Goal: Information Seeking & Learning: Learn about a topic

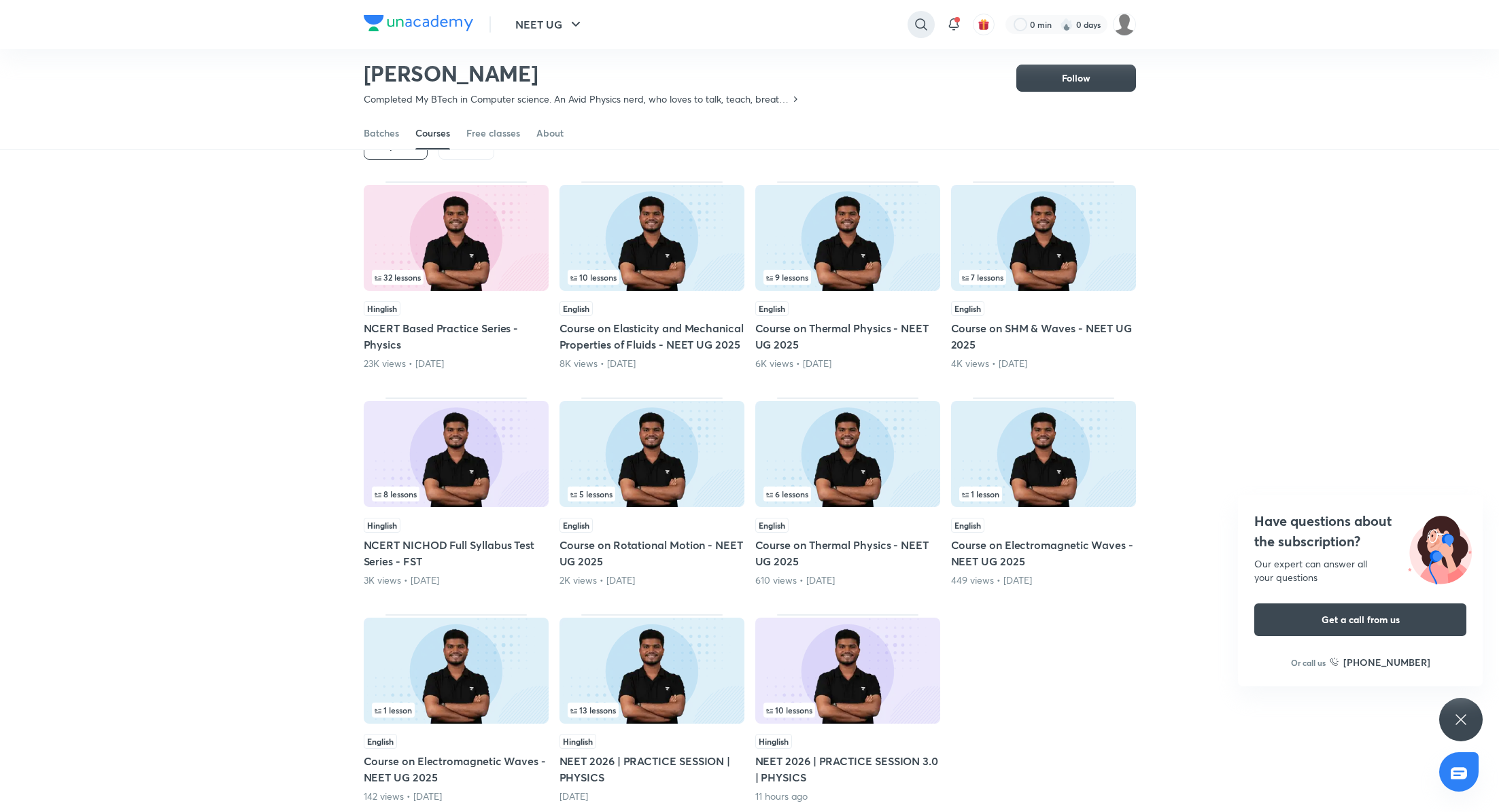
click at [923, 22] on icon at bounding box center [920, 24] width 11 height 11
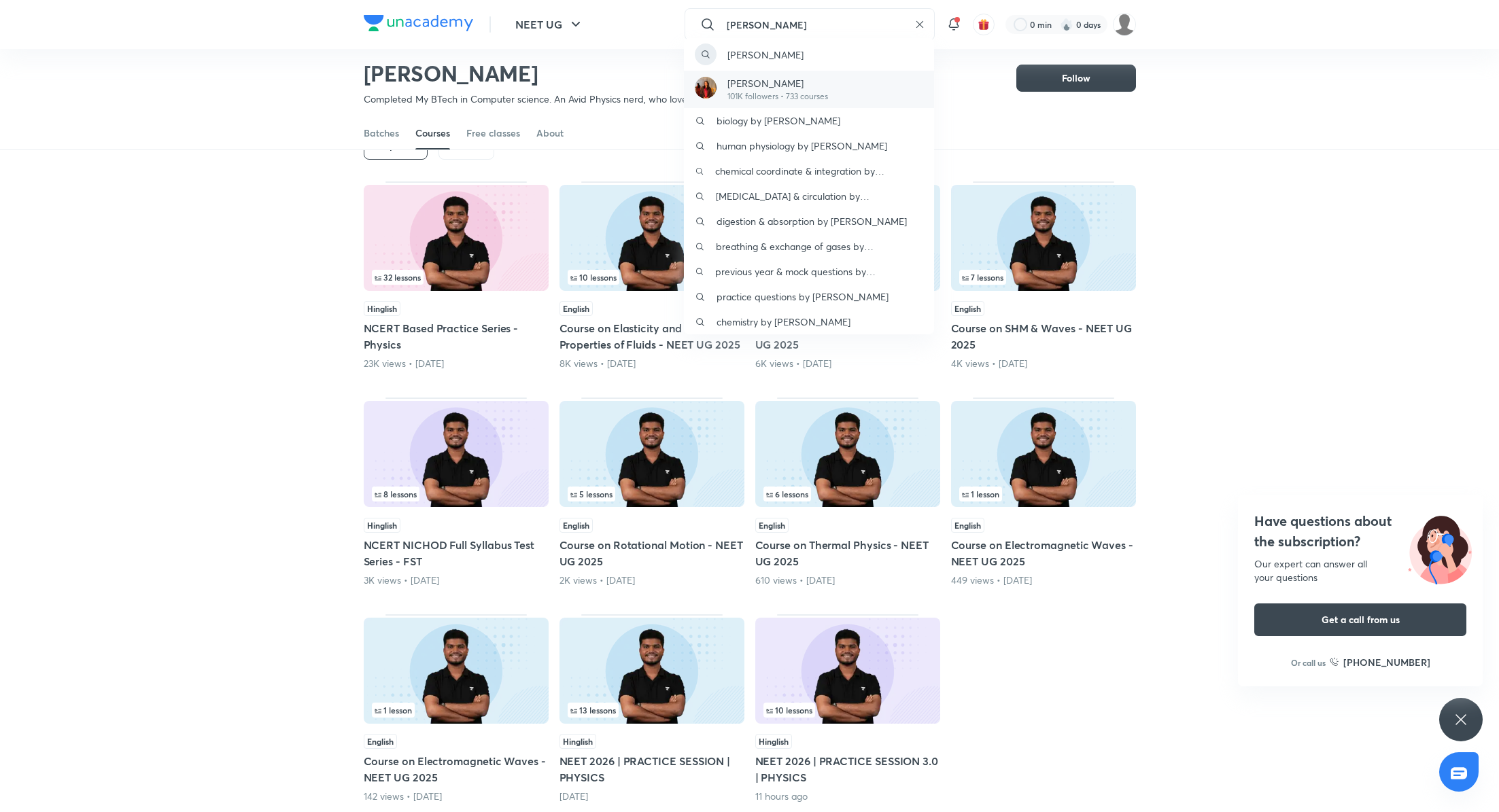
type input "rakshita"
click at [858, 91] on div "Dr. Rakshita Singh 101K followers • 733 courses" at bounding box center [809, 89] width 250 height 38
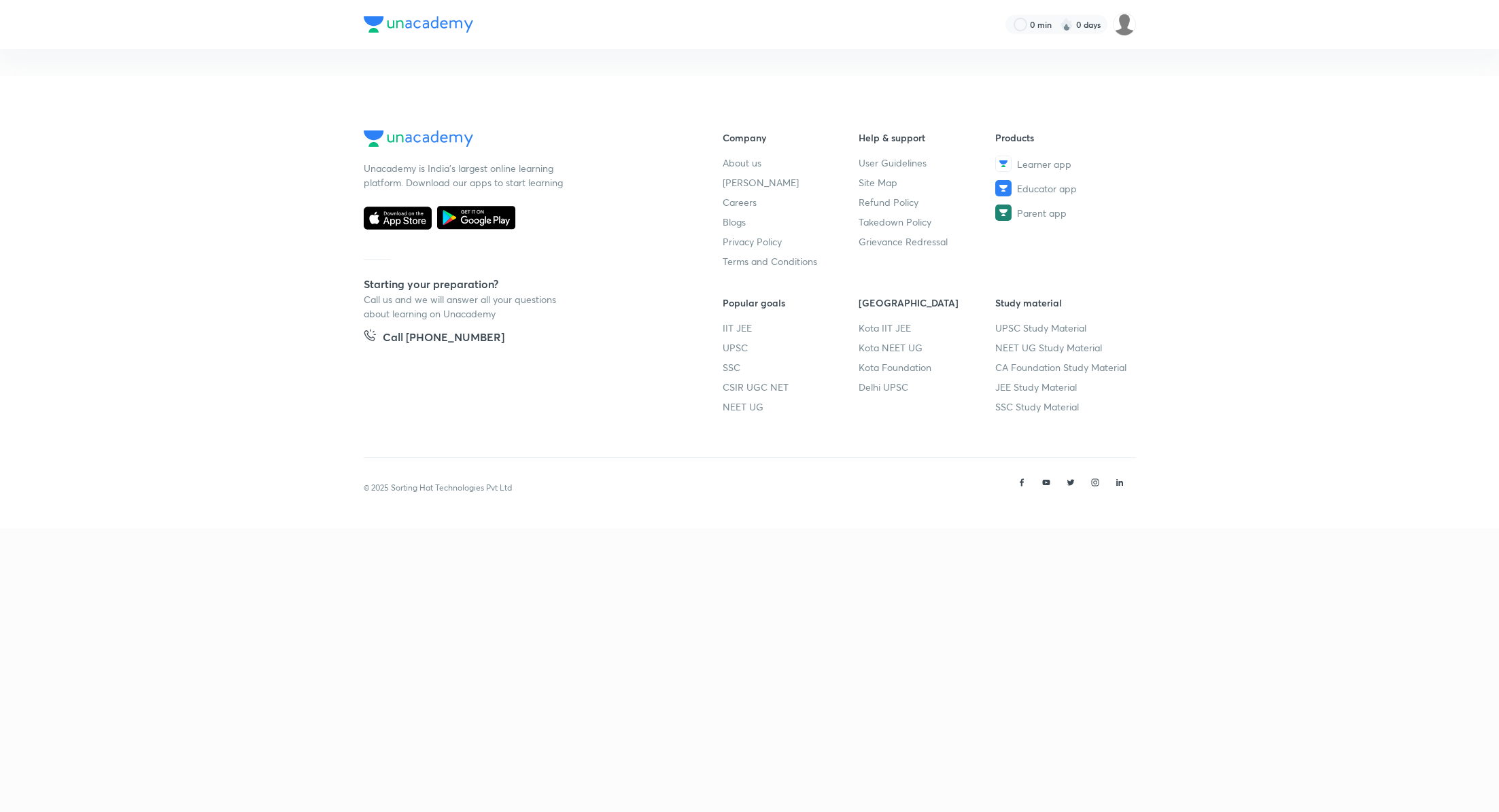
scroll to position [60, 0]
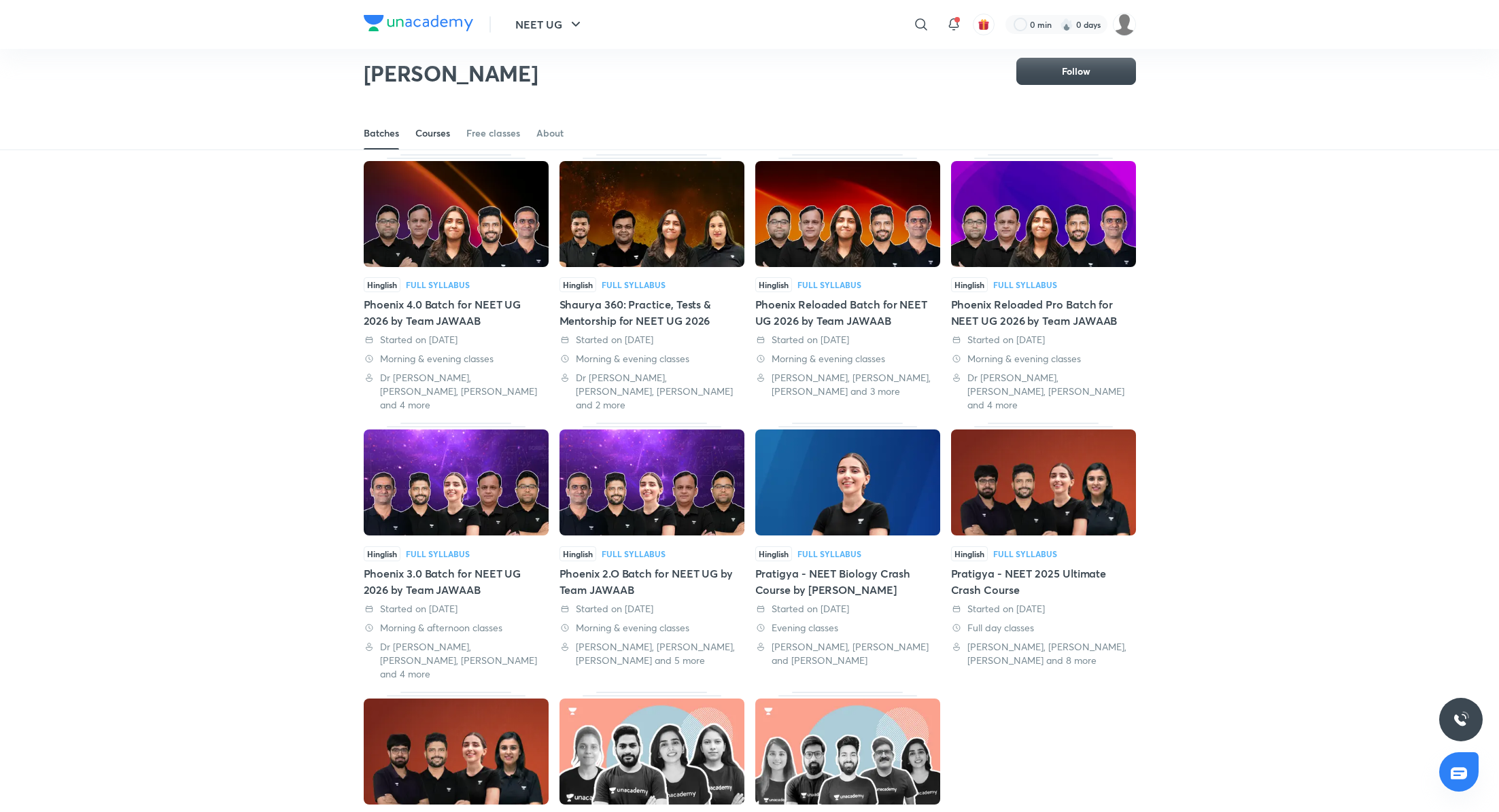
click at [424, 132] on div "Courses" at bounding box center [432, 133] width 35 height 13
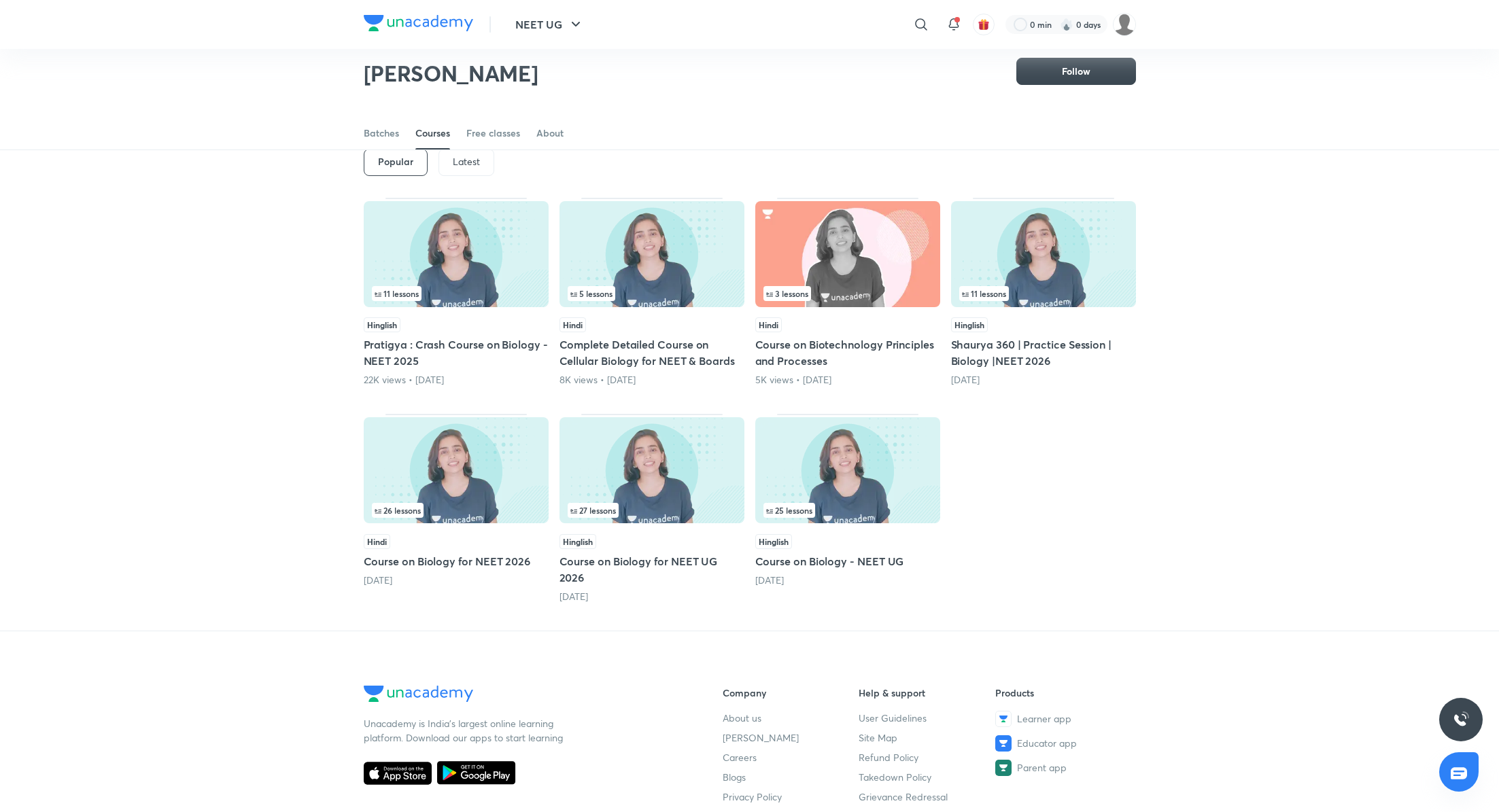
click at [458, 160] on p "Latest" at bounding box center [466, 161] width 27 height 11
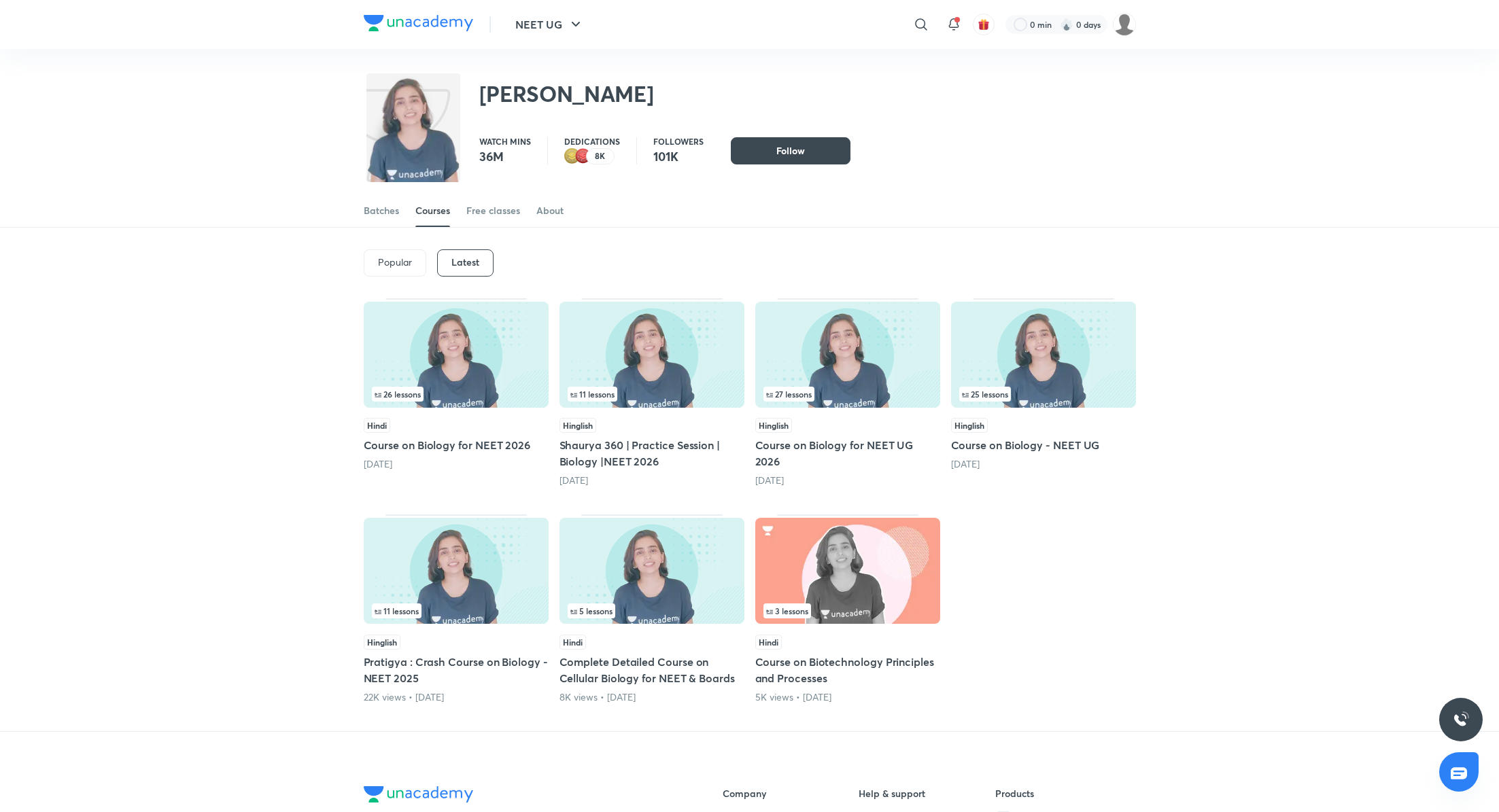
click at [636, 454] on h5 "Shaurya 360 | Practice Session | Biology |NEET 2026" at bounding box center [652, 452] width 185 height 33
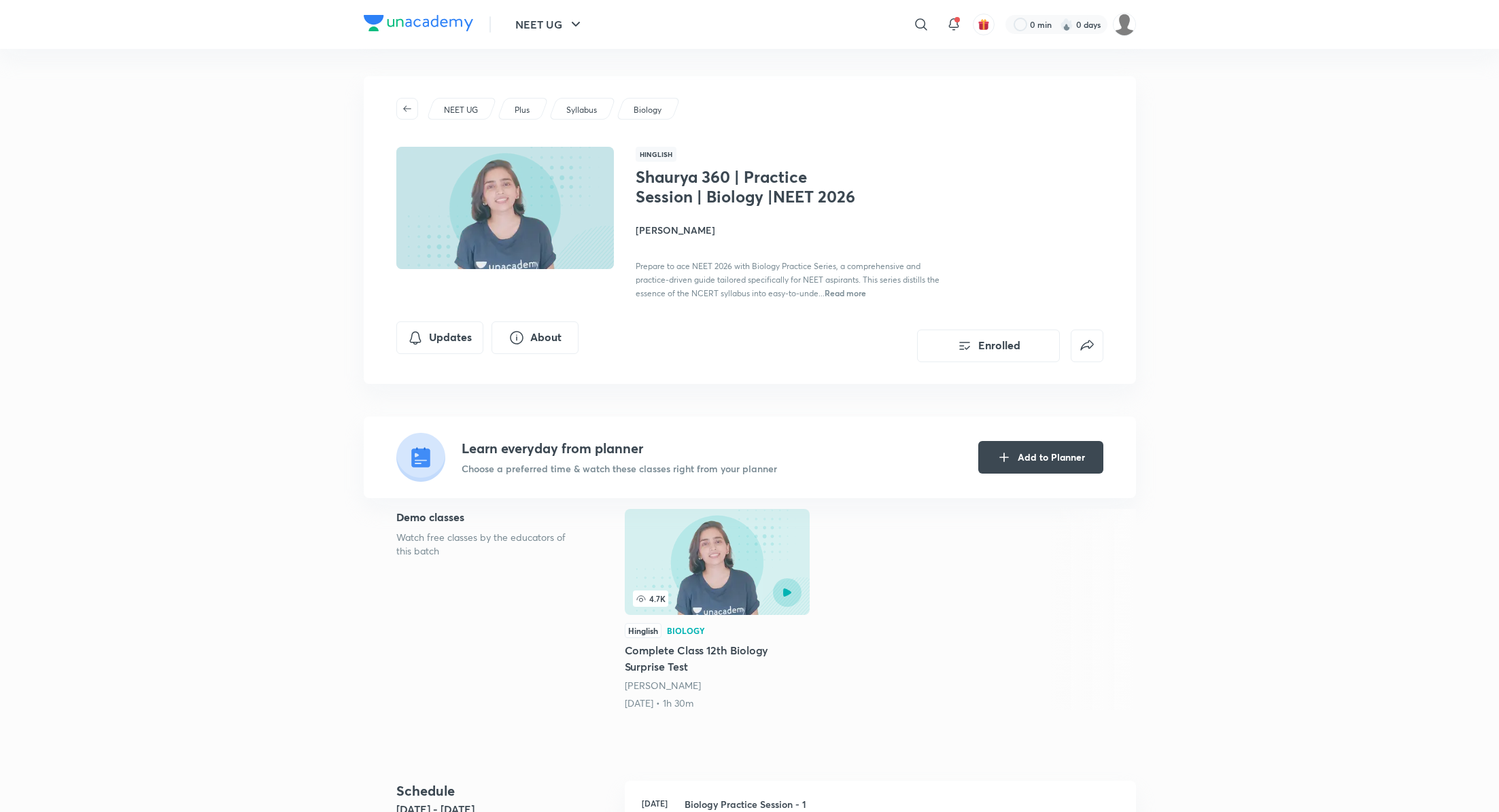
click at [683, 228] on h4 "Dr. Rakshita Singh" at bounding box center [788, 229] width 304 height 14
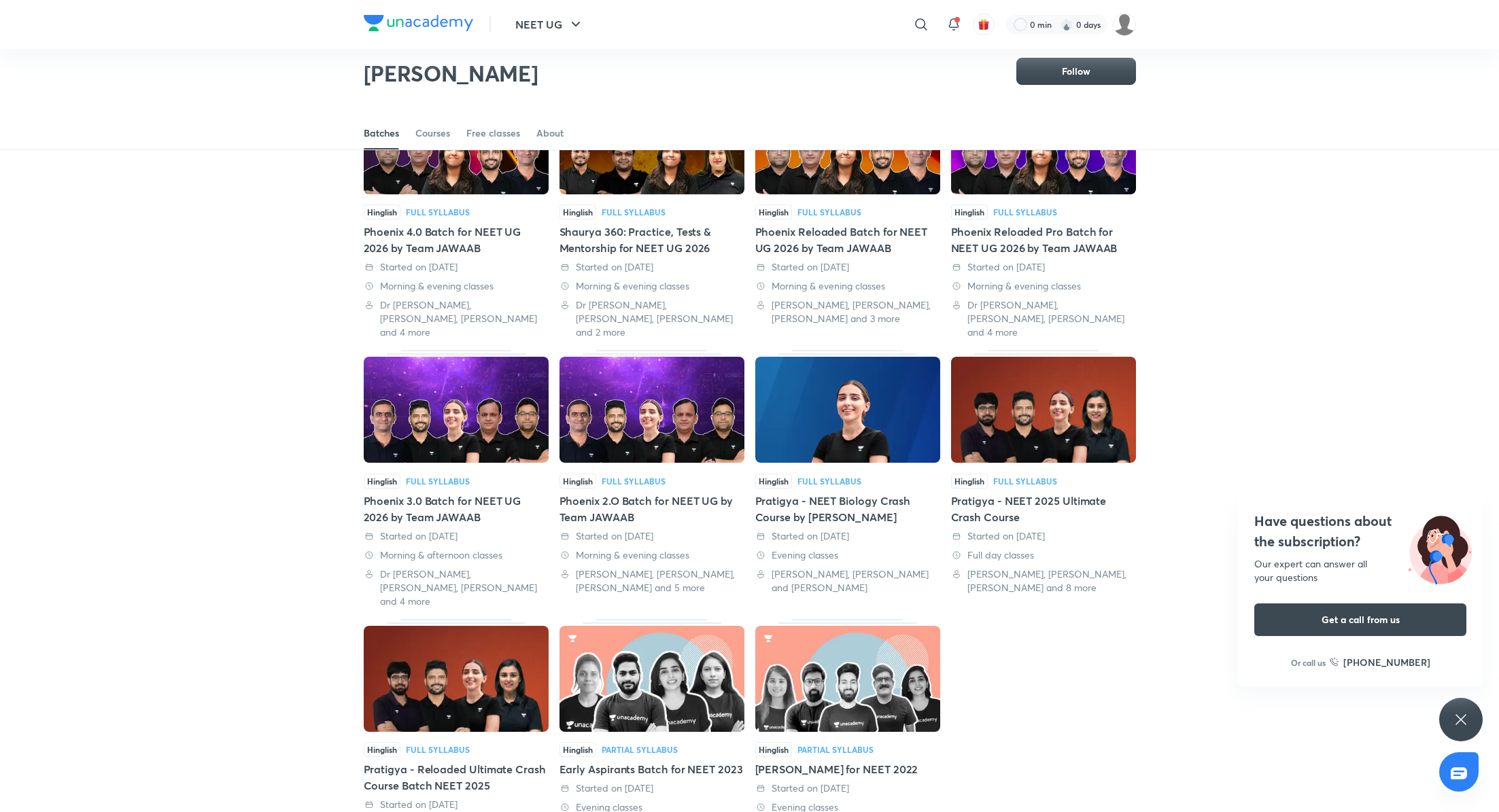
scroll to position [133, 0]
click at [688, 492] on div "Phoenix 2.O Batch for NEET UG by Team JAWAAB" at bounding box center [652, 508] width 185 height 33
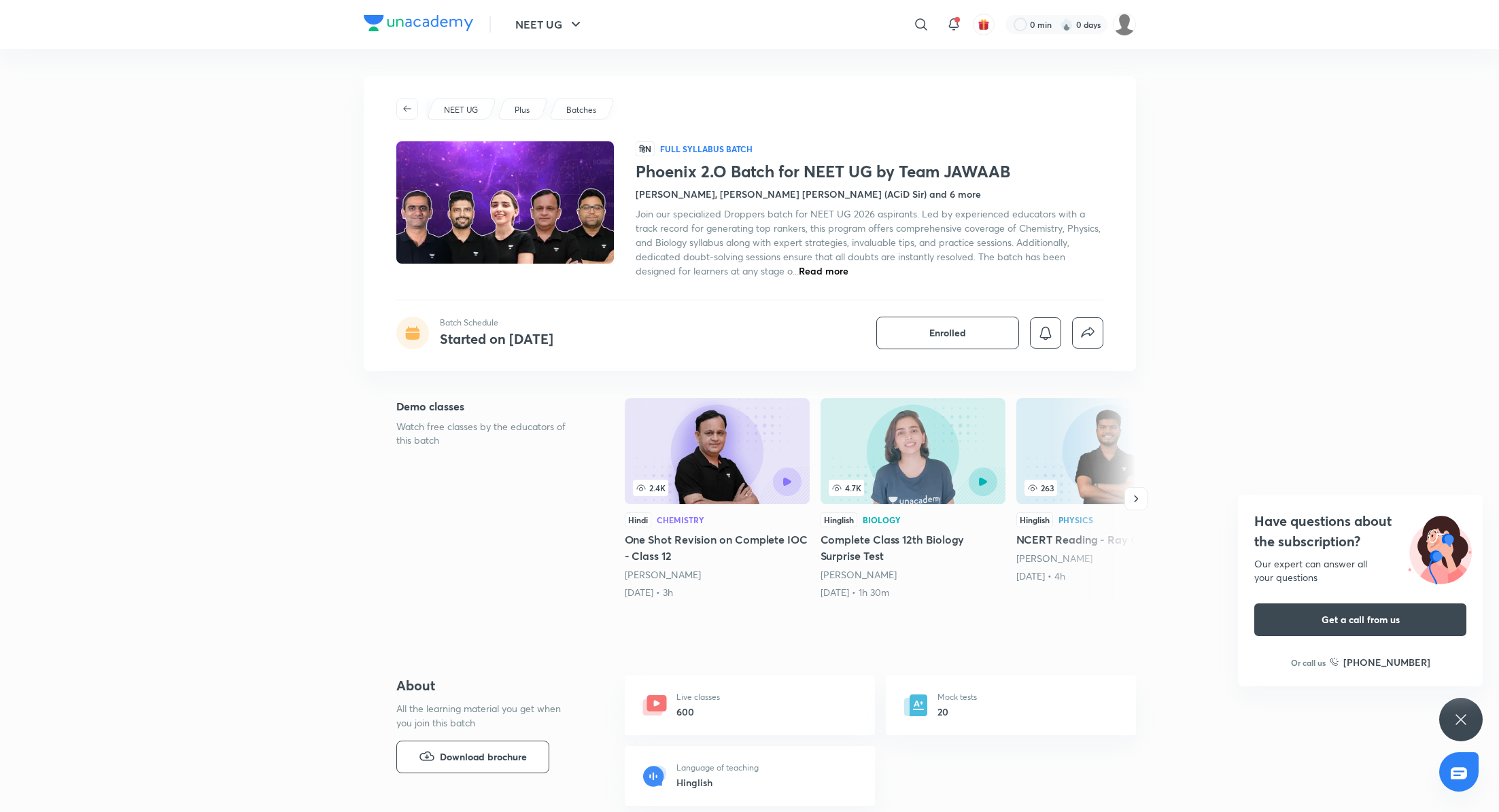
scroll to position [60, 0]
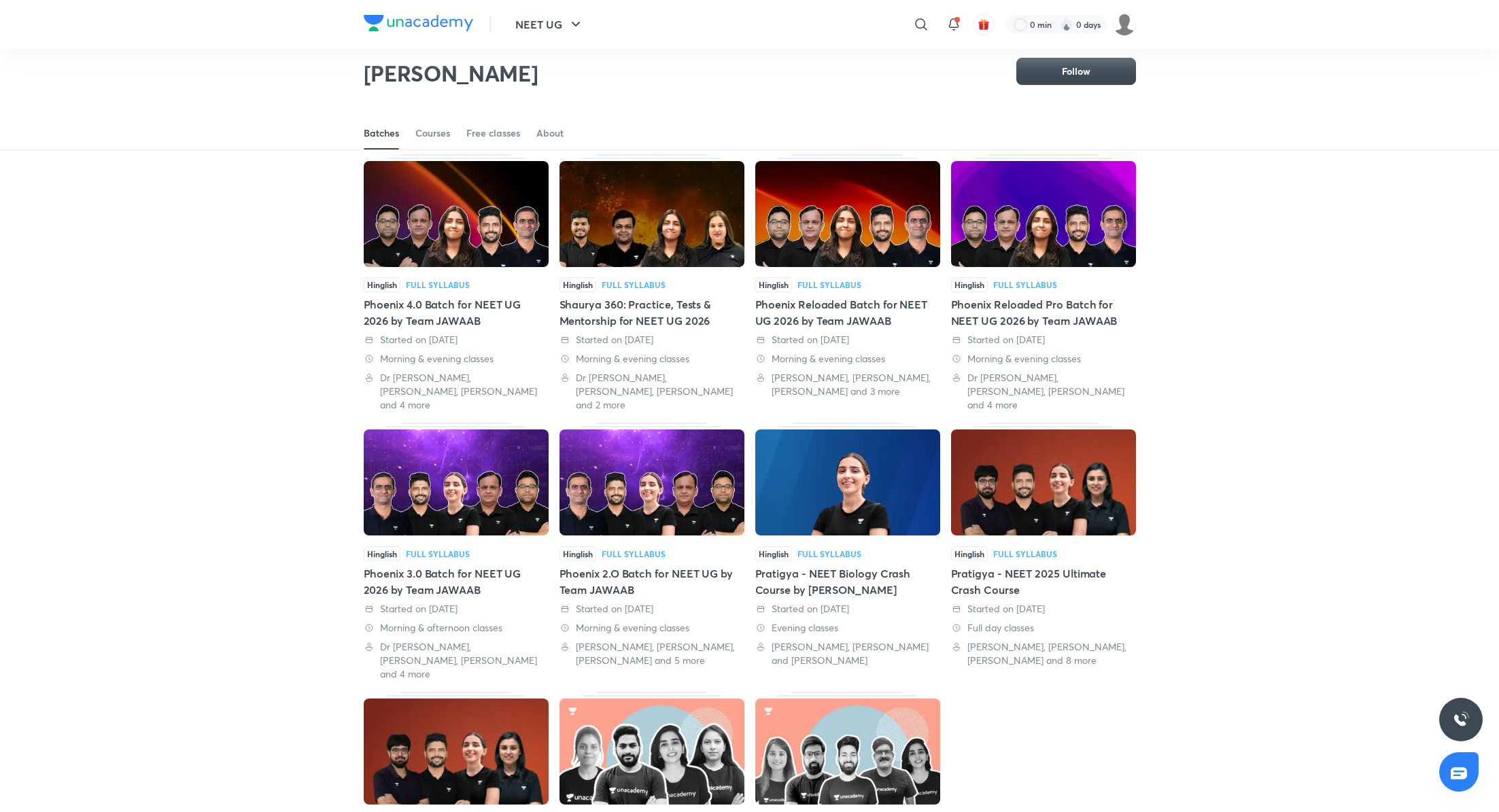
click at [534, 223] on img at bounding box center [456, 214] width 185 height 106
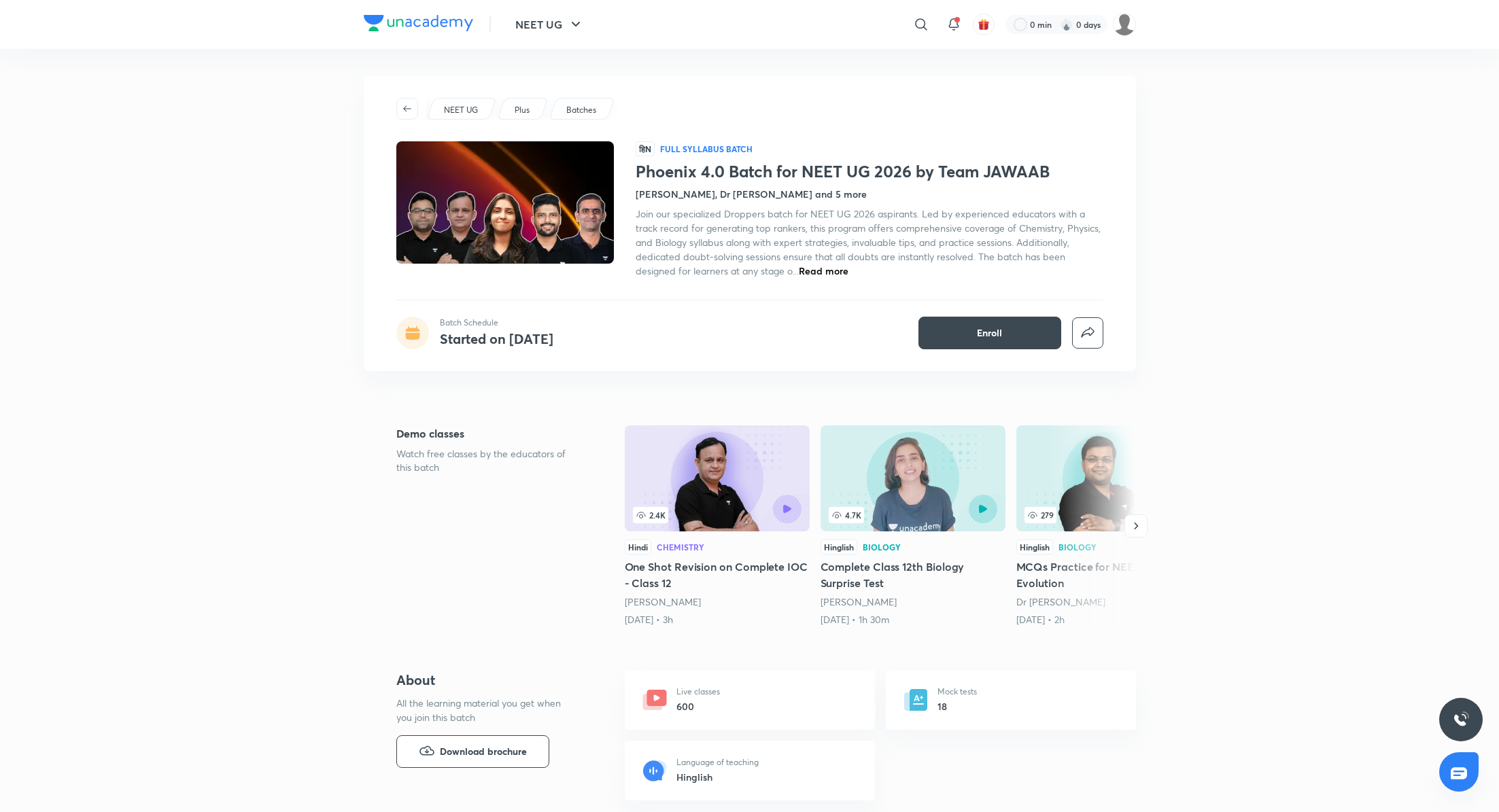
scroll to position [60, 0]
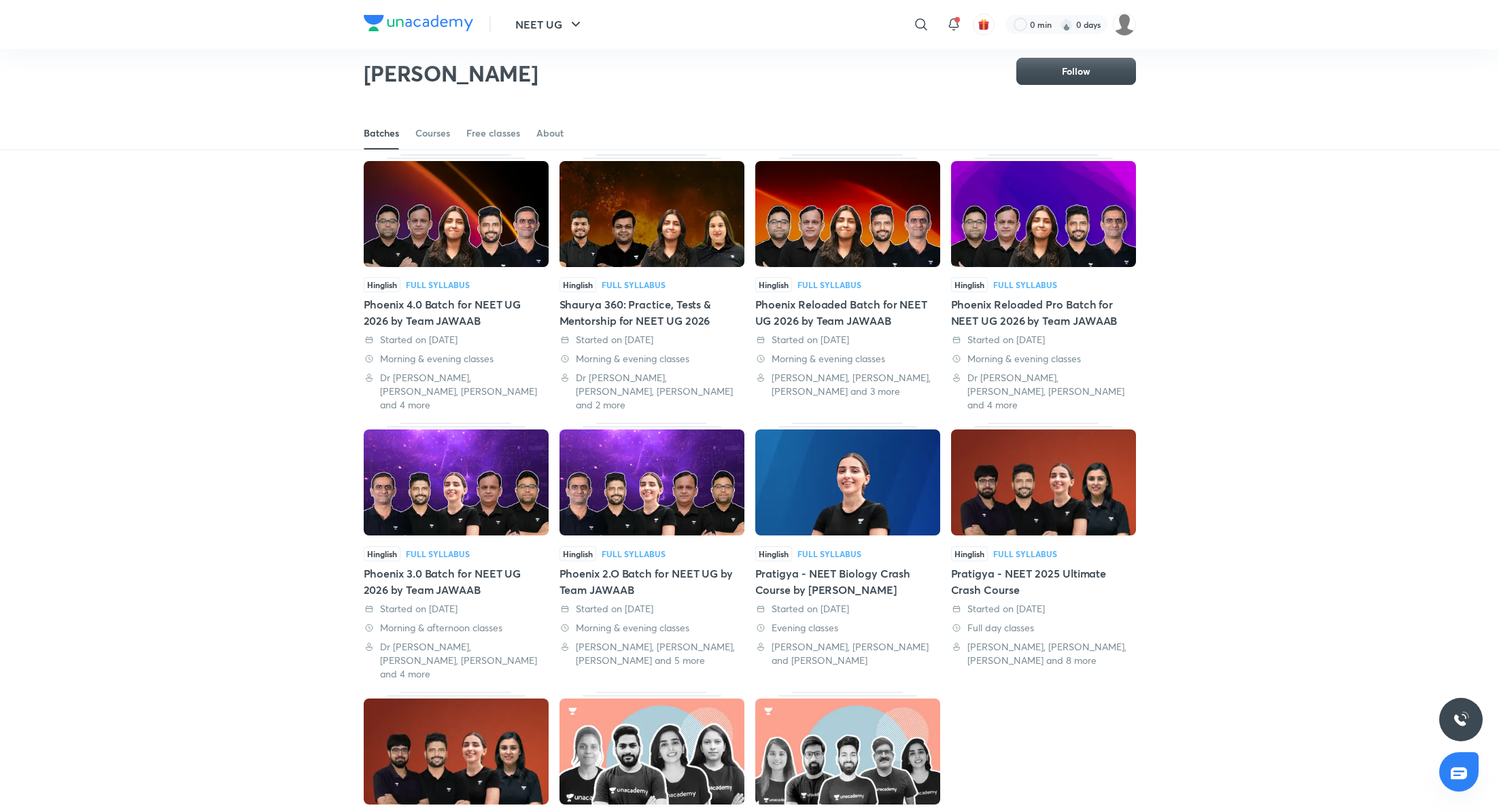
click at [445, 565] on div "Phoenix 3.0 Batch for NEET UG 2026 by Team JAWAAB" at bounding box center [456, 581] width 185 height 33
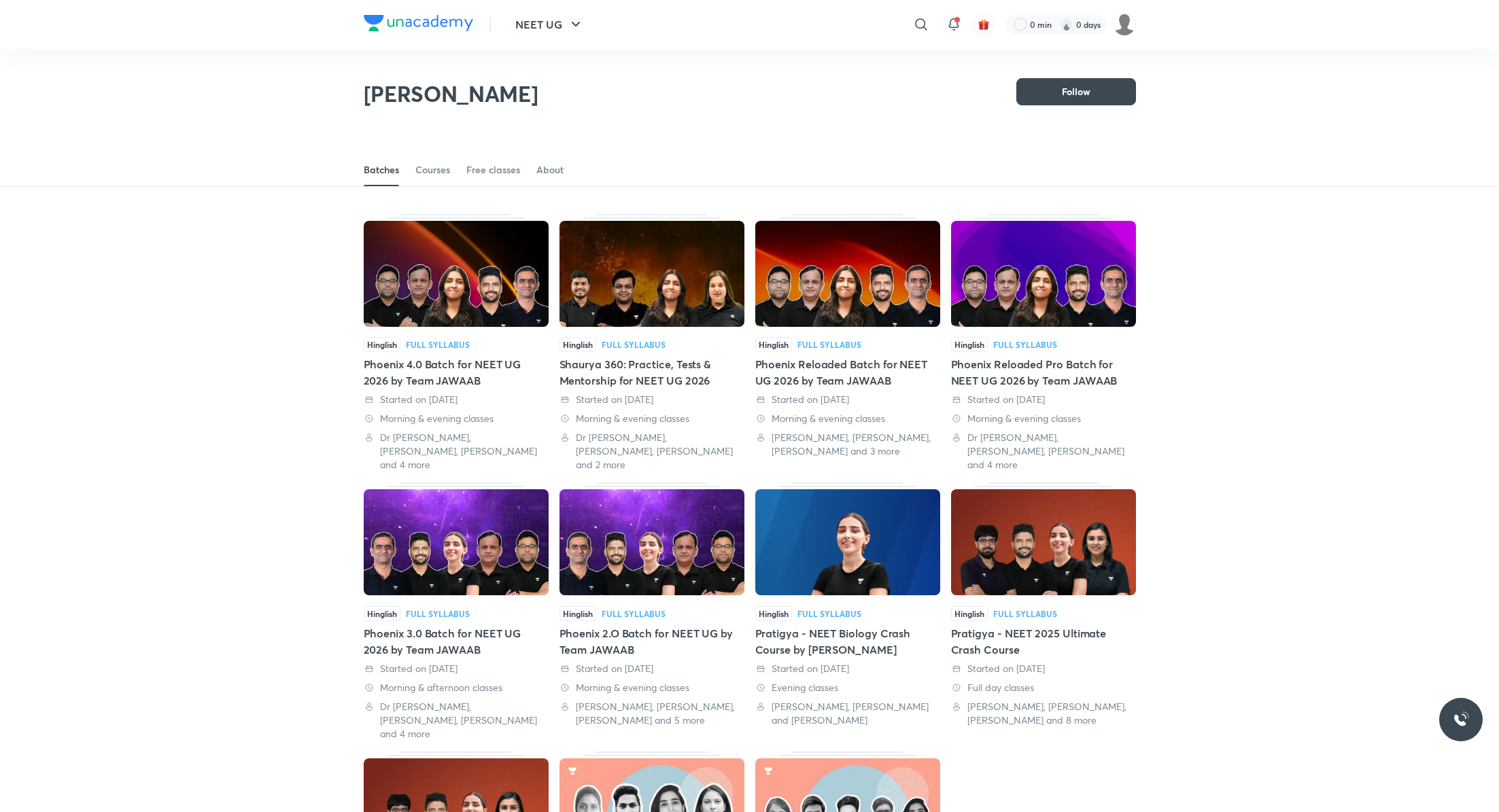
scroll to position [60, 0]
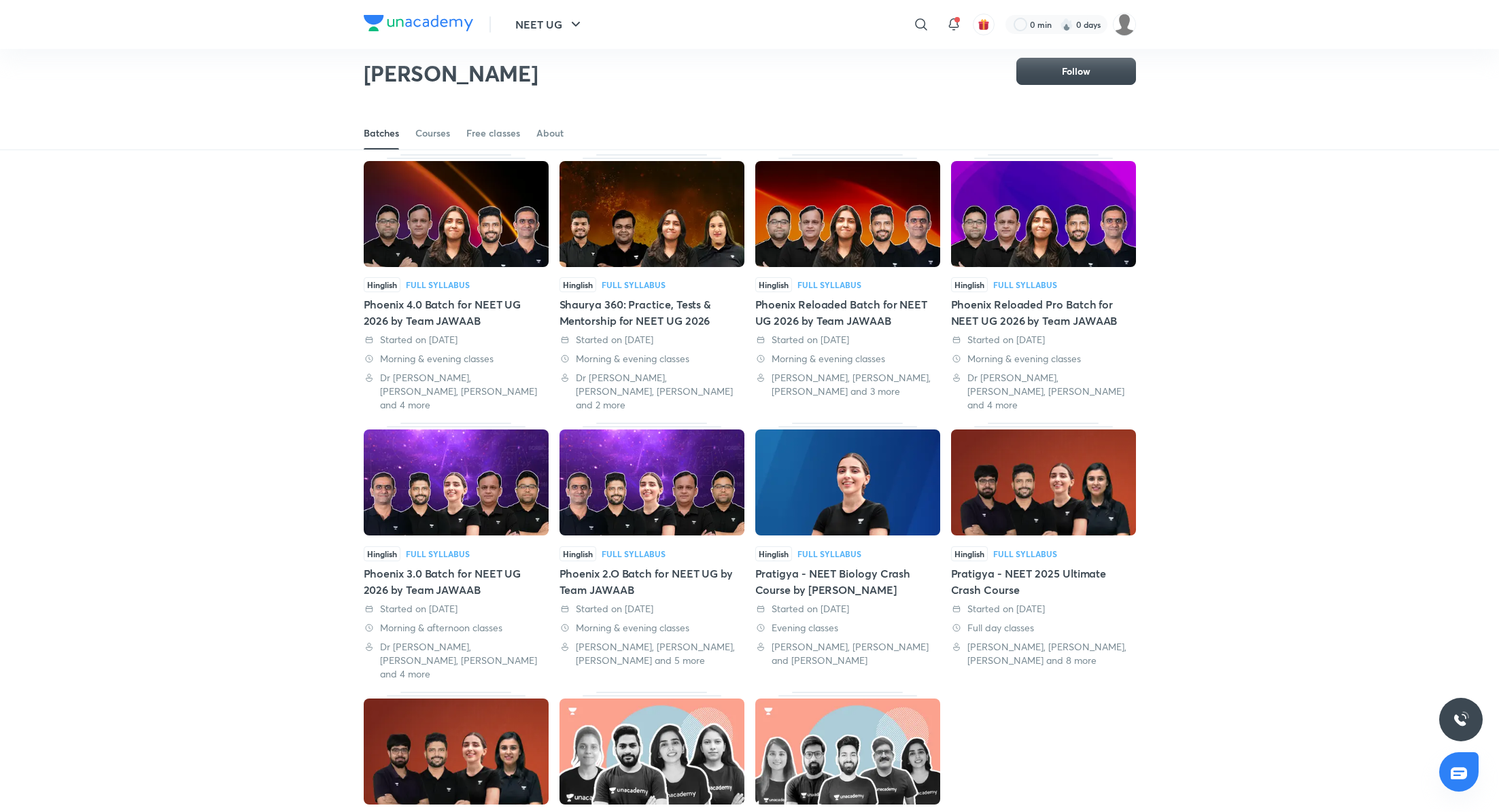
click at [434, 314] on div "Phoenix 4.0 Batch for NEET UG 2026 by Team JAWAAB" at bounding box center [456, 313] width 185 height 33
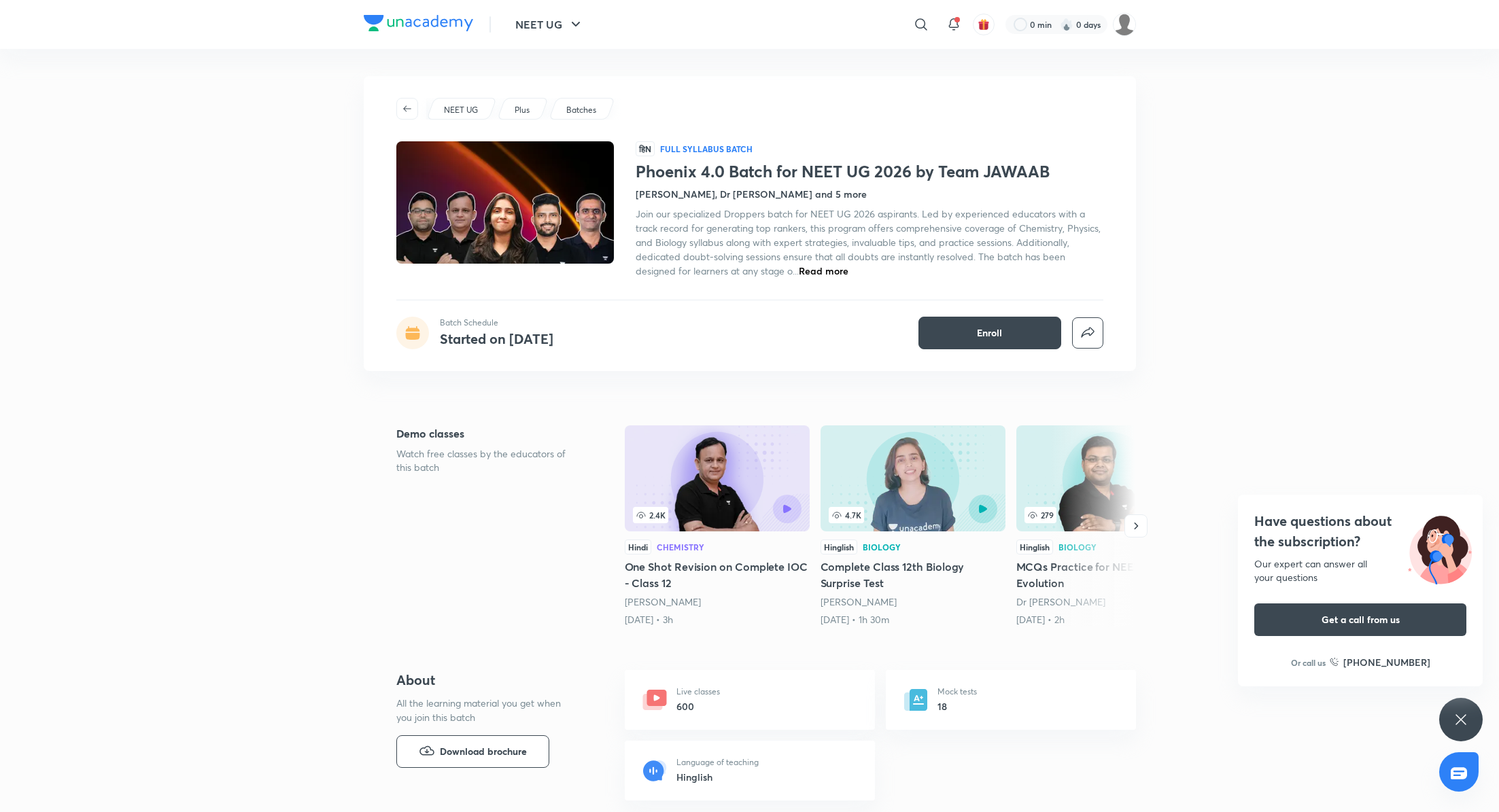
scroll to position [60, 0]
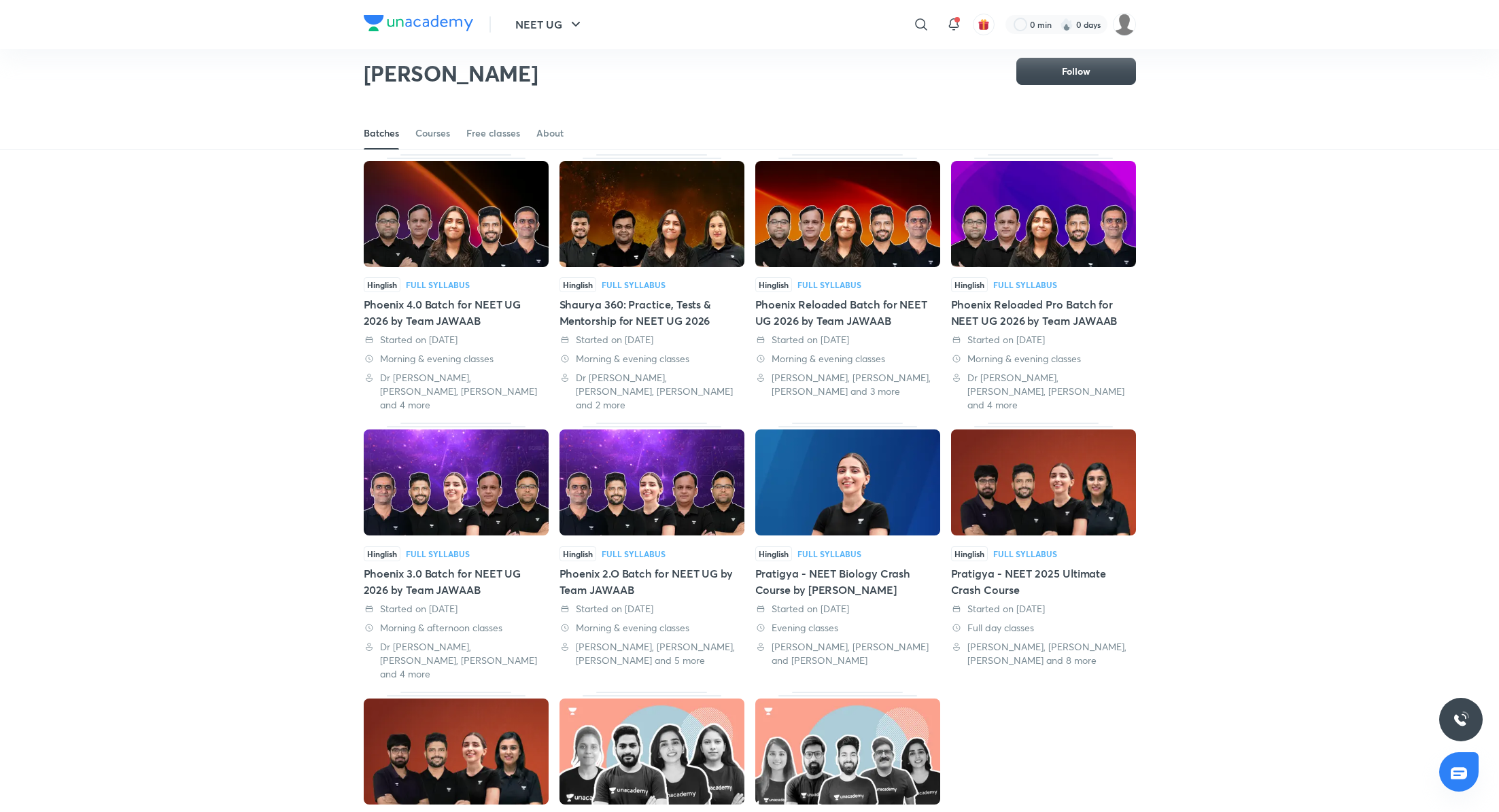
click at [858, 306] on div "Phoenix Reloaded Batch for NEET UG 2026 by Team JAWAAB" at bounding box center [847, 313] width 185 height 33
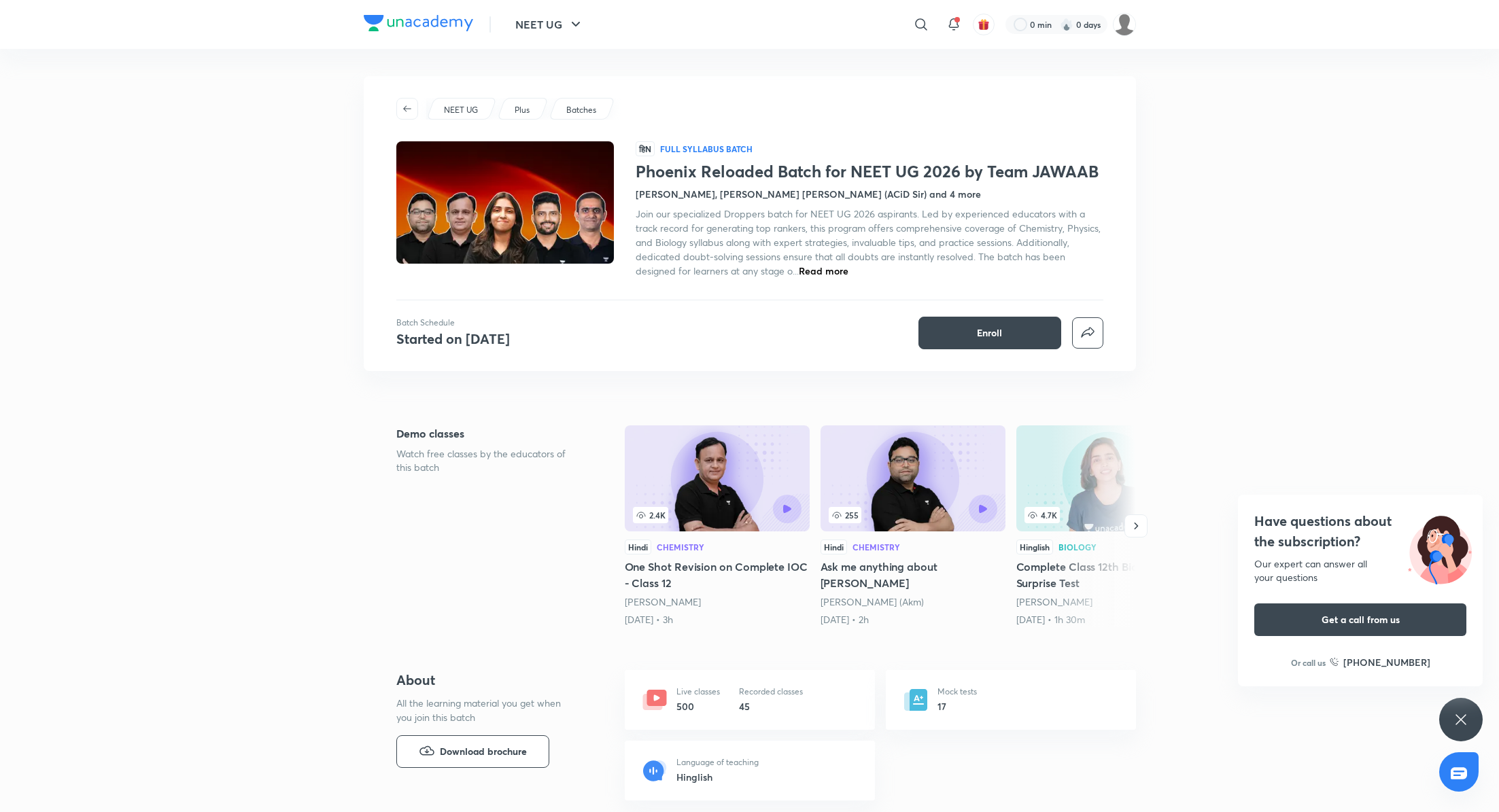
scroll to position [60, 0]
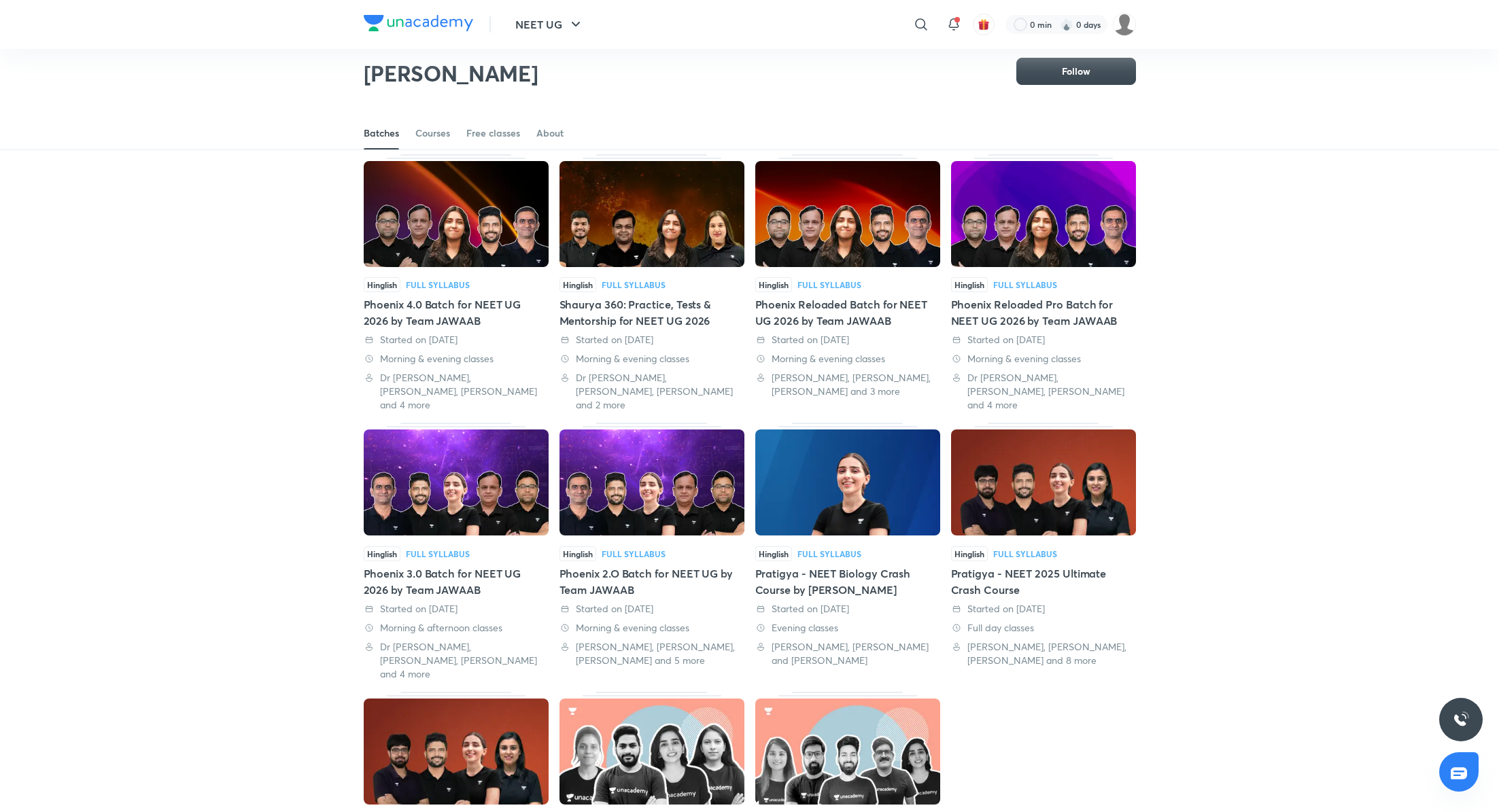
click at [988, 305] on div "Phoenix Reloaded Pro Batch for NEET UG 2026 by Team JAWAAB" at bounding box center [1043, 313] width 185 height 33
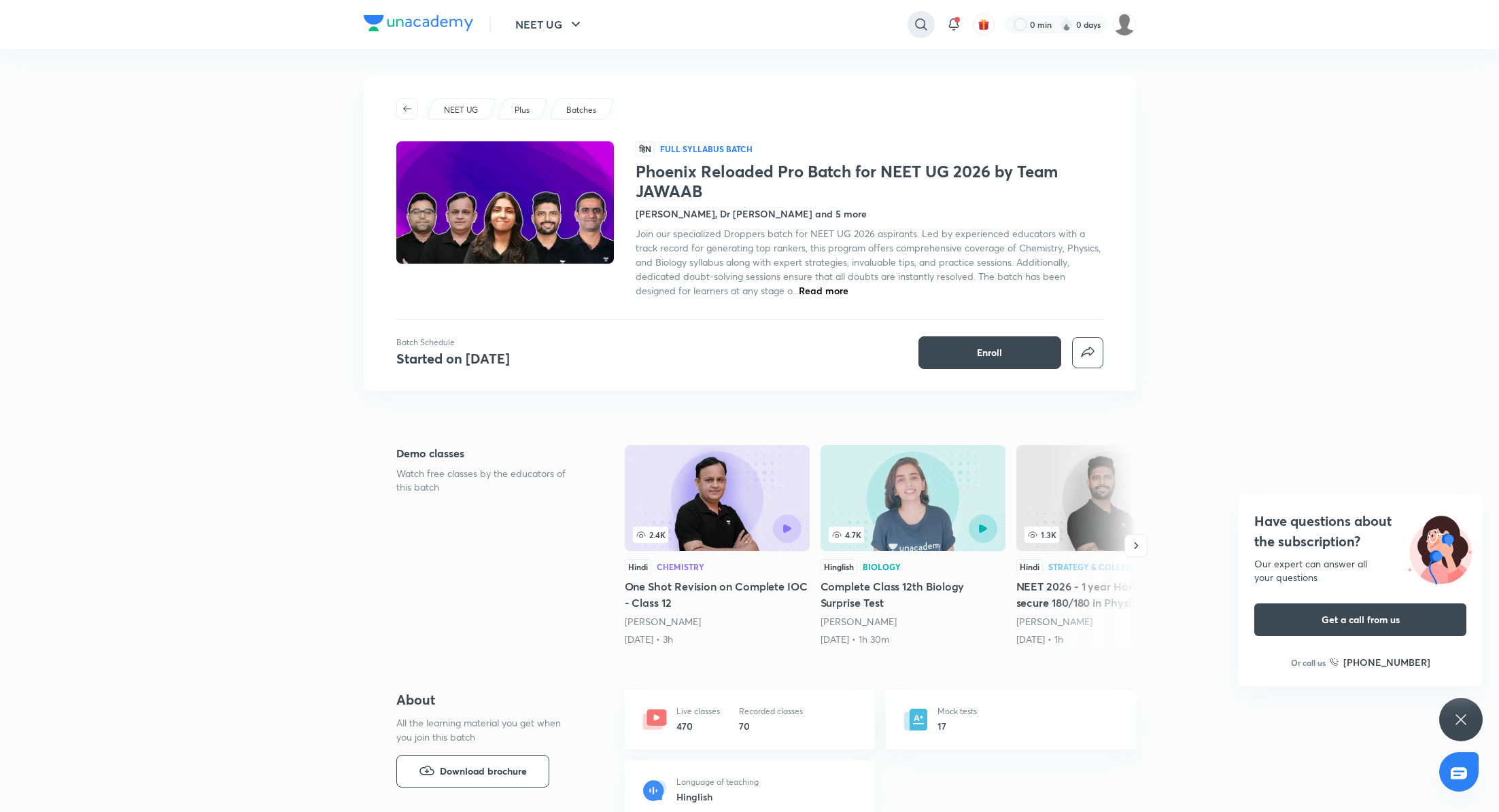
click at [917, 30] on icon at bounding box center [920, 23] width 16 height 16
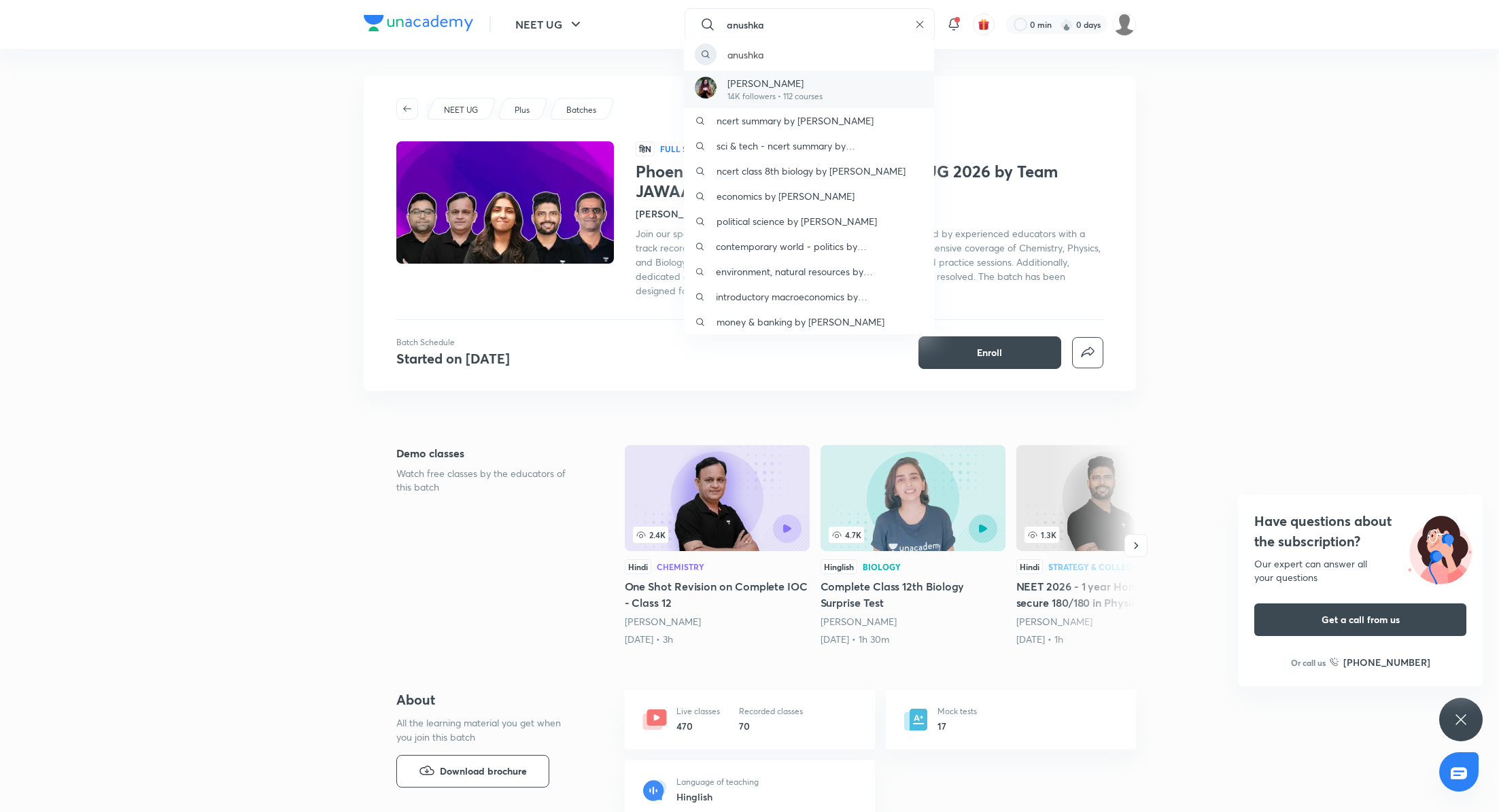
type input "anushka"
click at [805, 84] on p "Anushka Choudhary" at bounding box center [774, 83] width 95 height 14
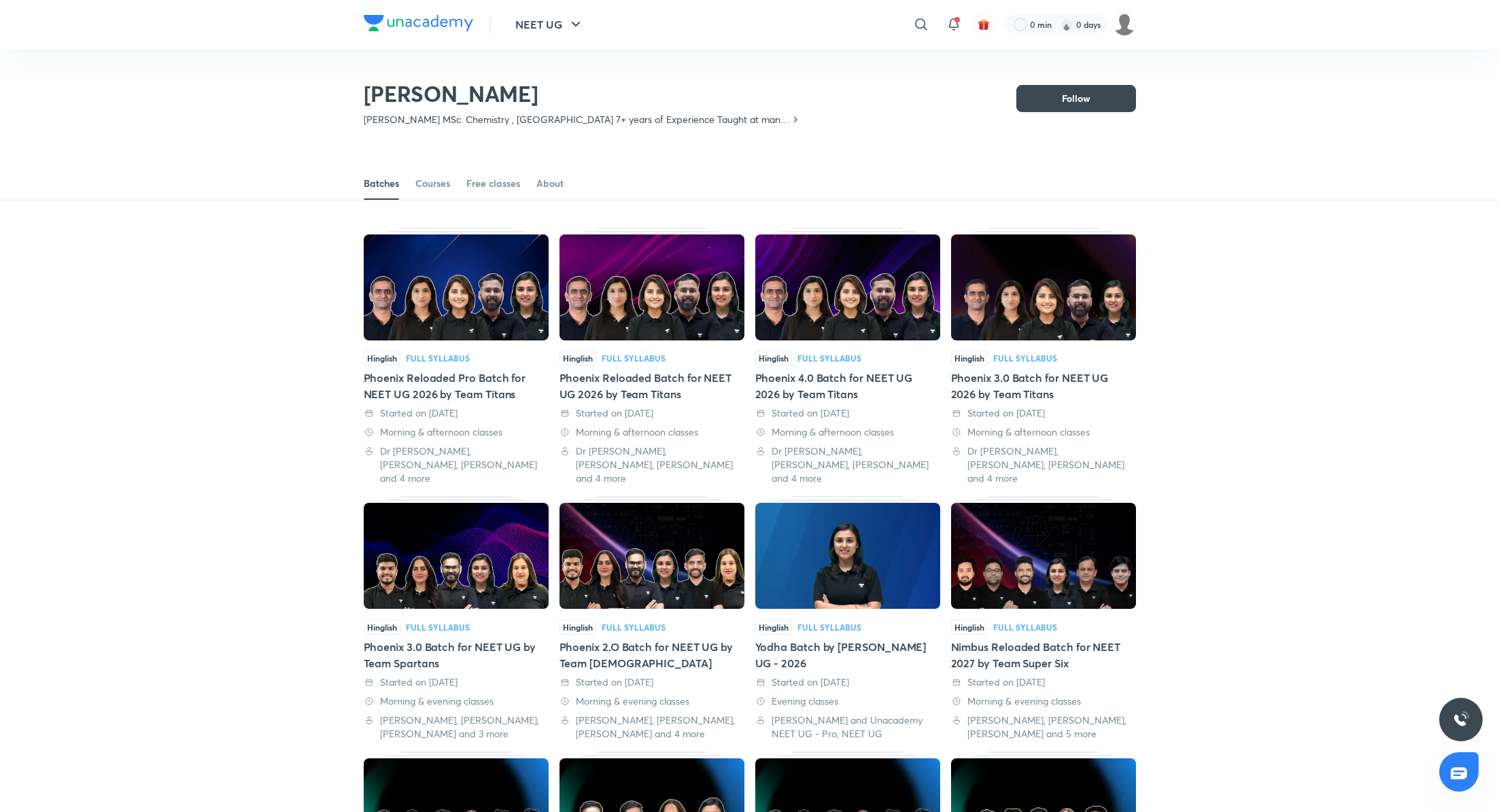
scroll to position [60, 0]
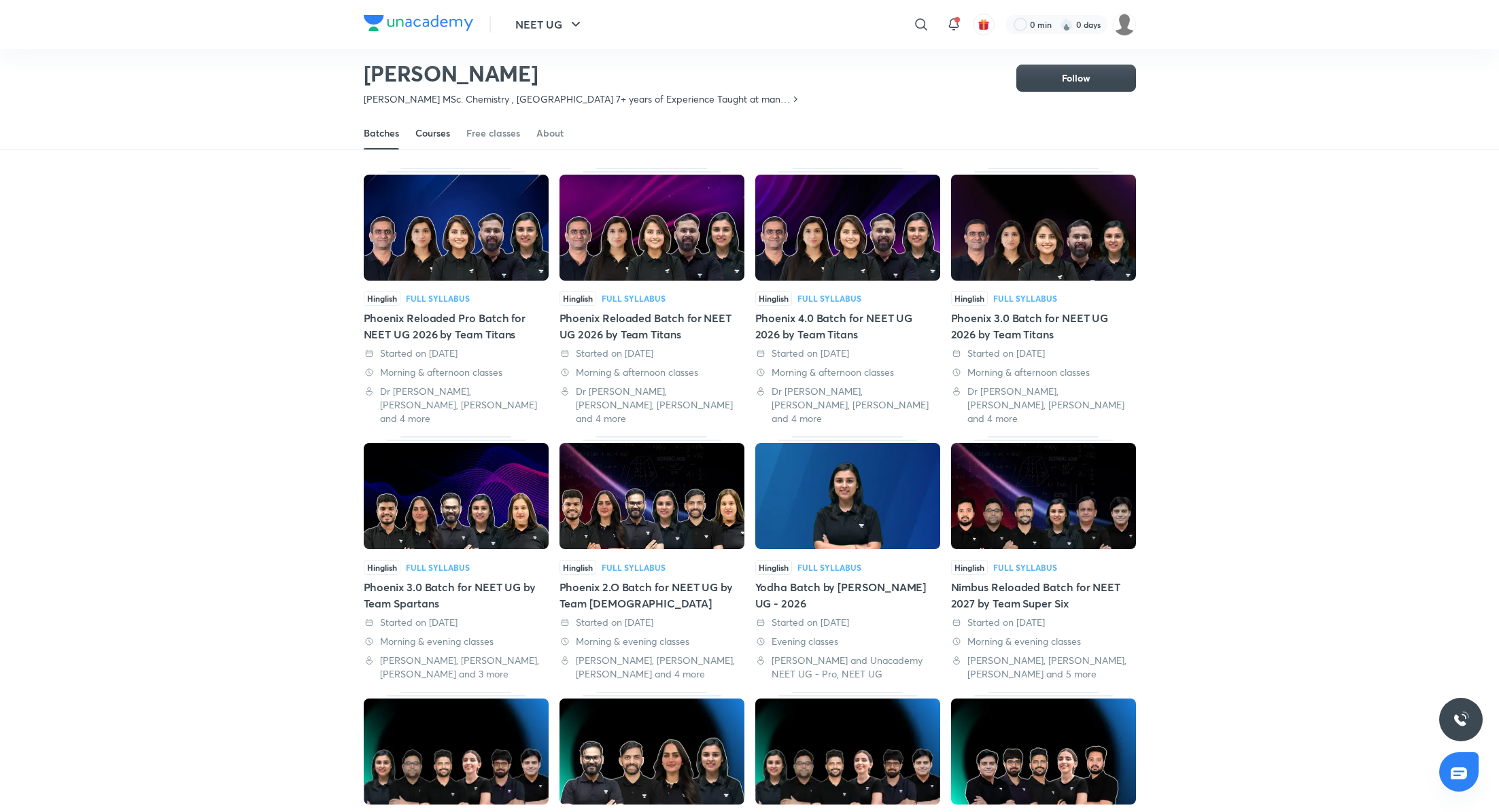
click at [435, 130] on div "Courses" at bounding box center [432, 133] width 35 height 13
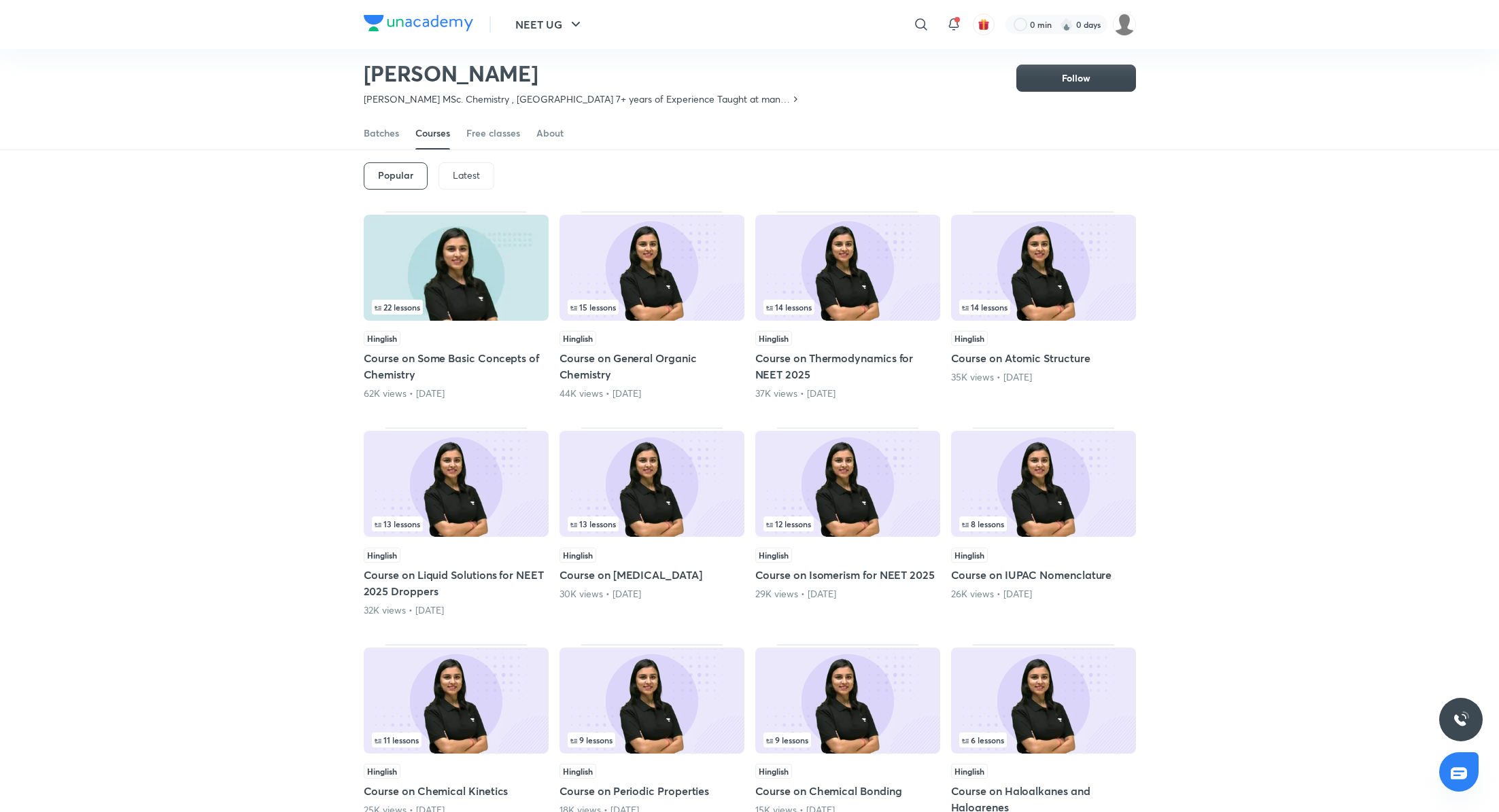
click at [467, 174] on p "Latest" at bounding box center [466, 176] width 27 height 11
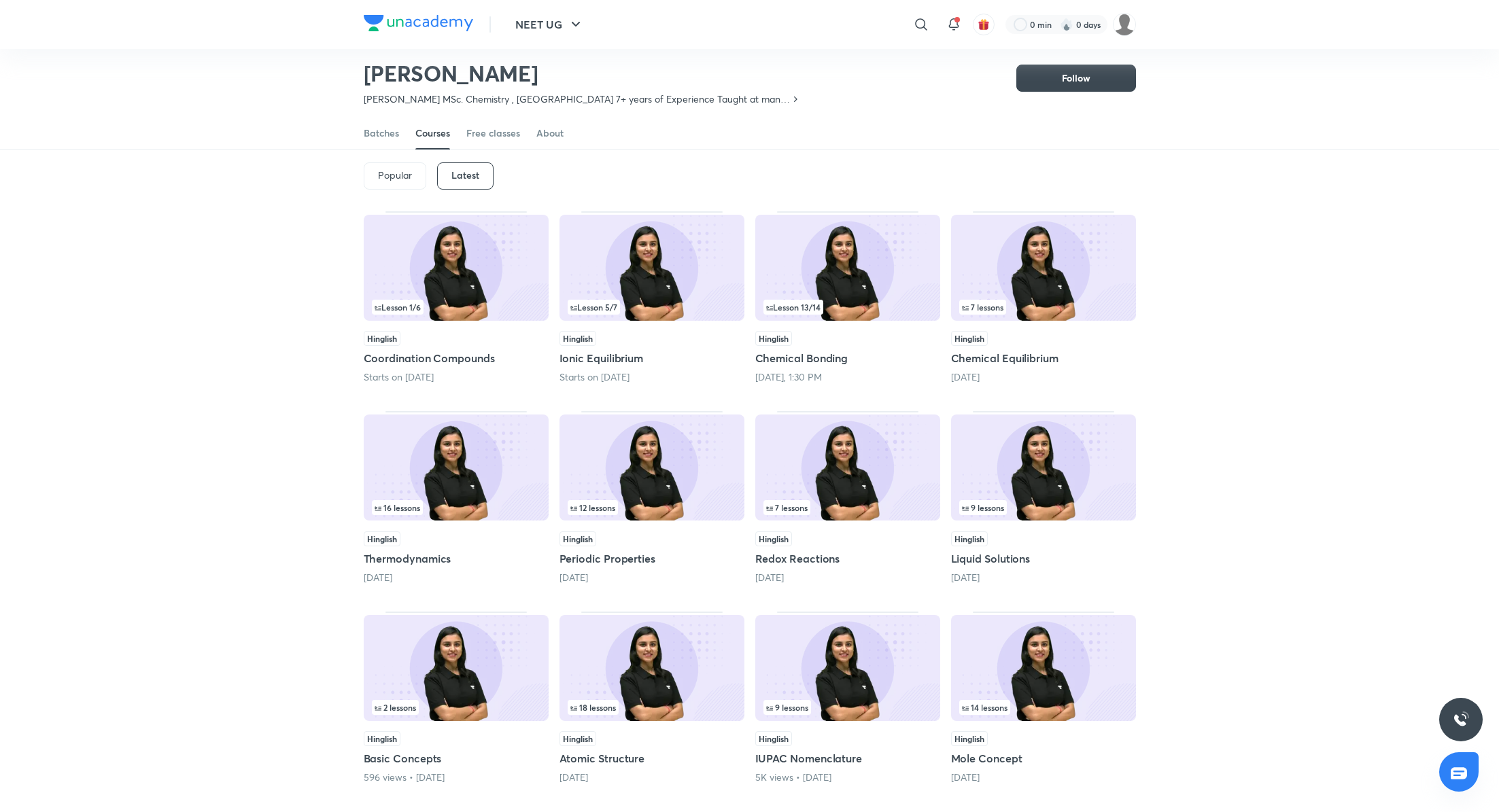
click at [622, 350] on h5 "Ionic Equilibrium" at bounding box center [652, 358] width 185 height 16
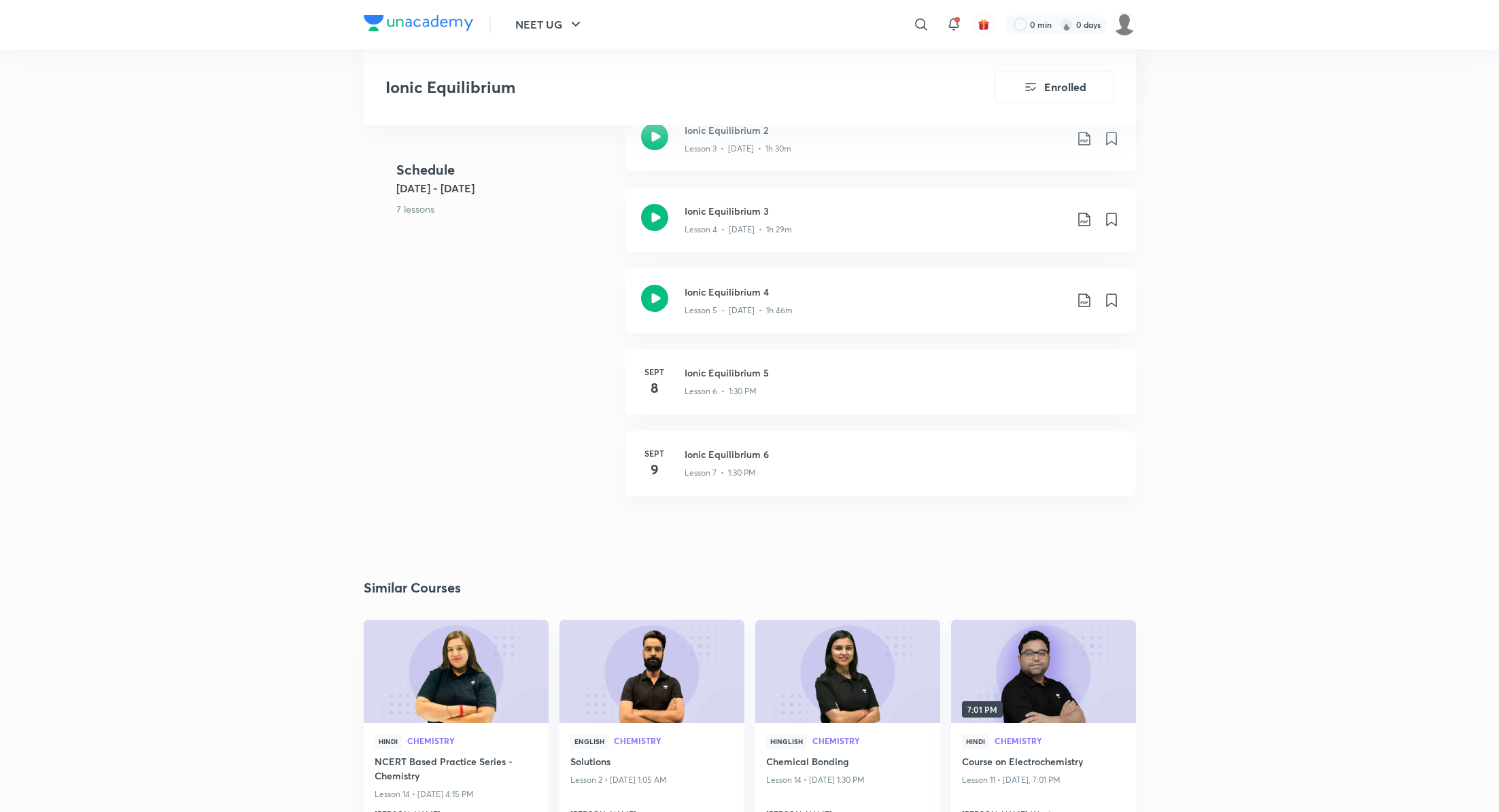
scroll to position [722, 0]
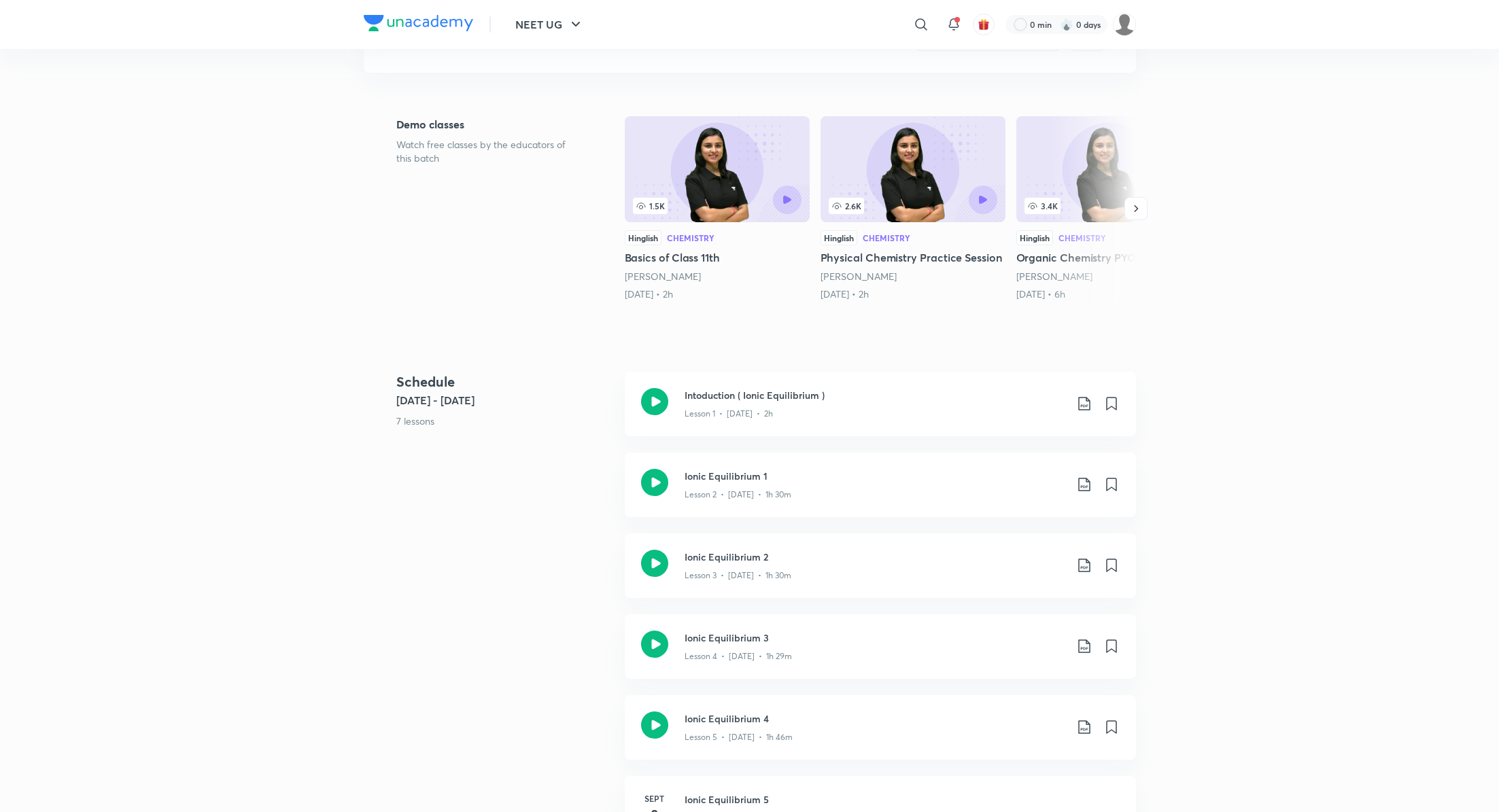
scroll to position [19, 0]
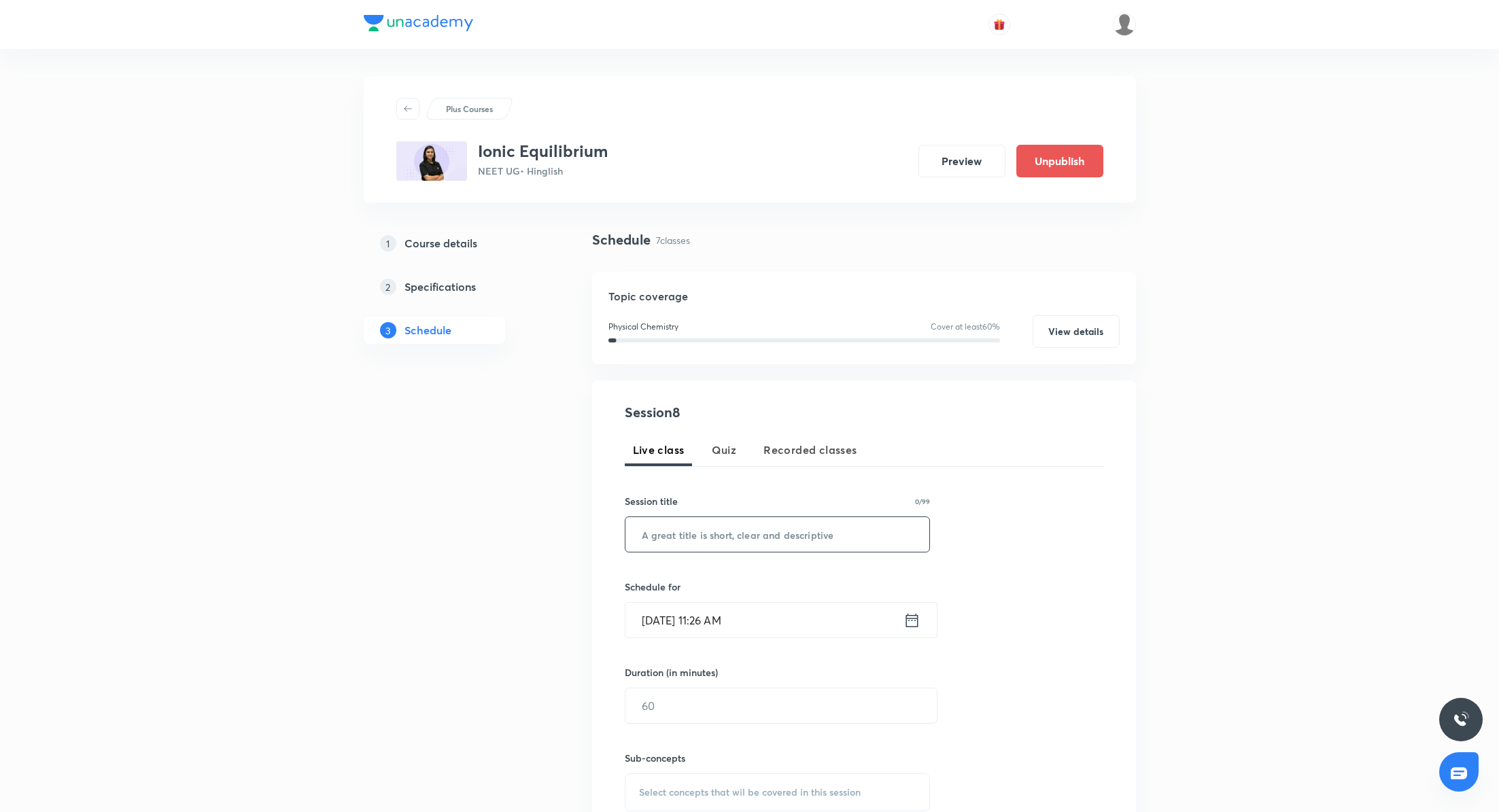
click at [785, 534] on input "text" at bounding box center [778, 534] width 304 height 35
paste input "Ionic Equilibrium ( Extra Class )"
type input "Ionic Equilibrium ( Extra Class )"
click at [908, 619] on icon at bounding box center [911, 620] width 12 height 13
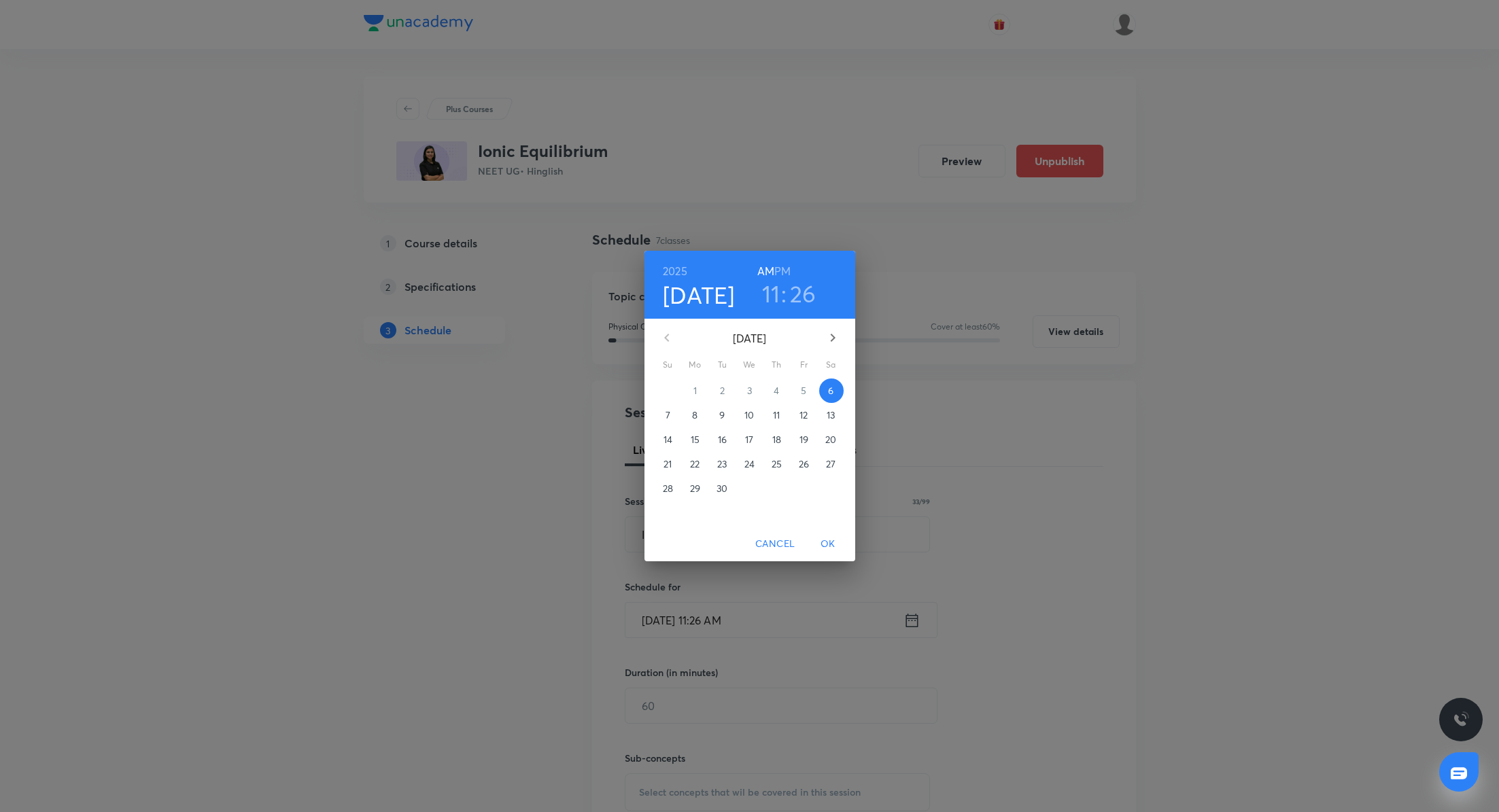
click at [789, 264] on h6 "PM" at bounding box center [781, 271] width 16 height 19
click at [780, 284] on div "11 : 26" at bounding box center [789, 293] width 95 height 28
click at [775, 295] on h3 "11" at bounding box center [771, 293] width 19 height 28
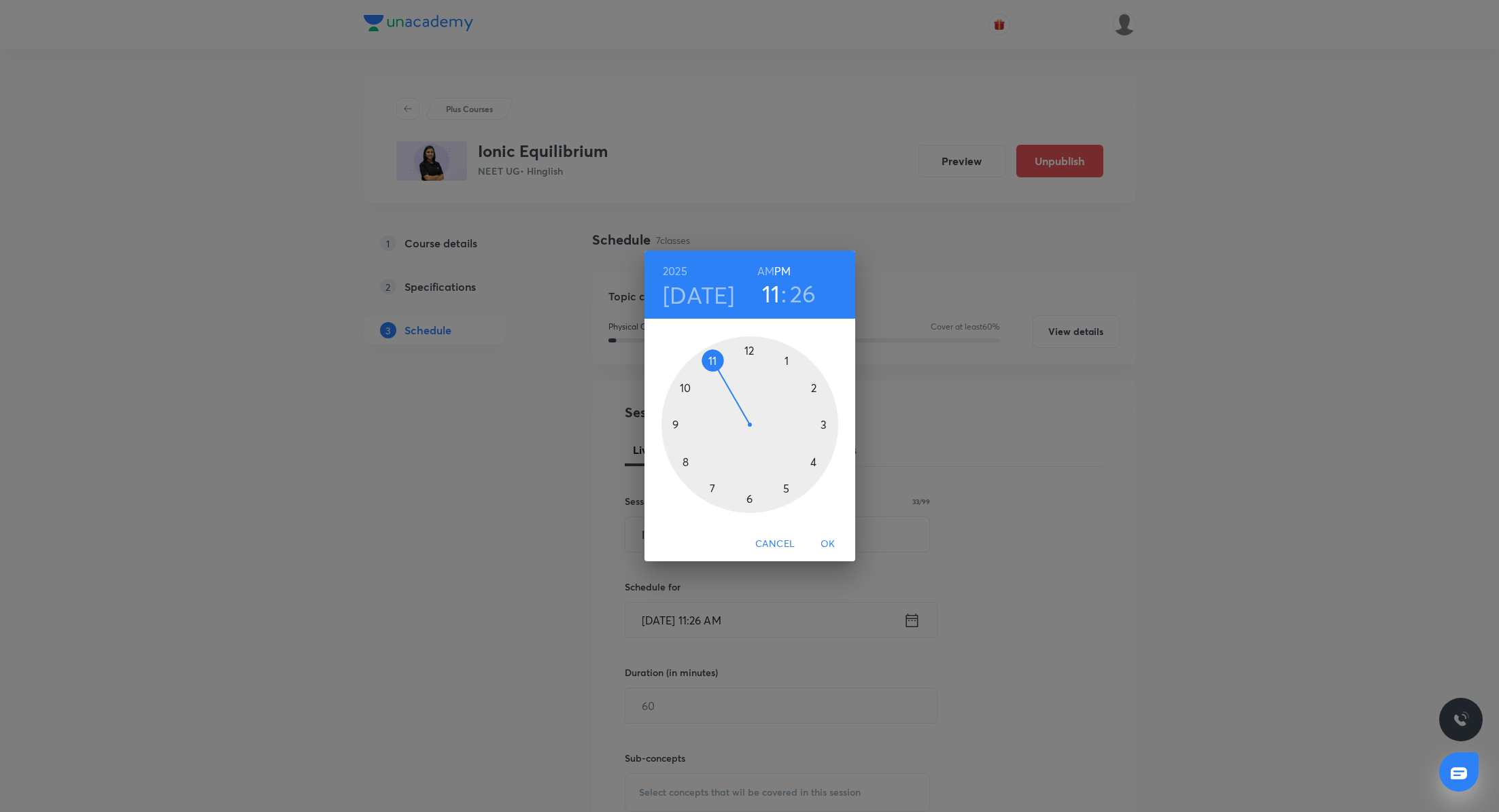
click at [785, 356] on div at bounding box center [750, 424] width 177 height 176
click at [745, 498] on div at bounding box center [750, 424] width 177 height 176
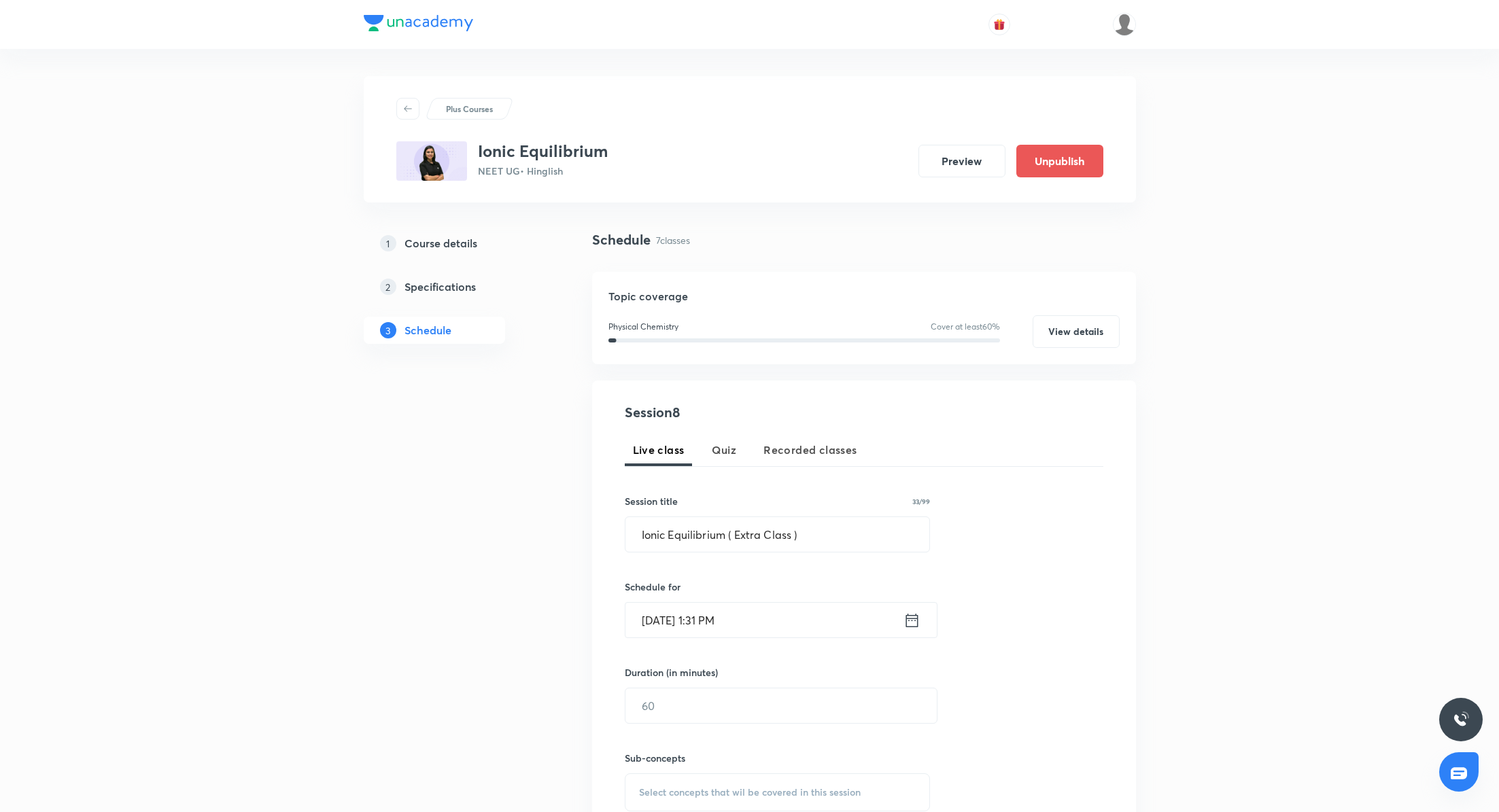
click at [911, 620] on icon at bounding box center [912, 620] width 17 height 19
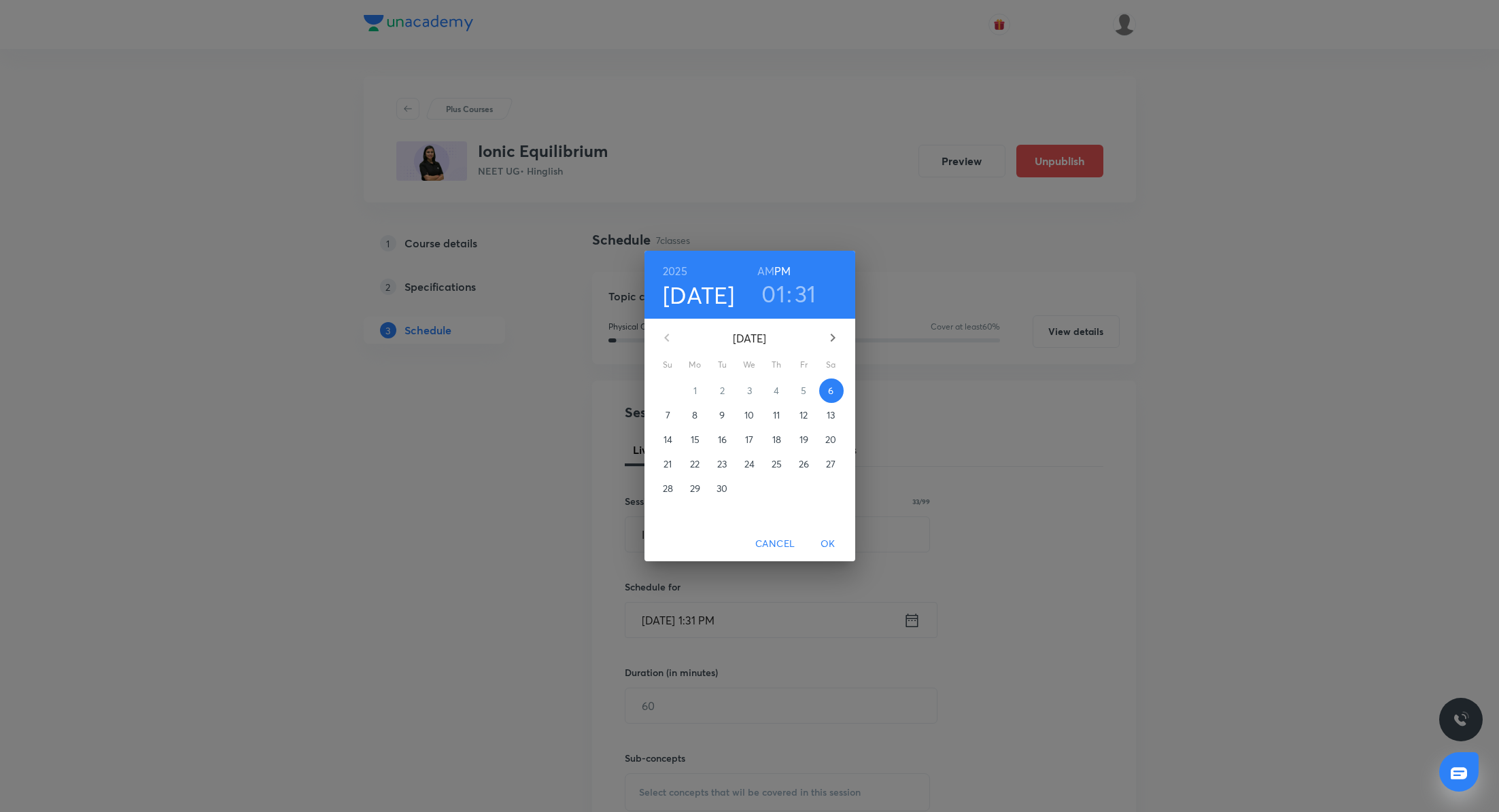
click at [805, 297] on h3 "31" at bounding box center [805, 293] width 22 height 28
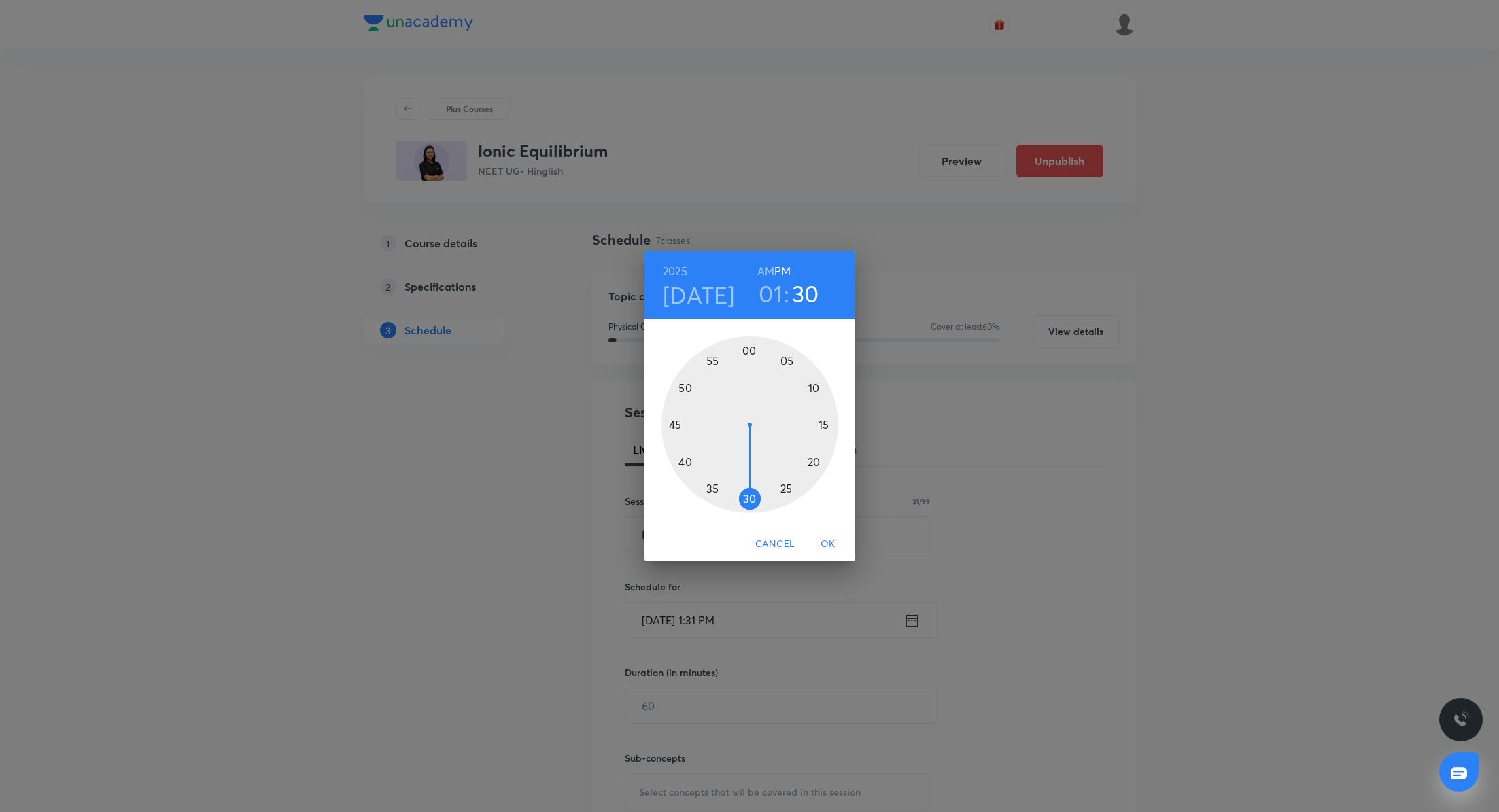
click at [747, 502] on div at bounding box center [750, 424] width 177 height 176
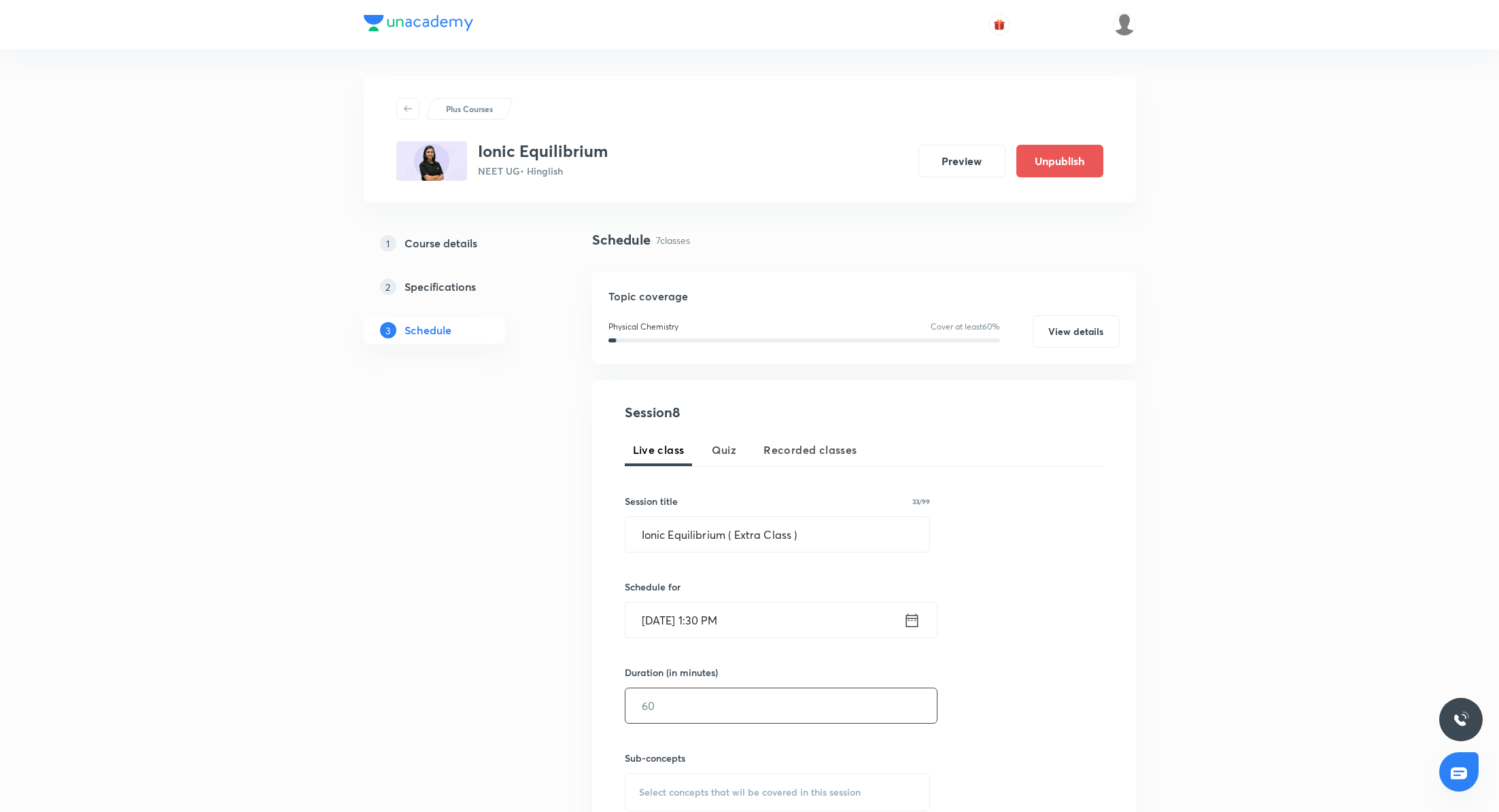
click at [688, 713] on input "text" at bounding box center [780, 705] width 311 height 35
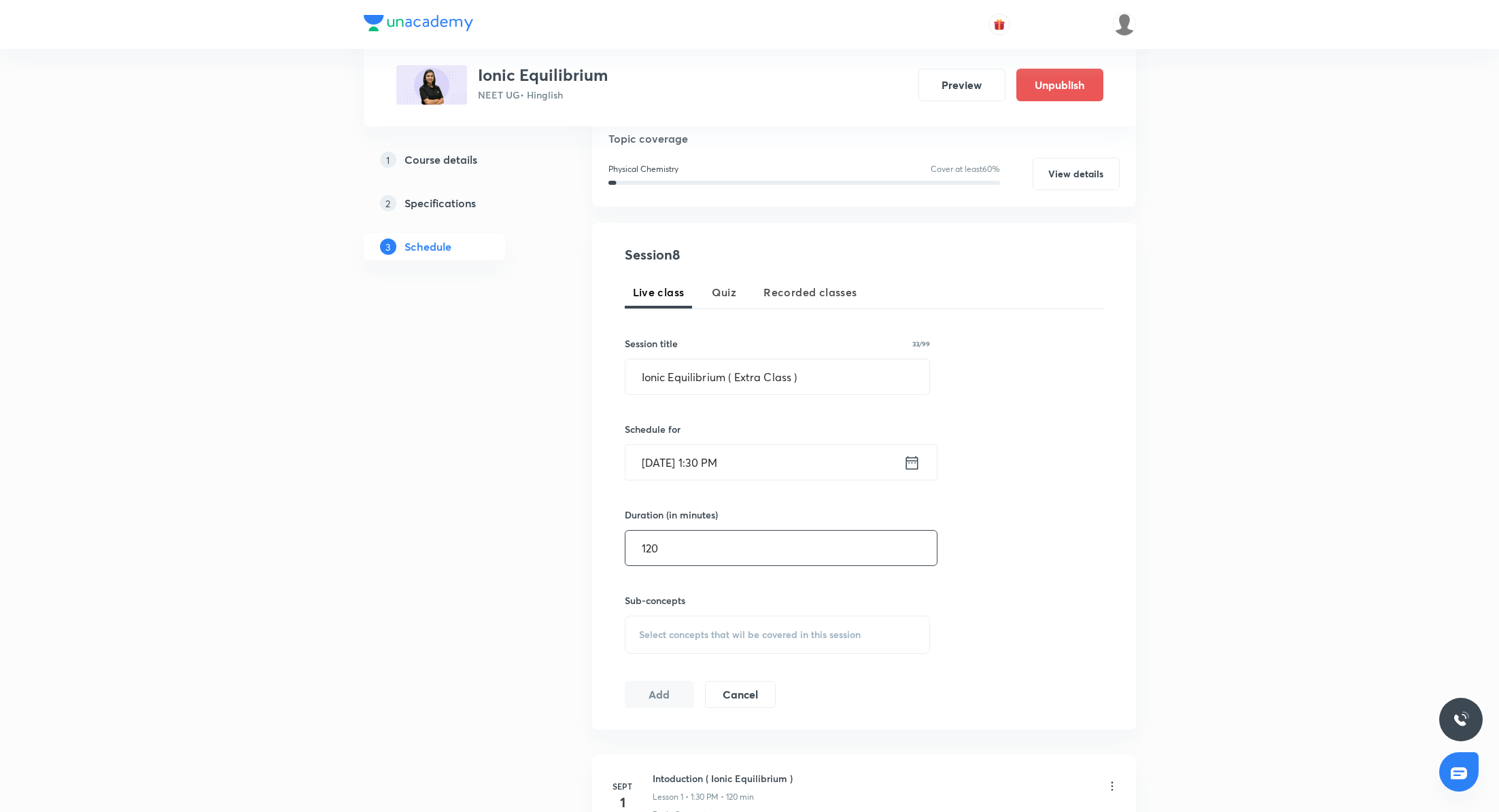
scroll to position [159, 0]
type input "120"
click at [671, 628] on span "Select concepts that wil be covered in this session" at bounding box center [750, 634] width 222 height 11
click at [680, 737] on p "Basic Concepts" at bounding box center [688, 739] width 67 height 14
checkbox input "true"
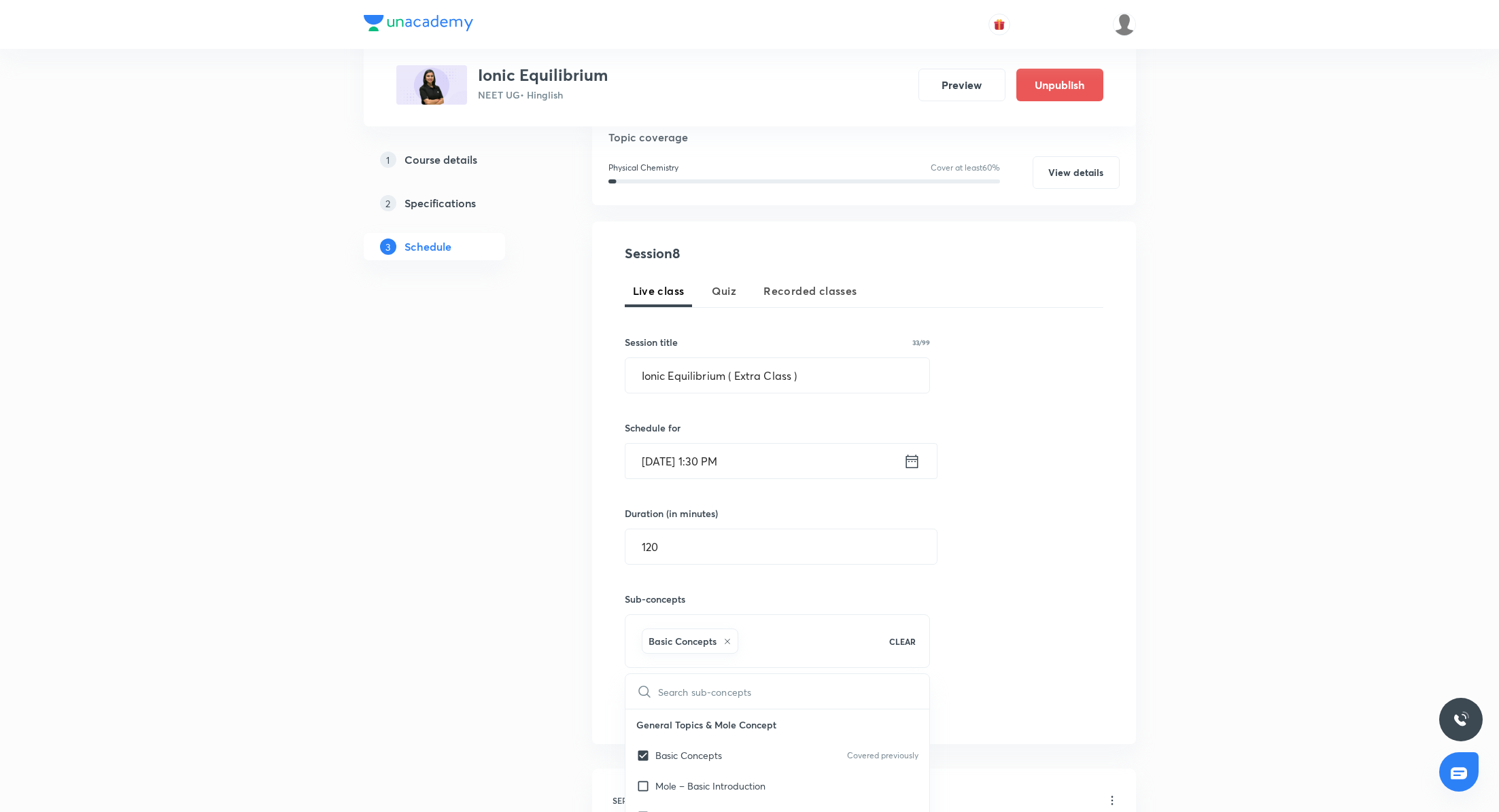
click at [1035, 558] on div "Session 8 Live class Quiz Recorded classes Session title 33/99 Ionic Equilibriu…" at bounding box center [863, 483] width 478 height 479
click at [667, 712] on button "Add" at bounding box center [659, 707] width 70 height 27
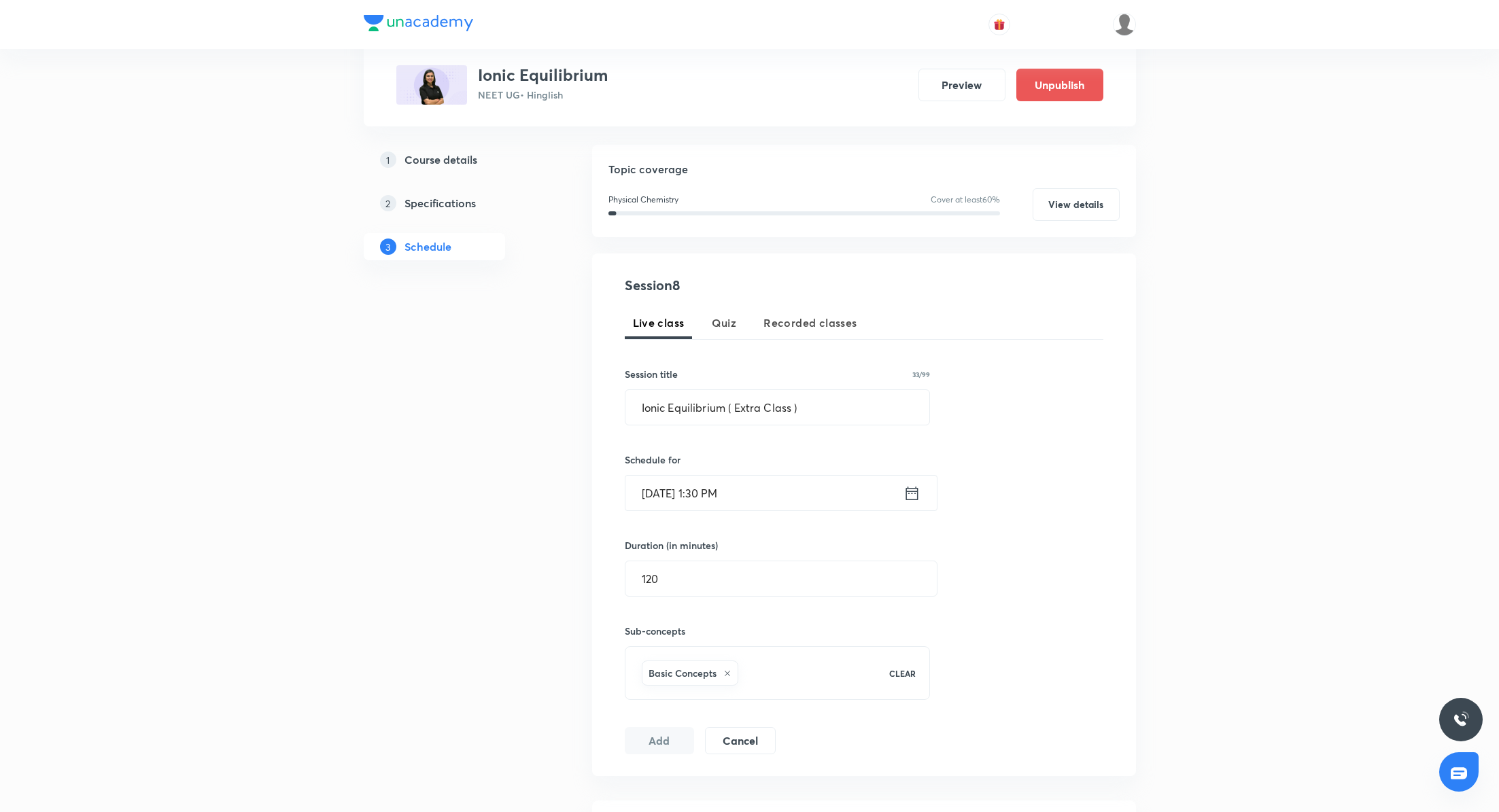
scroll to position [0, 0]
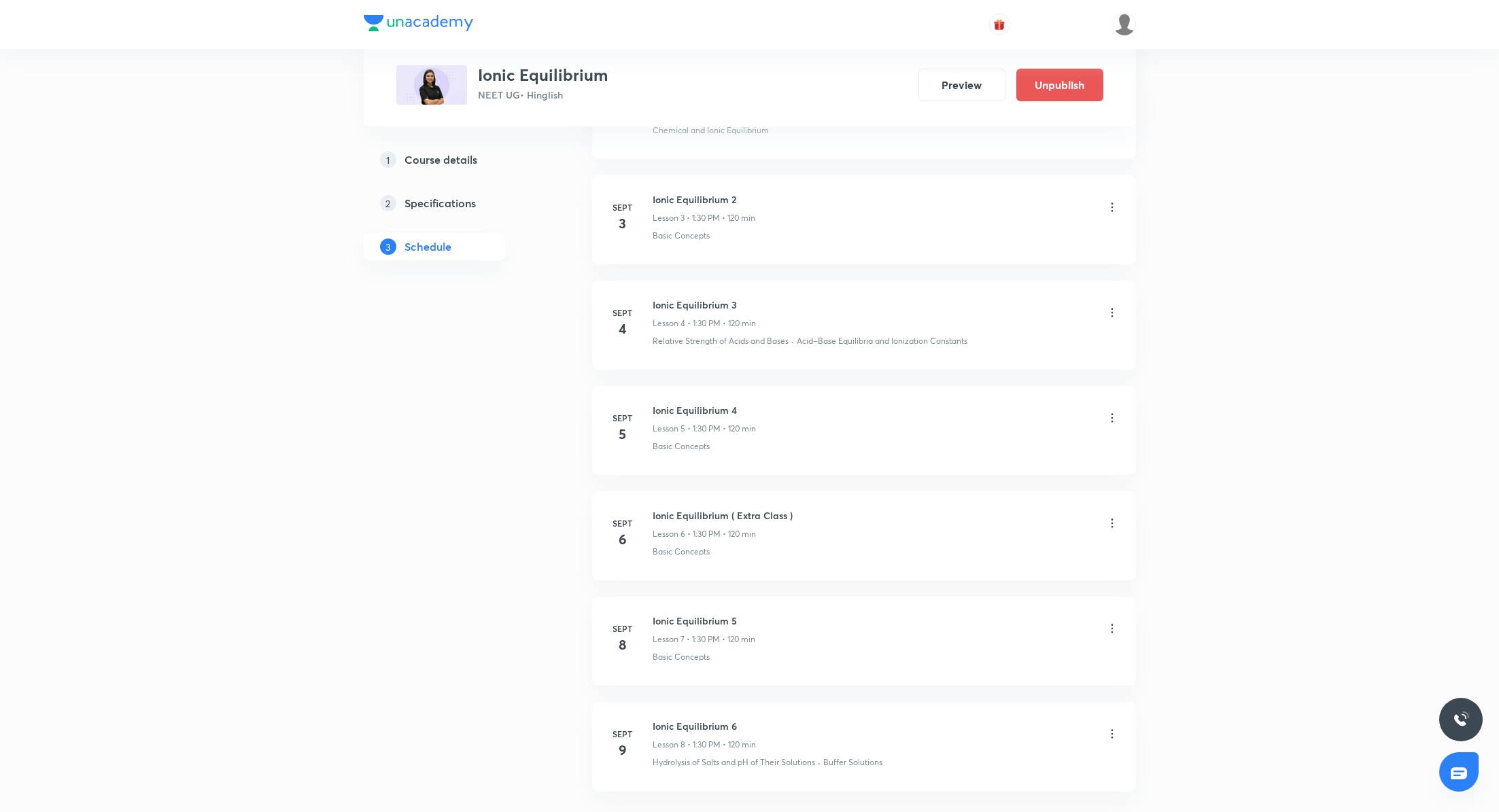
scroll to position [950, 0]
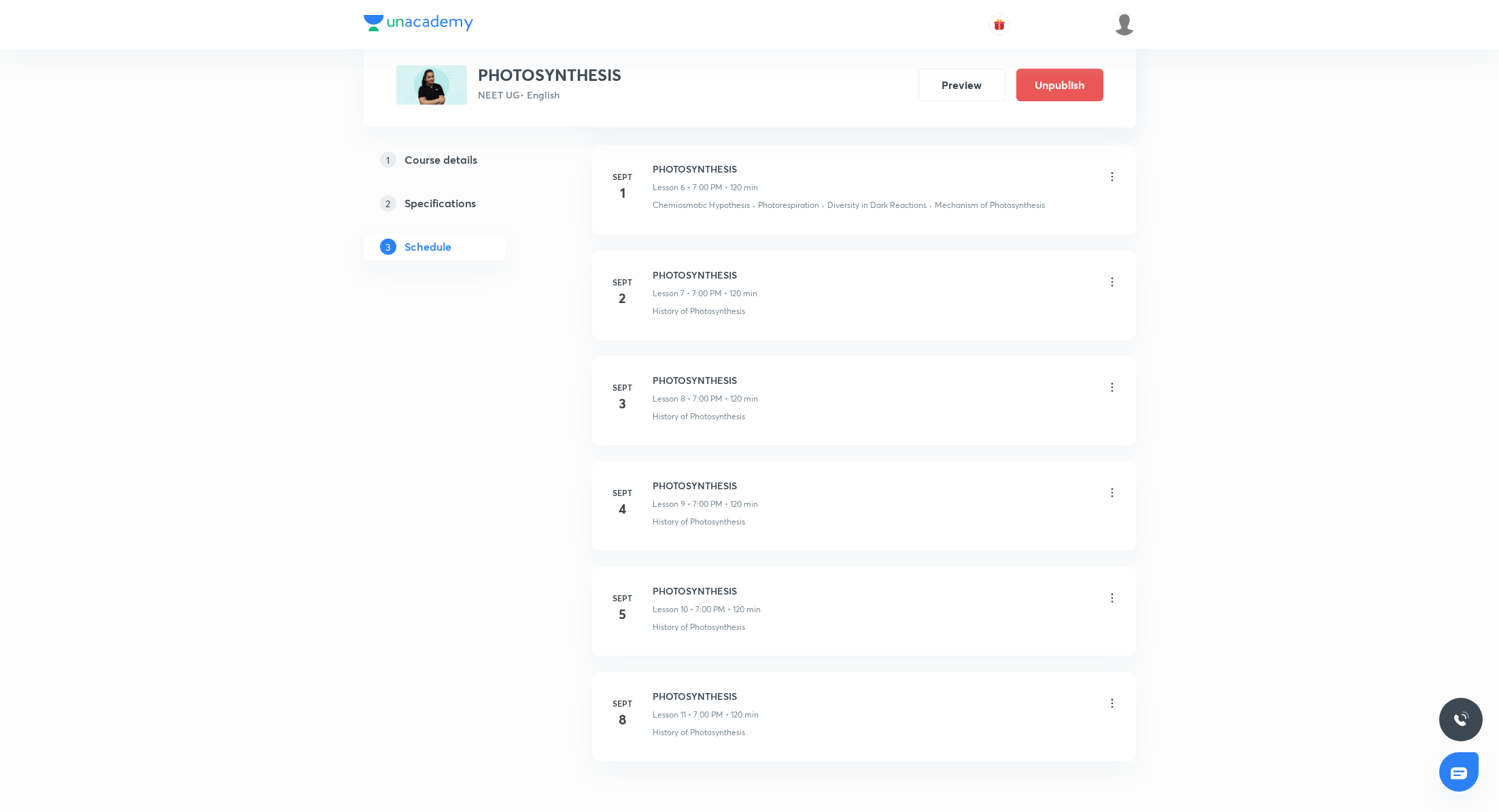
scroll to position [1377, 0]
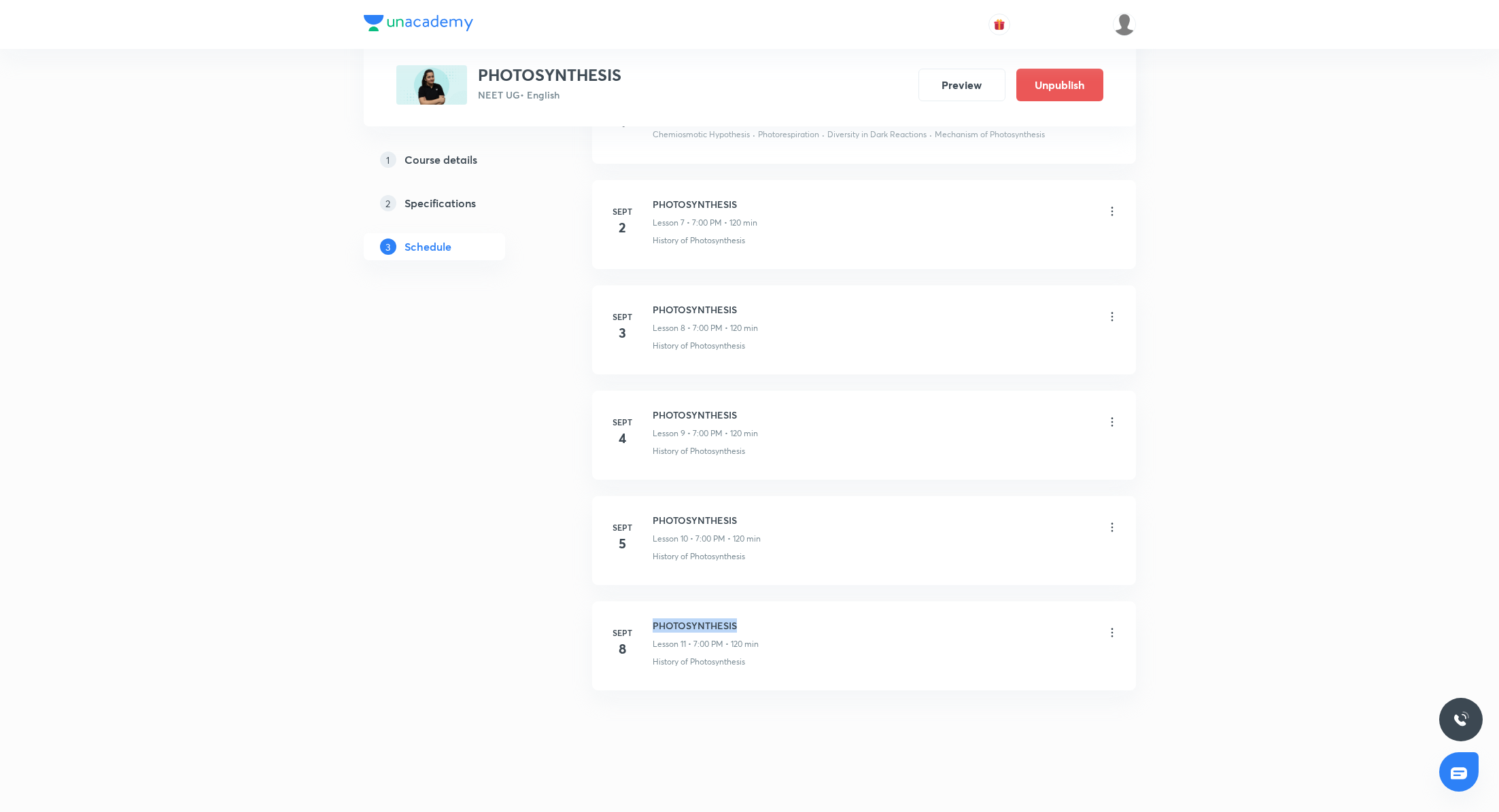
drag, startPoint x: 653, startPoint y: 620, endPoint x: 765, endPoint y: 620, distance: 112.0
click at [765, 620] on div "PHOTOSYNTHESIS Lesson 11 • 7:00 PM • 120 min" at bounding box center [886, 635] width 466 height 32
copy h6 "PHOTOSYNTHESIS"
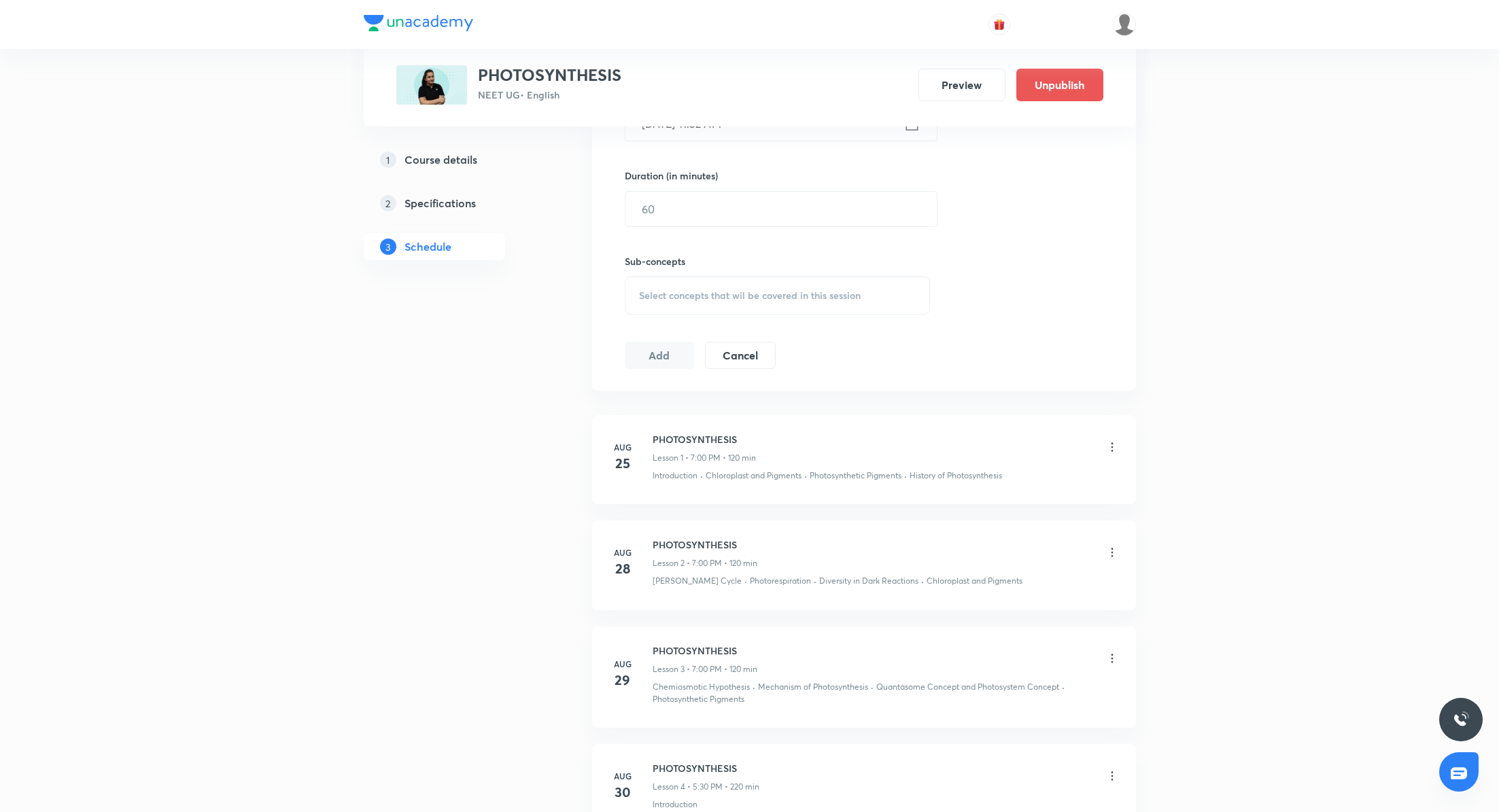
scroll to position [161, 0]
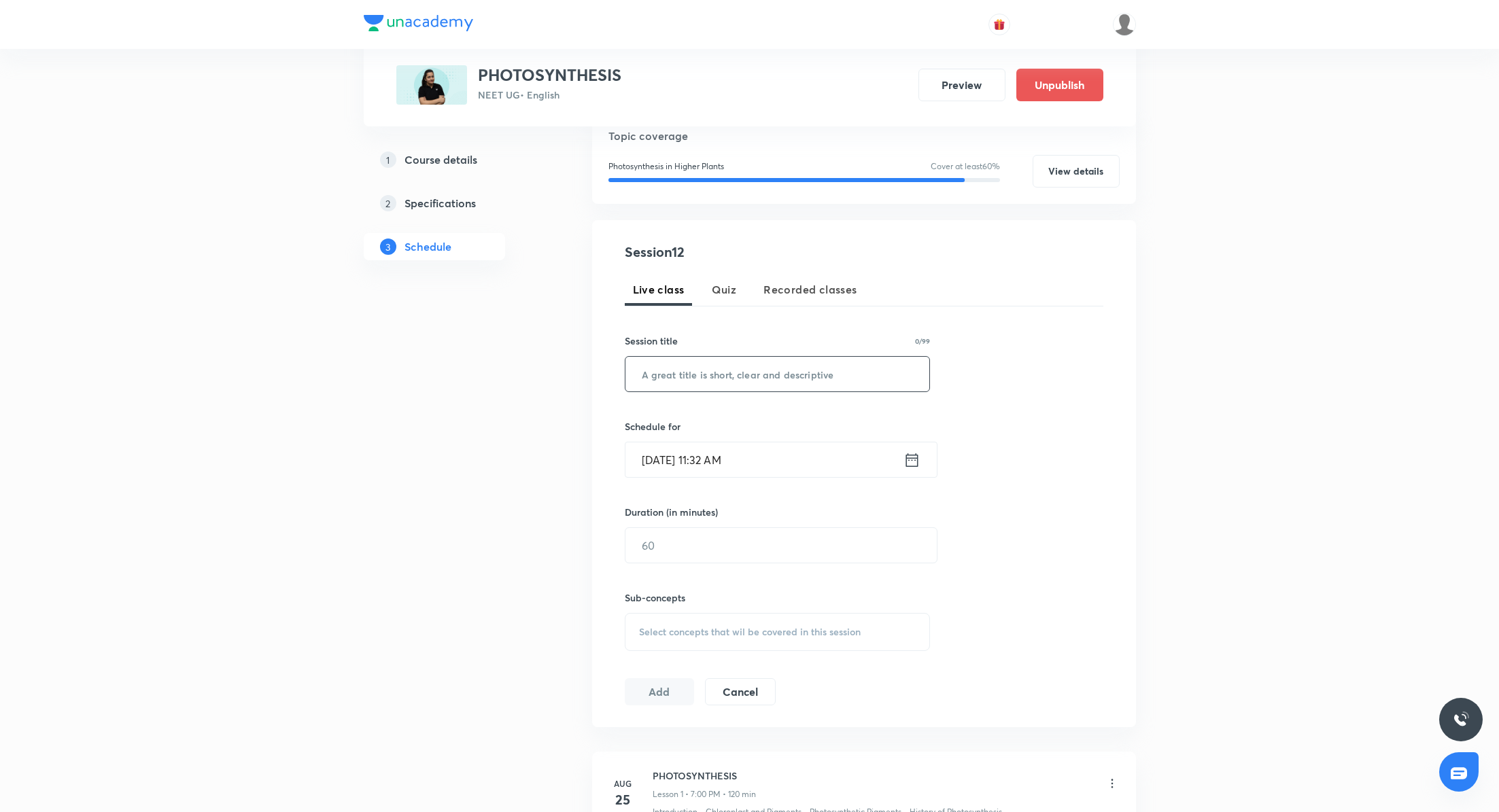
click at [712, 363] on input "text" at bounding box center [778, 374] width 304 height 35
paste input "PHOTOSYNTHESIS"
type input "PHOTOSYNTHESIS"
click at [908, 454] on icon at bounding box center [912, 460] width 17 height 19
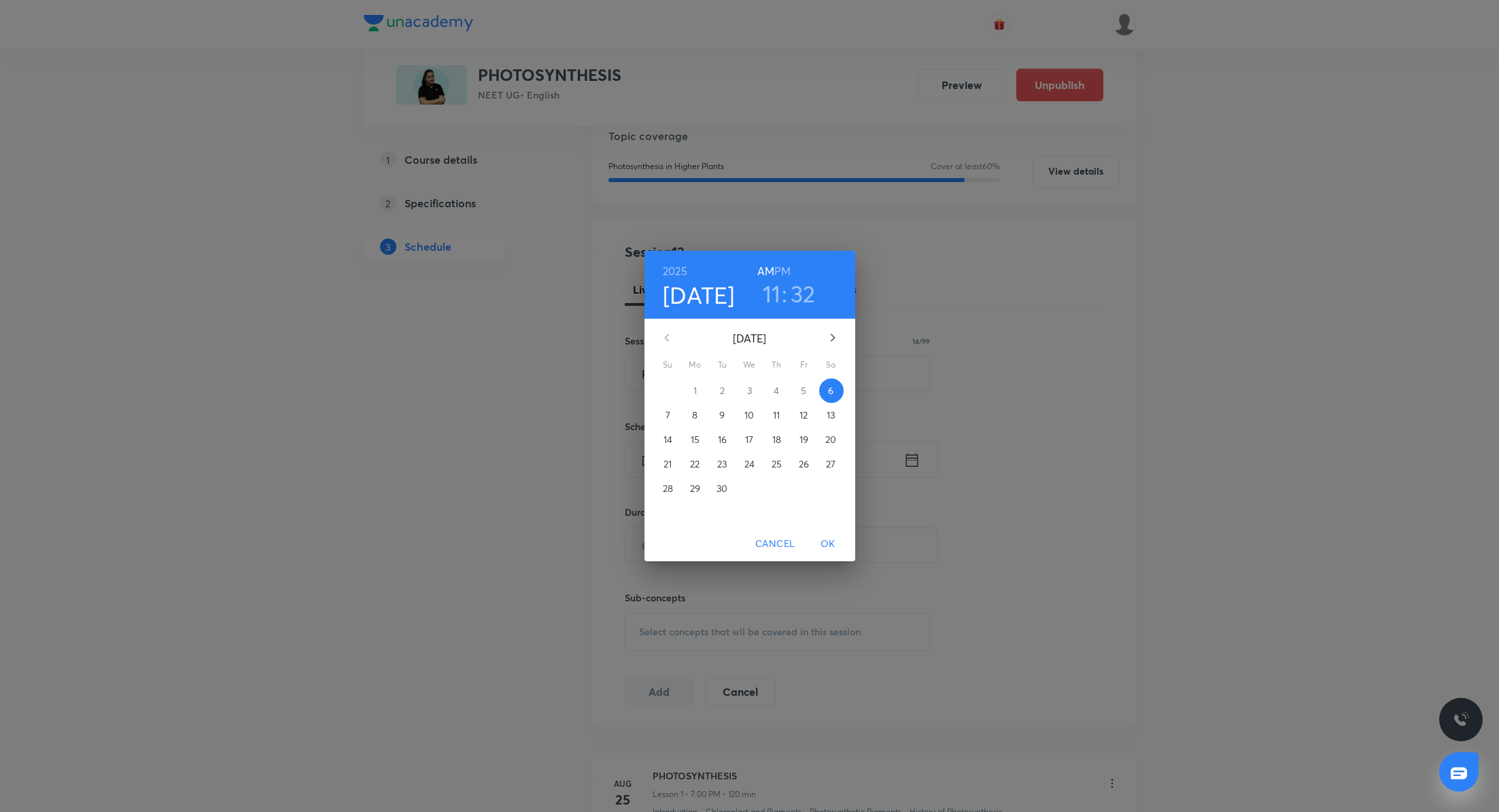
click at [786, 272] on h6 "PM" at bounding box center [781, 271] width 16 height 19
click at [777, 294] on h3 "11" at bounding box center [772, 293] width 19 height 28
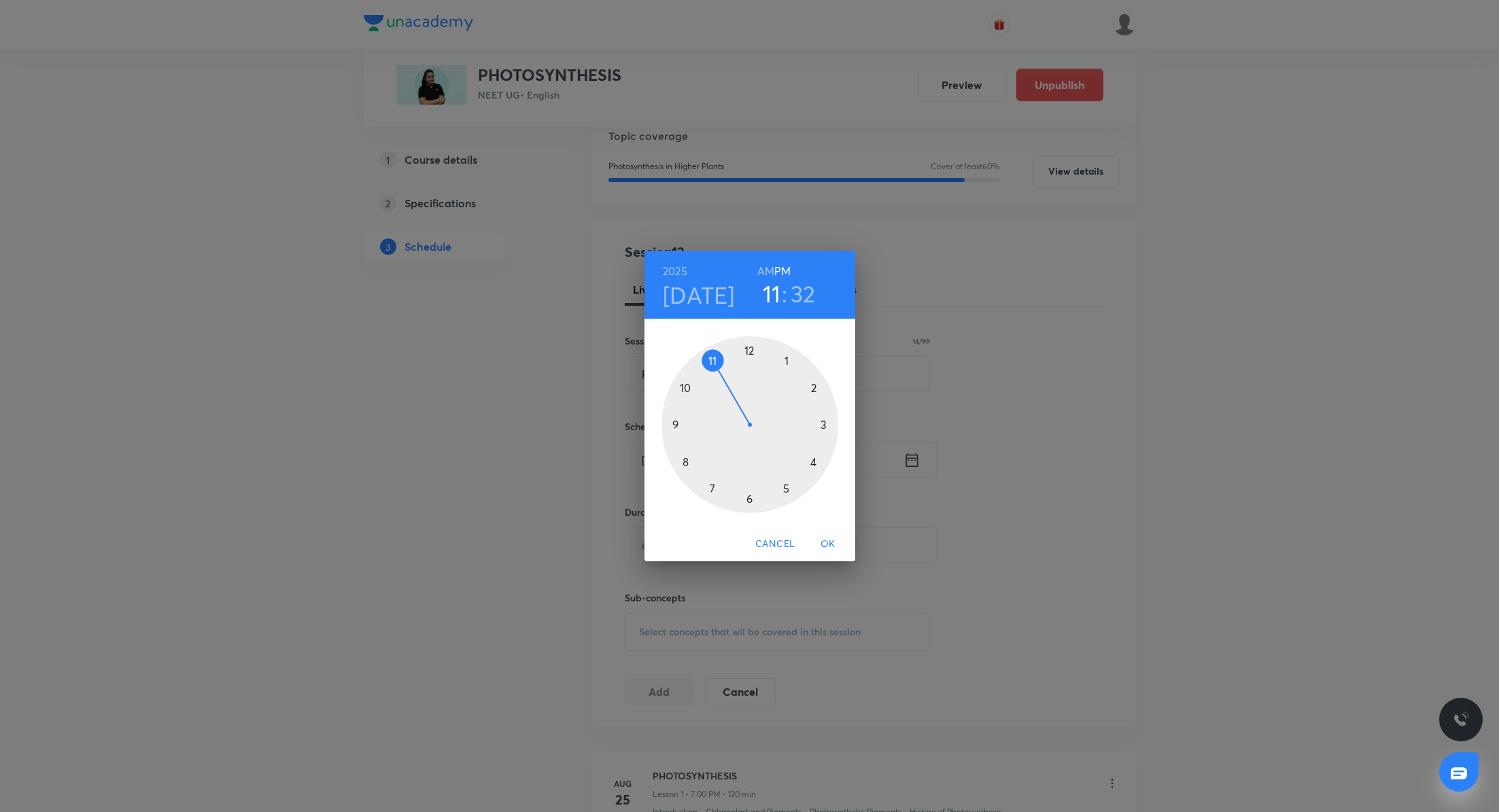
click at [714, 486] on div at bounding box center [750, 424] width 177 height 176
click at [751, 345] on div at bounding box center [750, 424] width 177 height 176
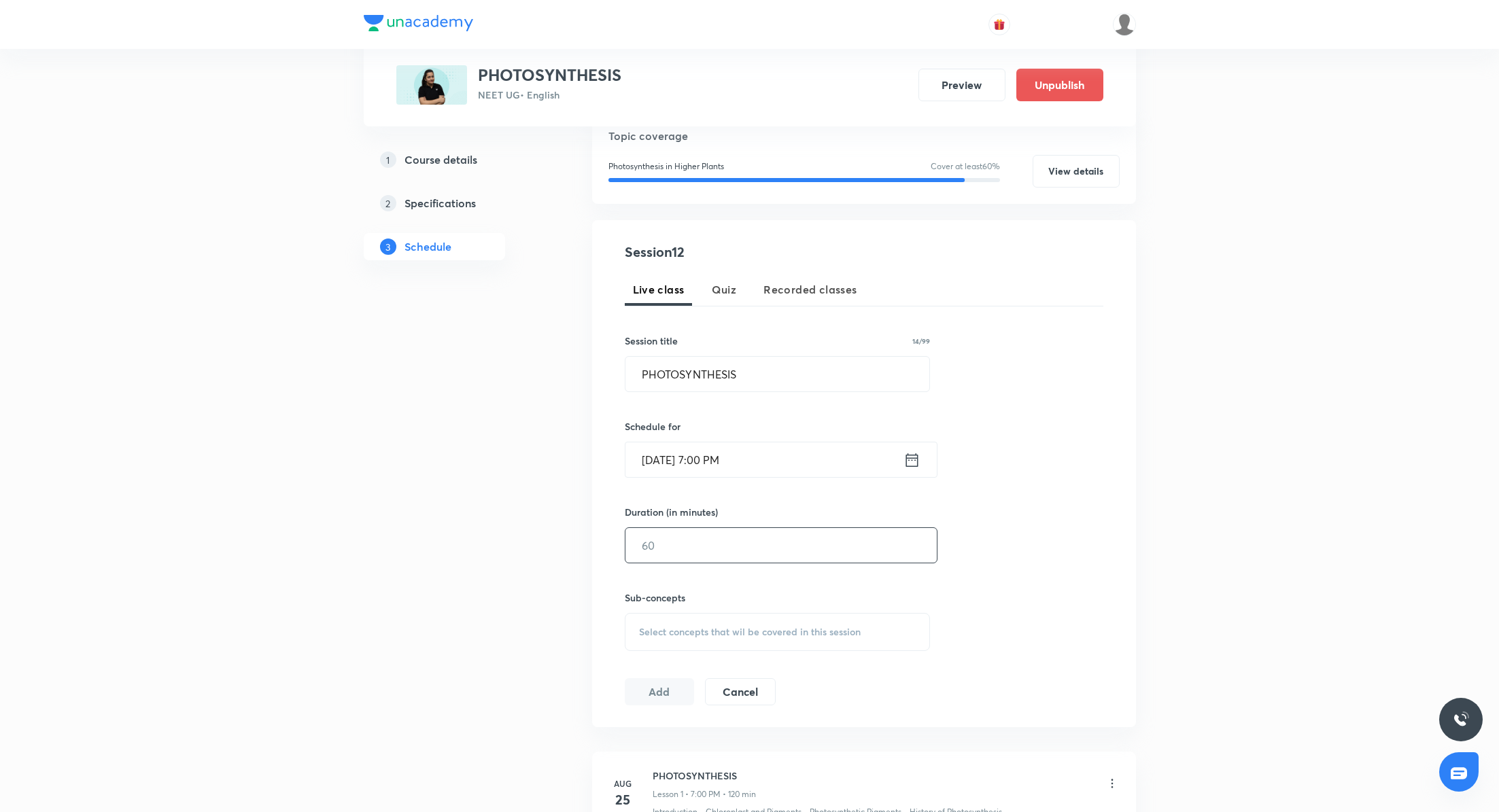
click at [757, 545] on input "text" at bounding box center [780, 544] width 311 height 35
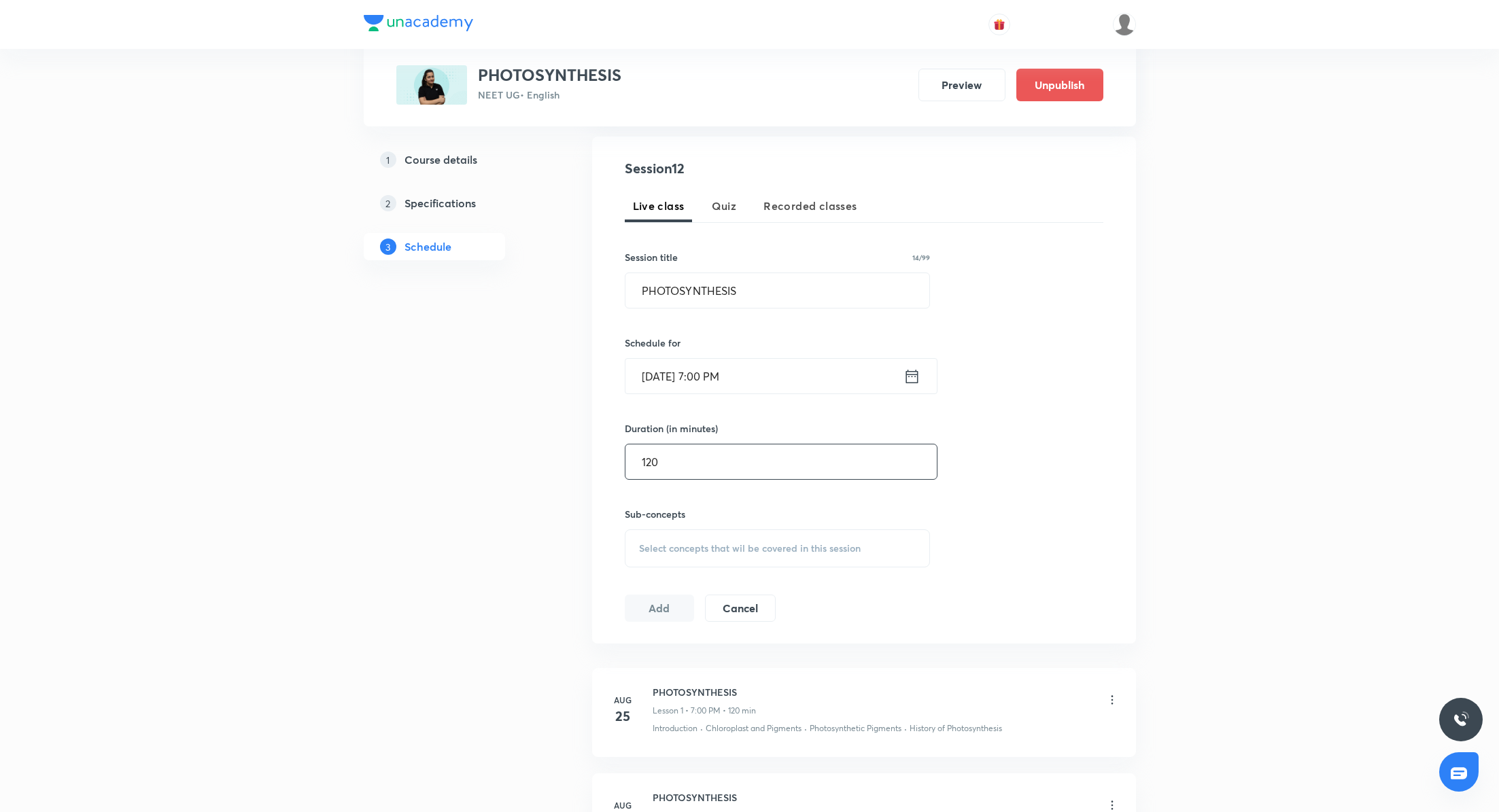
scroll to position [258, 0]
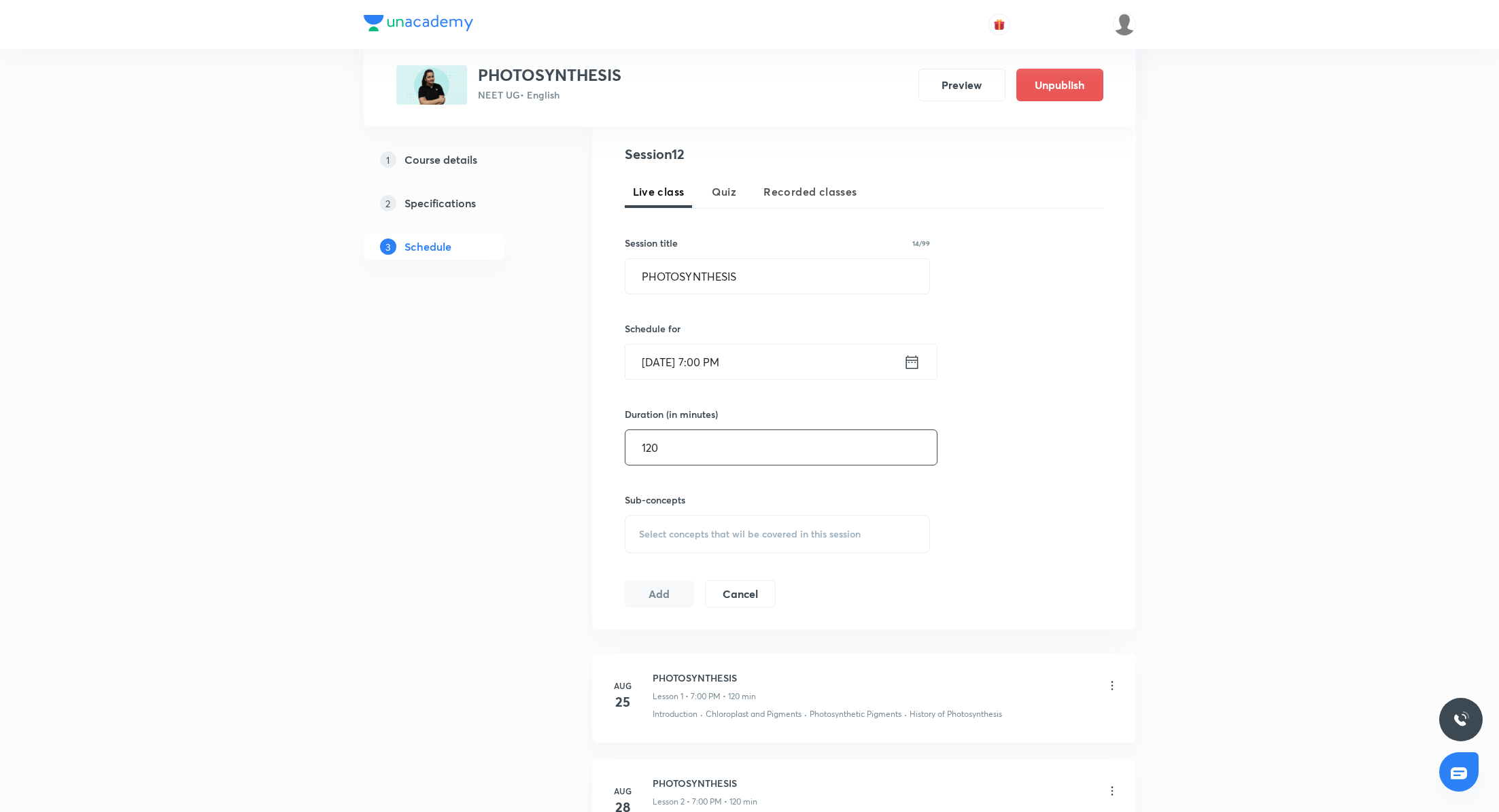
type input "120"
click at [725, 535] on span "Select concepts that wil be covered in this session" at bounding box center [750, 534] width 222 height 11
click at [675, 703] on p "Introduction" at bounding box center [682, 701] width 53 height 14
checkbox input "true"
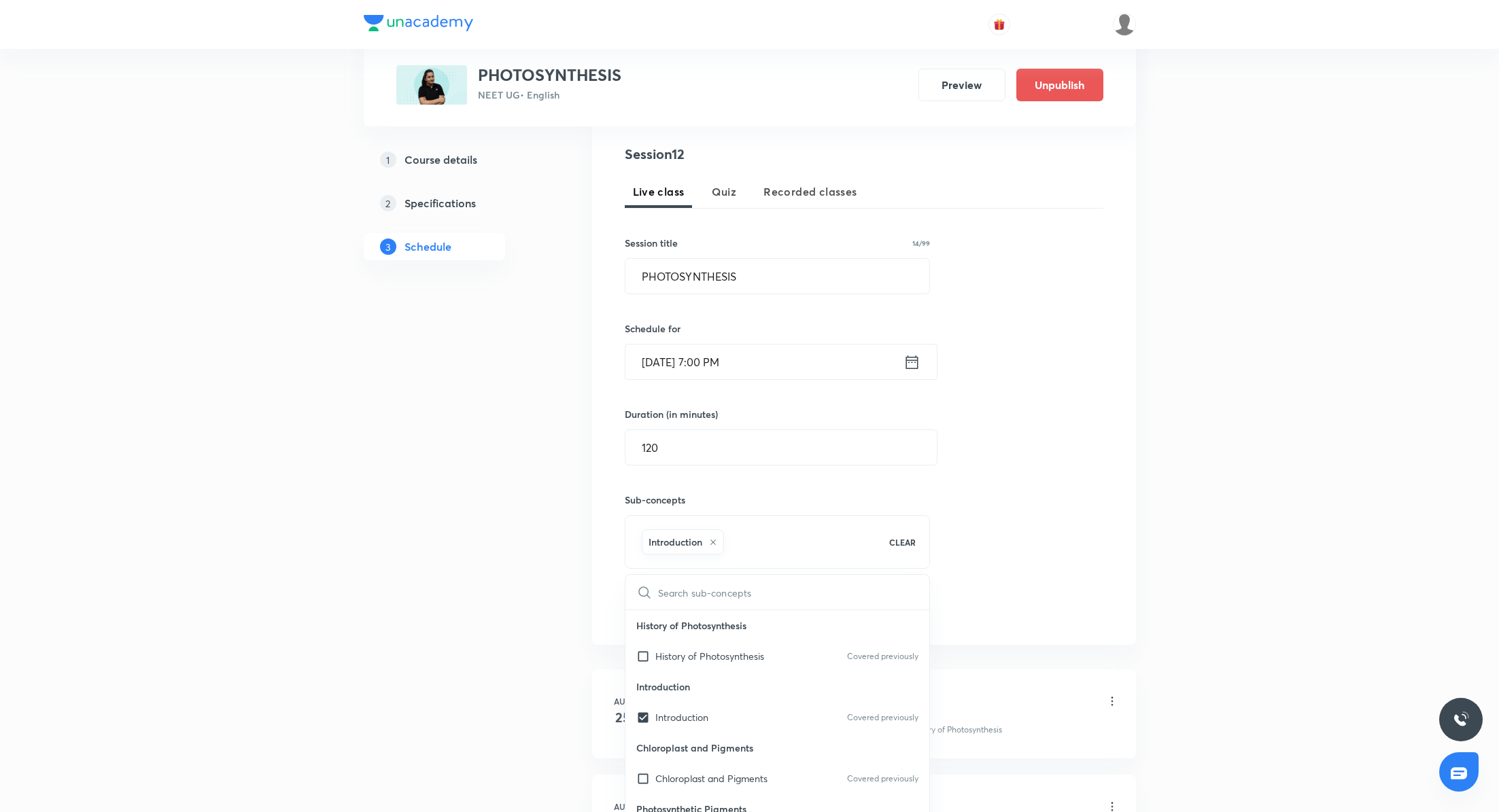
click at [982, 513] on div "Session 12 Live class Quiz Recorded classes Session title 14/99 PHOTOSYNTHESIS …" at bounding box center [863, 383] width 478 height 479
click at [651, 615] on button "Add" at bounding box center [659, 607] width 70 height 27
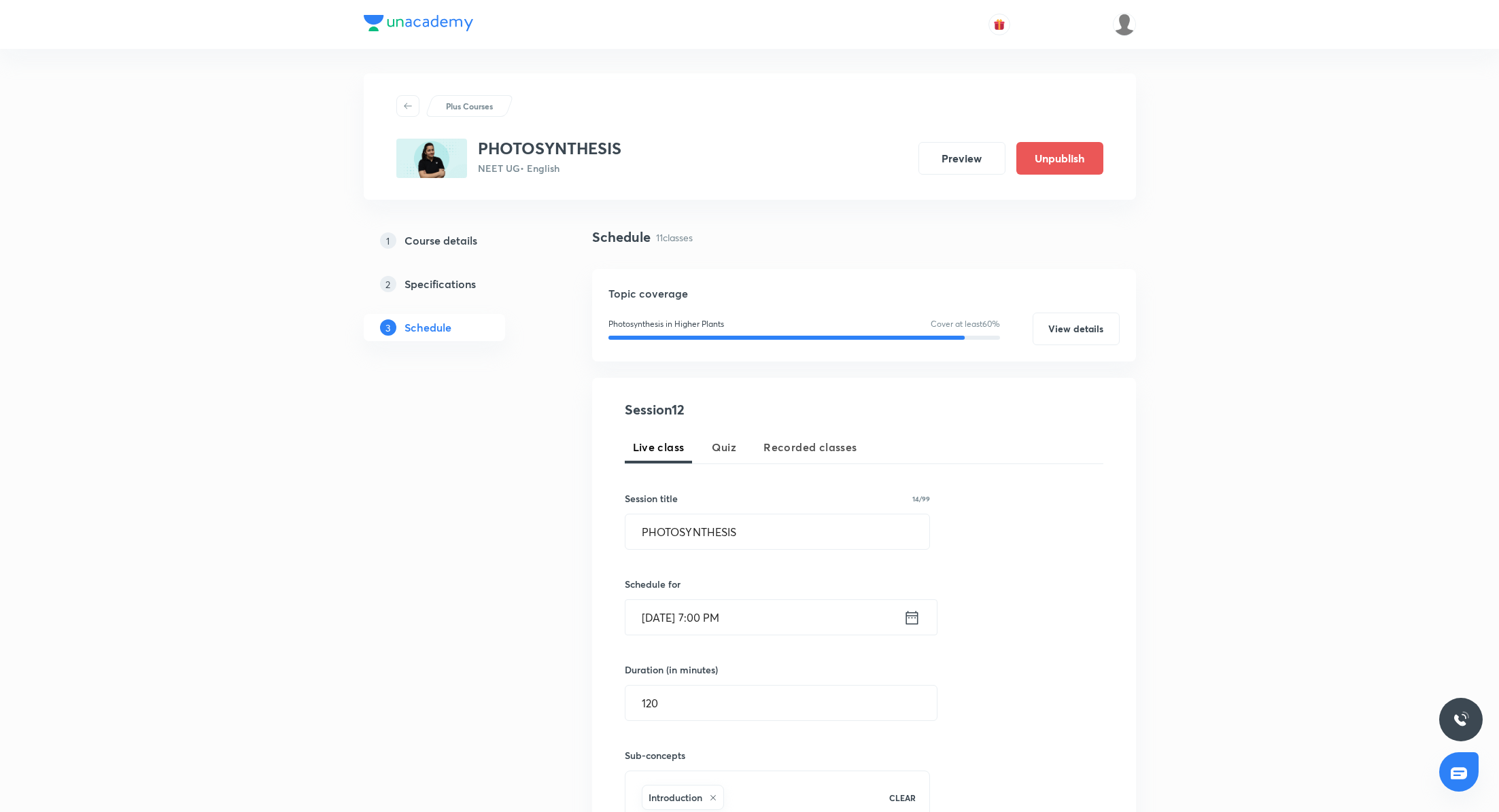
scroll to position [0, 0]
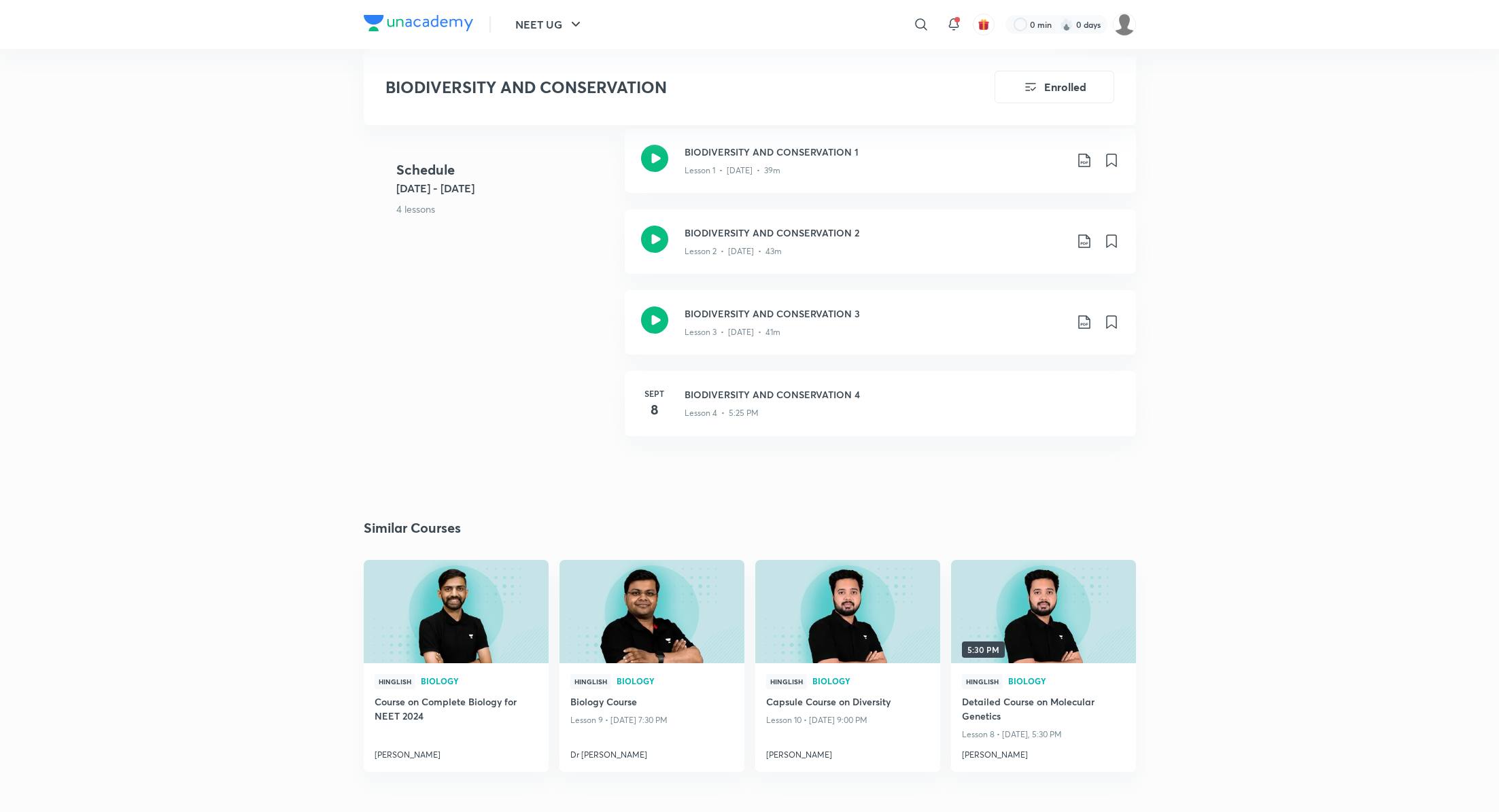
scroll to position [587, 0]
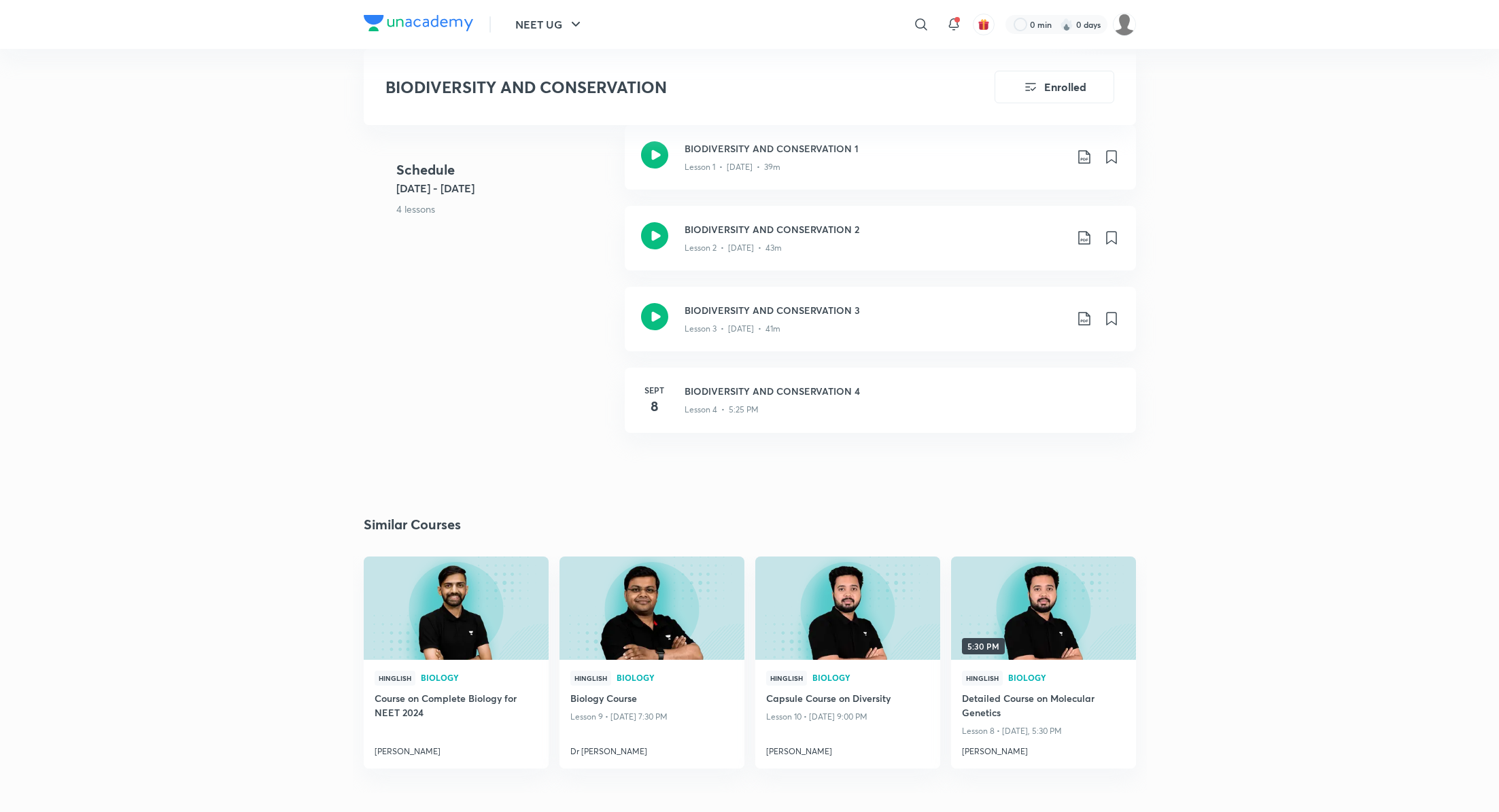
drag, startPoint x: 686, startPoint y: 375, endPoint x: 672, endPoint y: 4, distance: 371.3
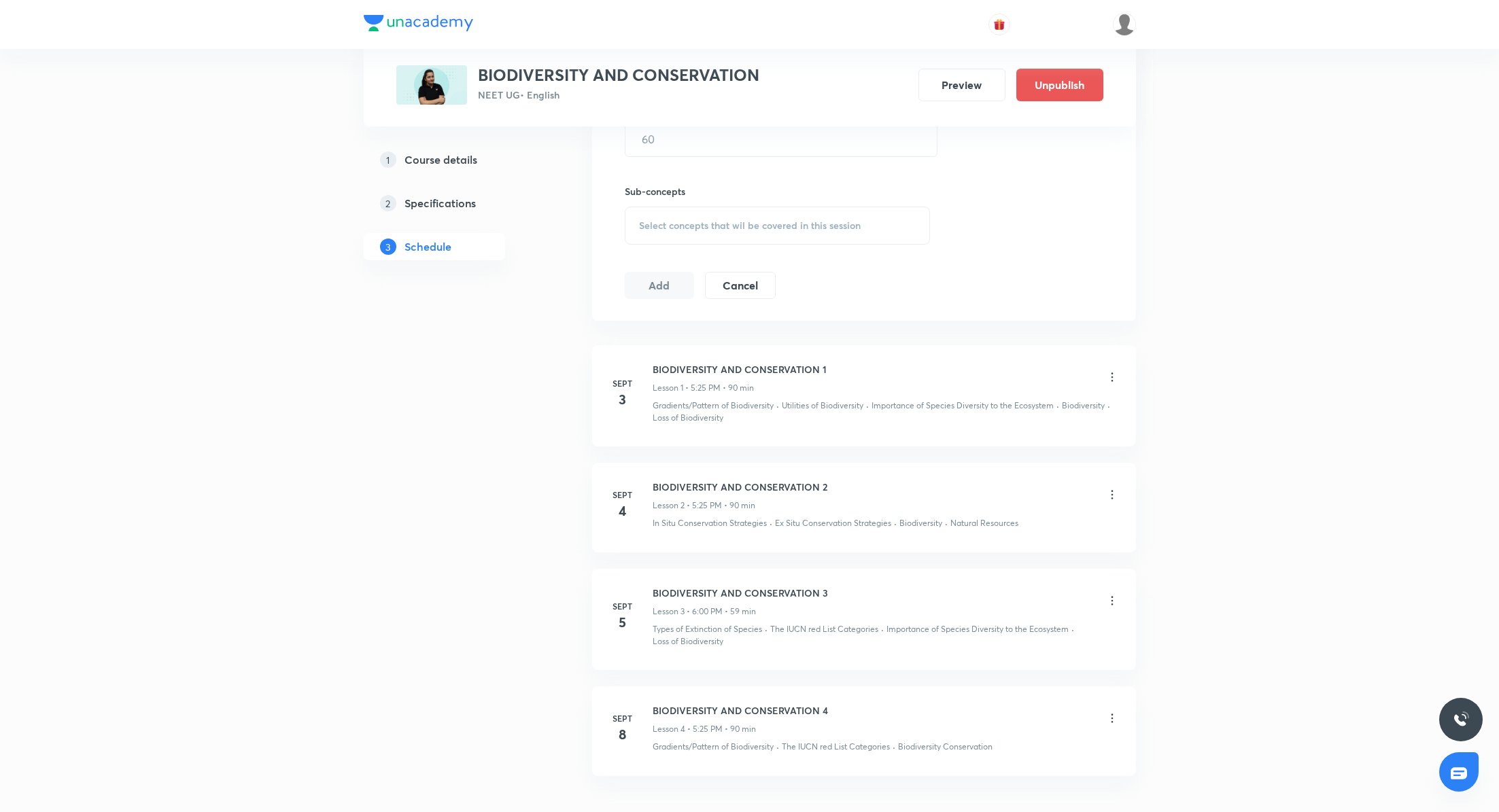
scroll to position [654, 0]
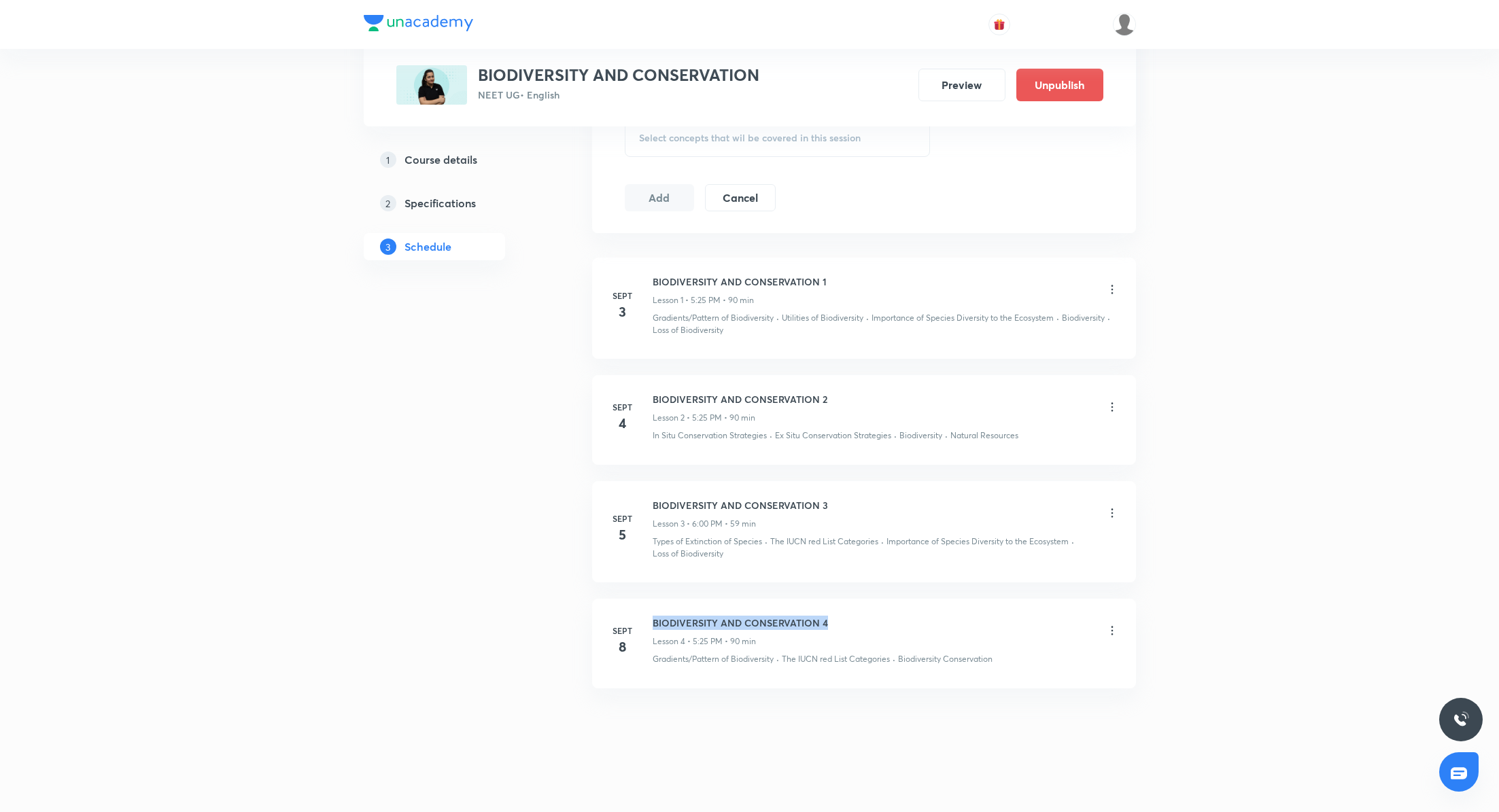
drag, startPoint x: 653, startPoint y: 618, endPoint x: 837, endPoint y: 619, distance: 184.0
click at [837, 619] on div "BIODIVERSITY AND CONSERVATION 4 Lesson 4 • 5:25 PM • 90 min" at bounding box center [886, 632] width 466 height 32
copy h6 "BIODIVERSITY AND CONSERVATION 4"
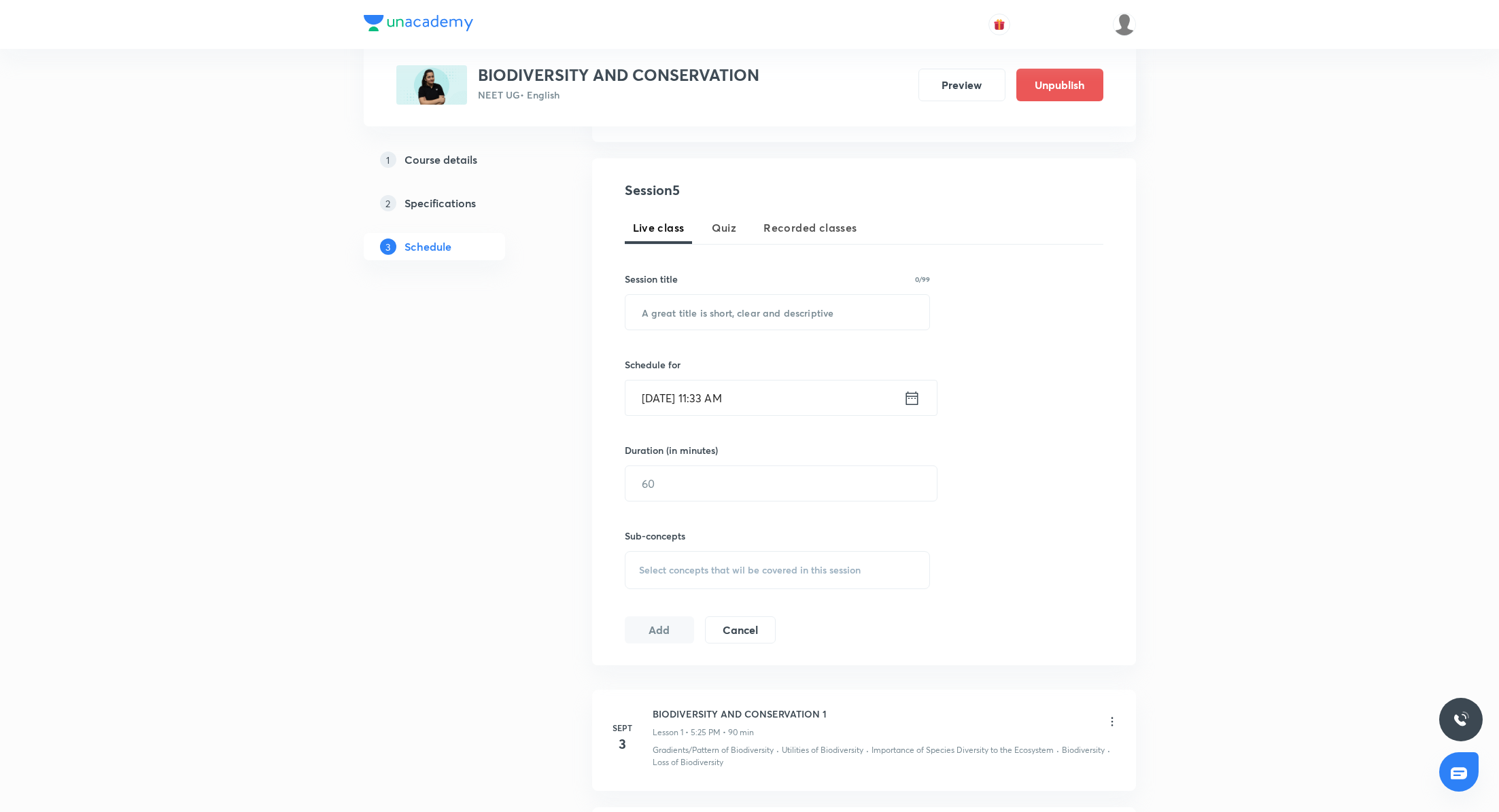
scroll to position [0, 0]
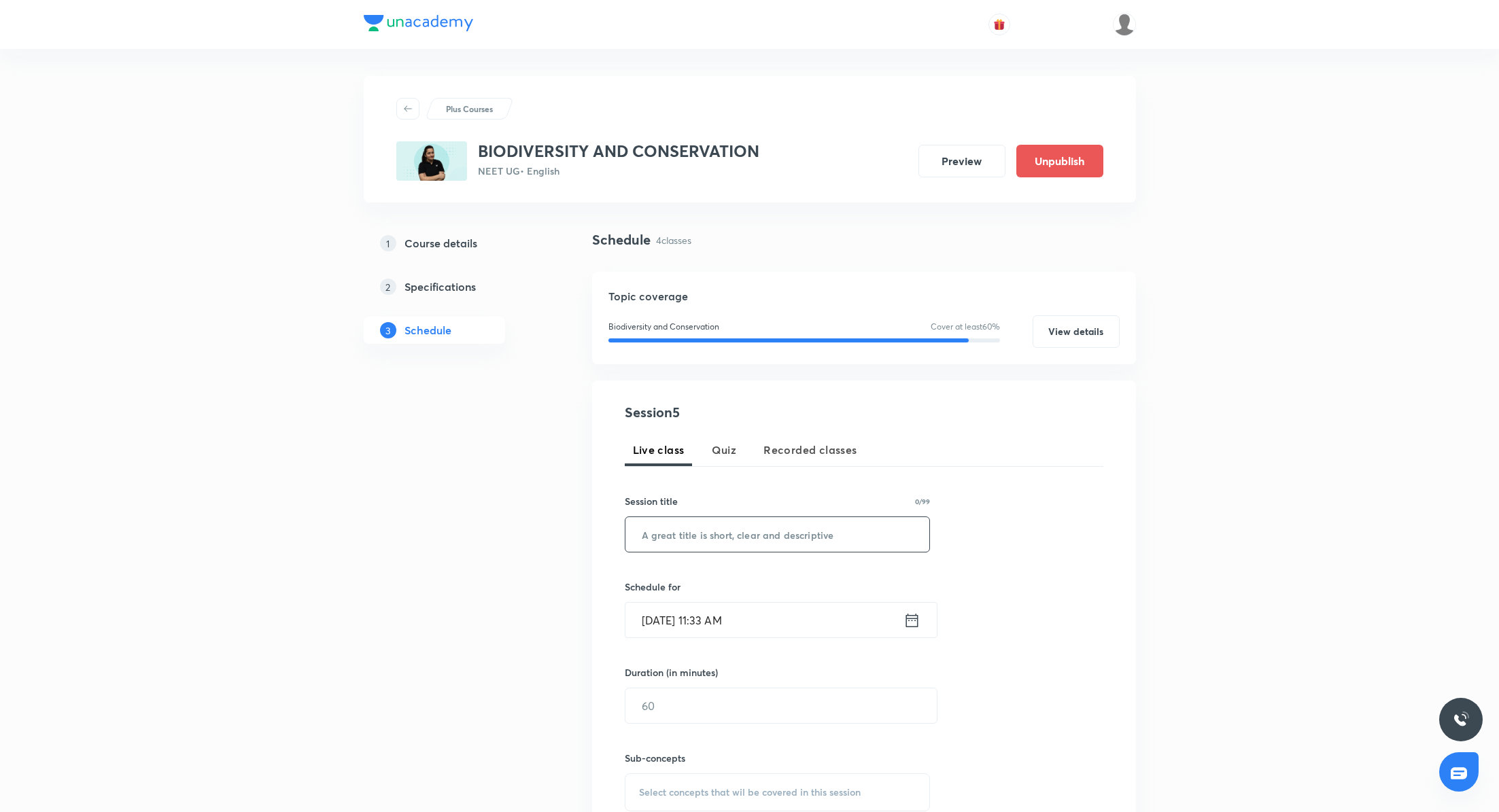
click at [786, 530] on input "text" at bounding box center [778, 534] width 304 height 35
paste input "BIODIVERSITY AND CONSERVATION 4"
type input "BIODIVERSITY AND CONSERVATION 4"
click at [916, 608] on div "Sept 6, 2025, 11:33 AM ​" at bounding box center [780, 620] width 313 height 36
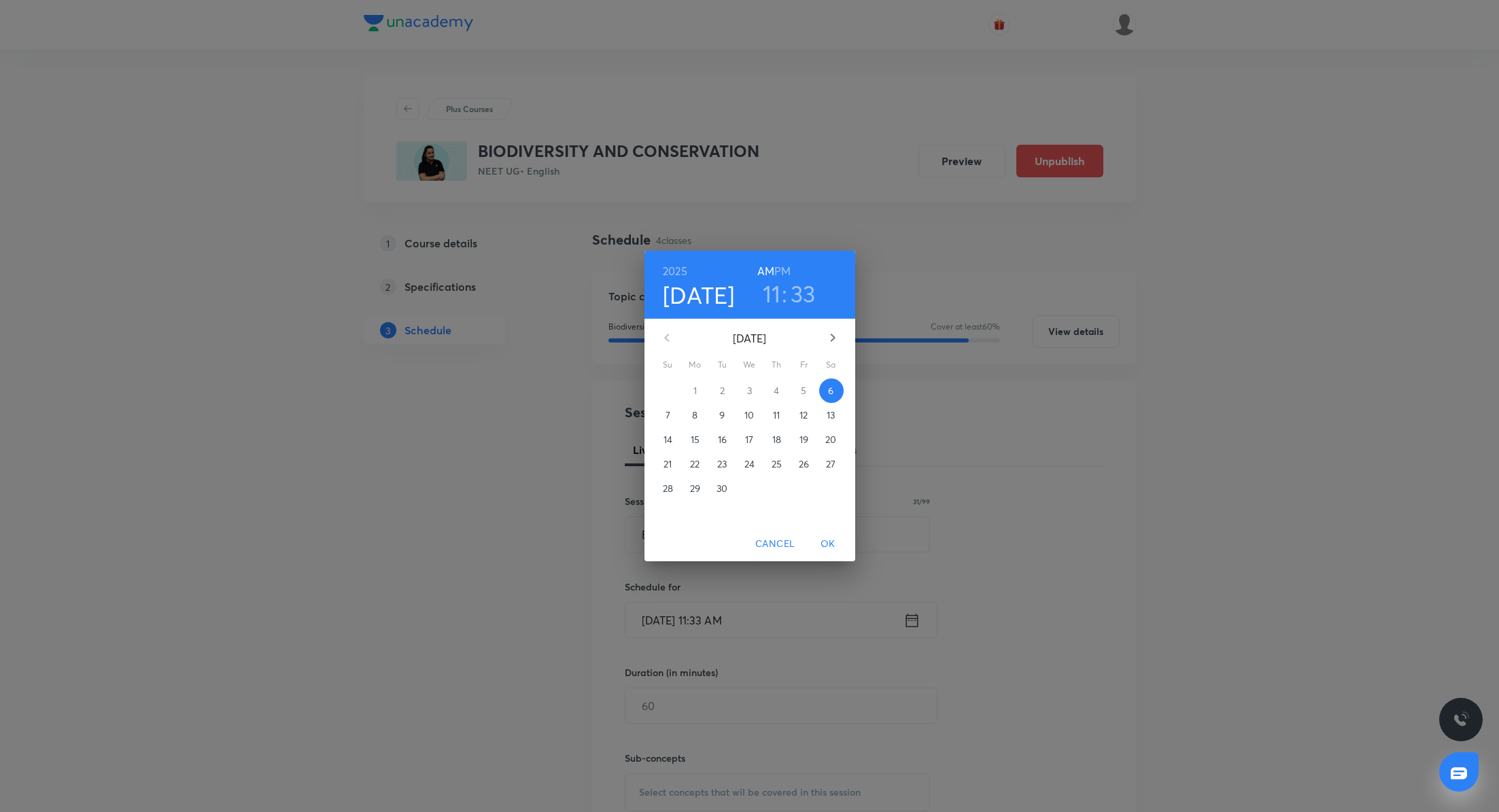
click at [789, 272] on h6 "PM" at bounding box center [781, 271] width 16 height 19
click at [776, 296] on h3 "11" at bounding box center [772, 293] width 19 height 28
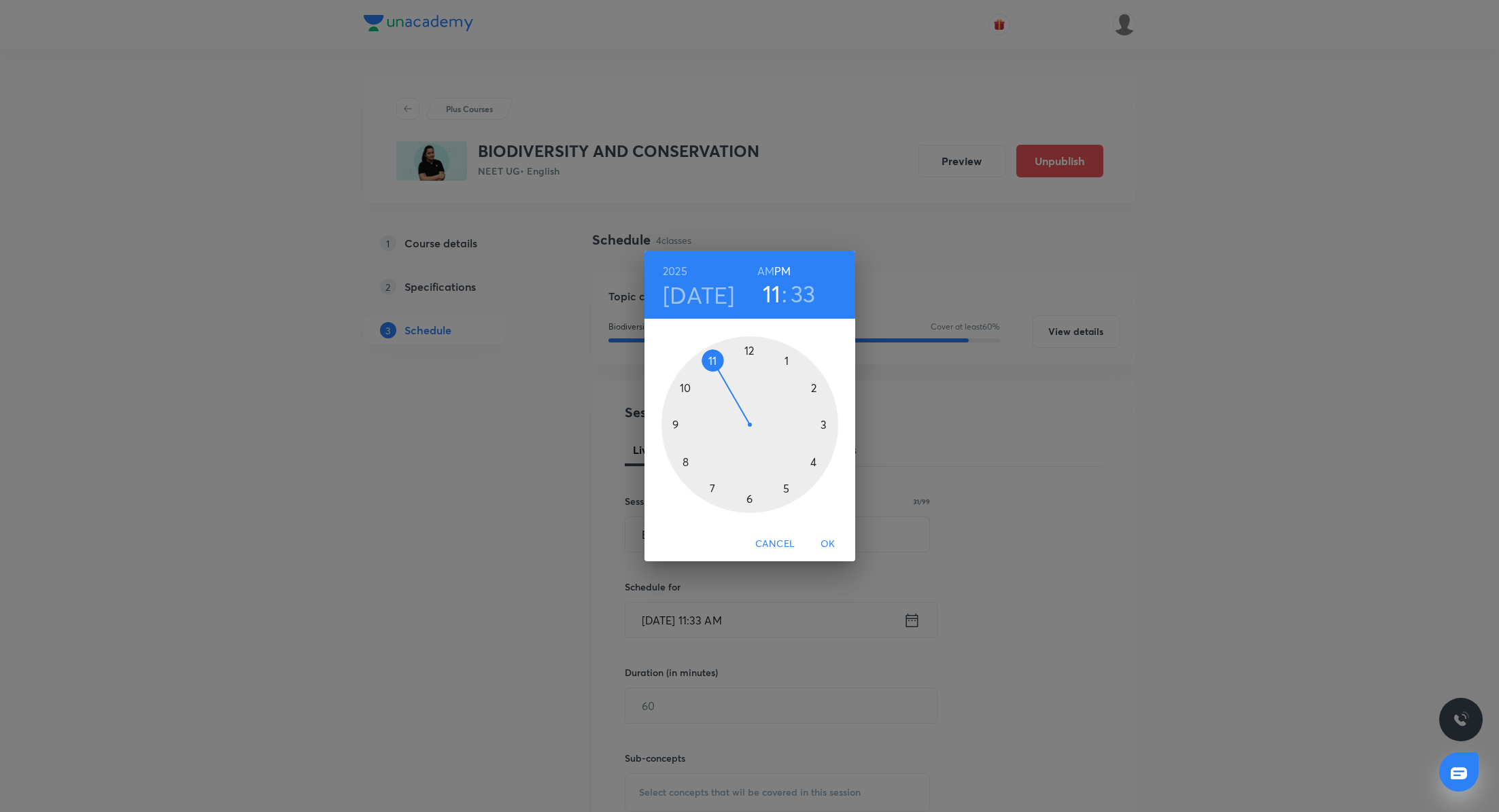
click at [788, 488] on div at bounding box center [750, 424] width 177 height 176
click at [751, 350] on div at bounding box center [750, 424] width 177 height 176
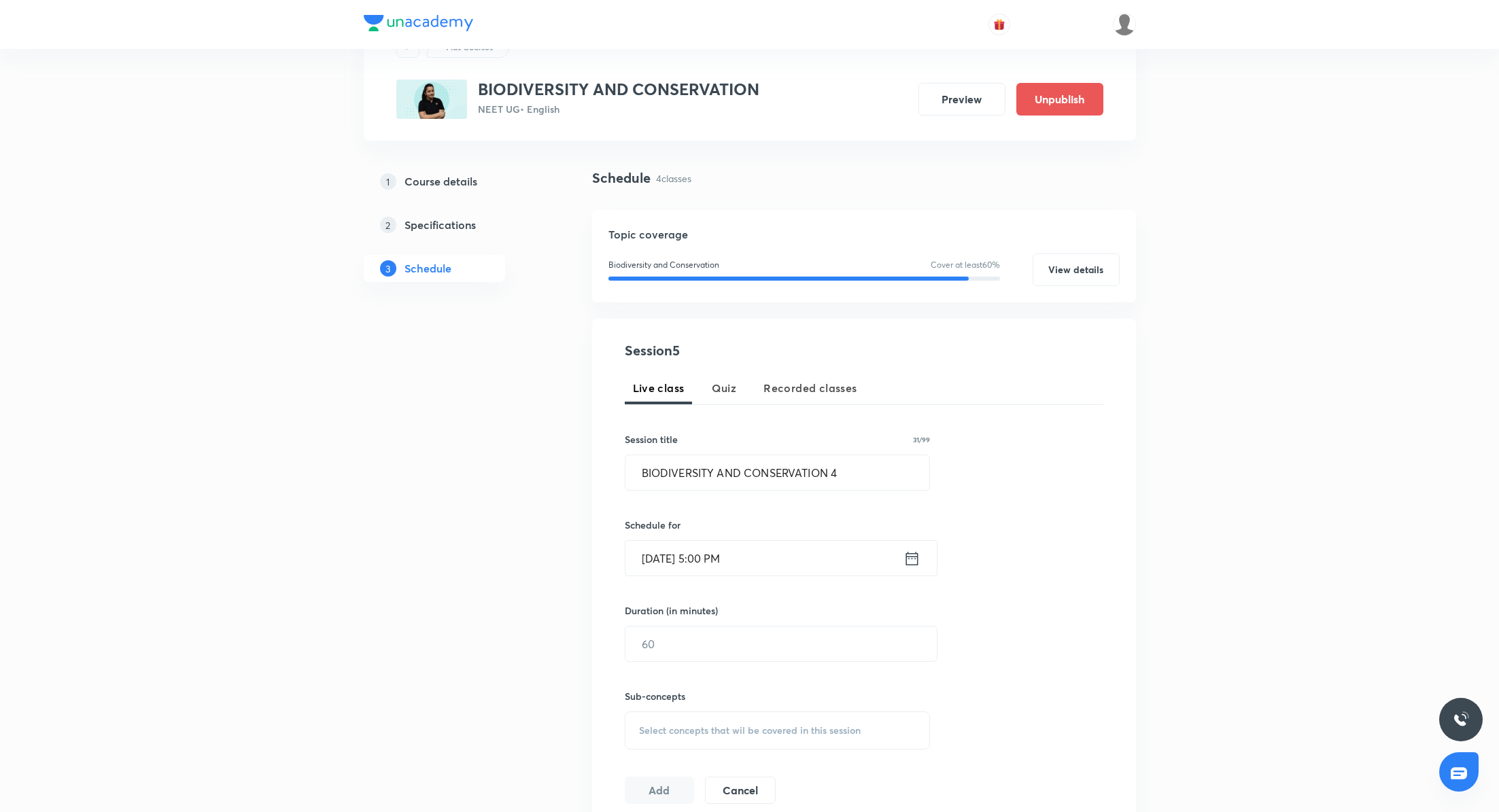
scroll to position [83, 0]
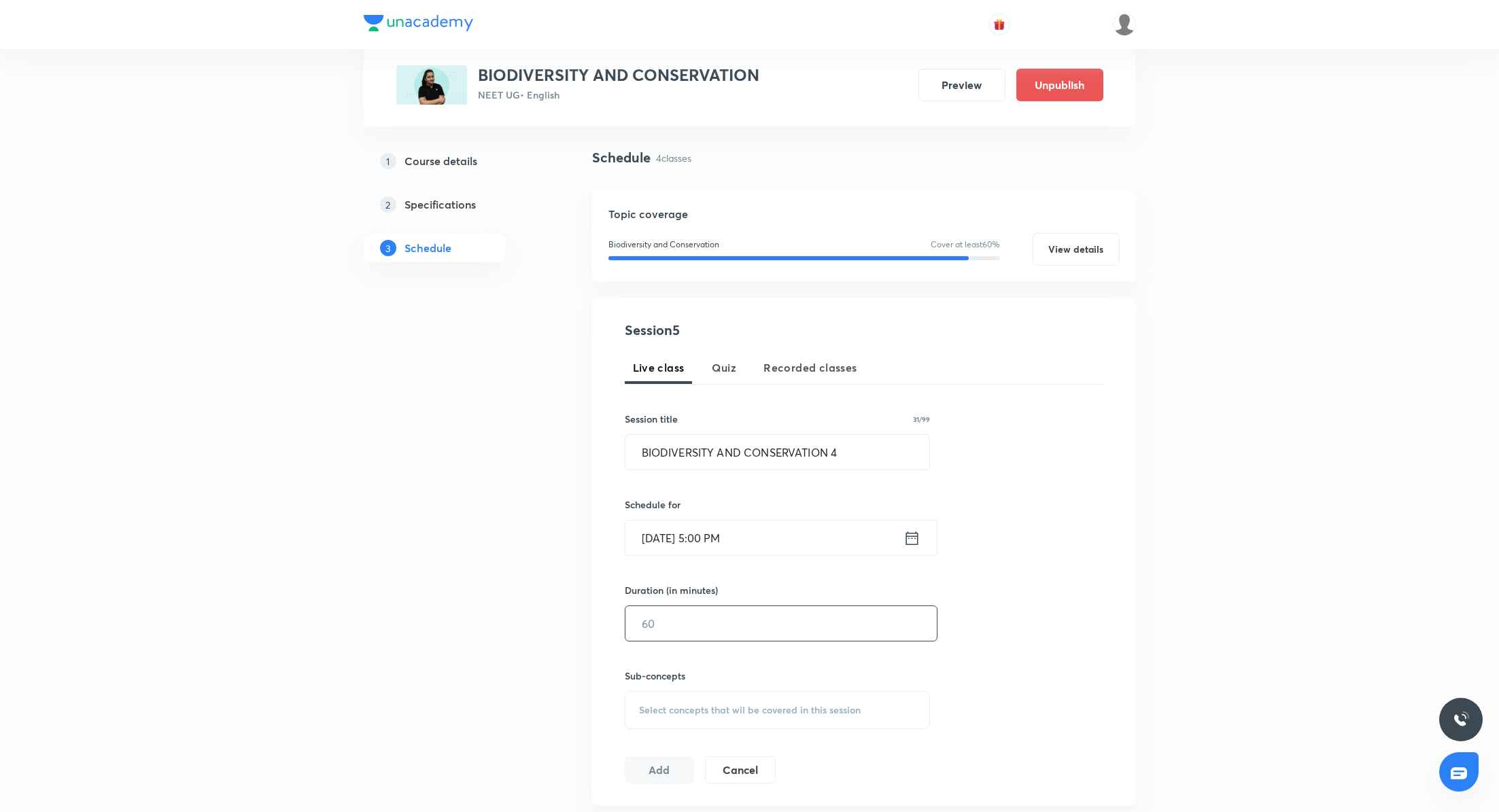
click at [730, 618] on input "text" at bounding box center [780, 623] width 311 height 35
type input "90"
click at [725, 713] on span "Select concepts that wil be covered in this session" at bounding box center [750, 710] width 222 height 11
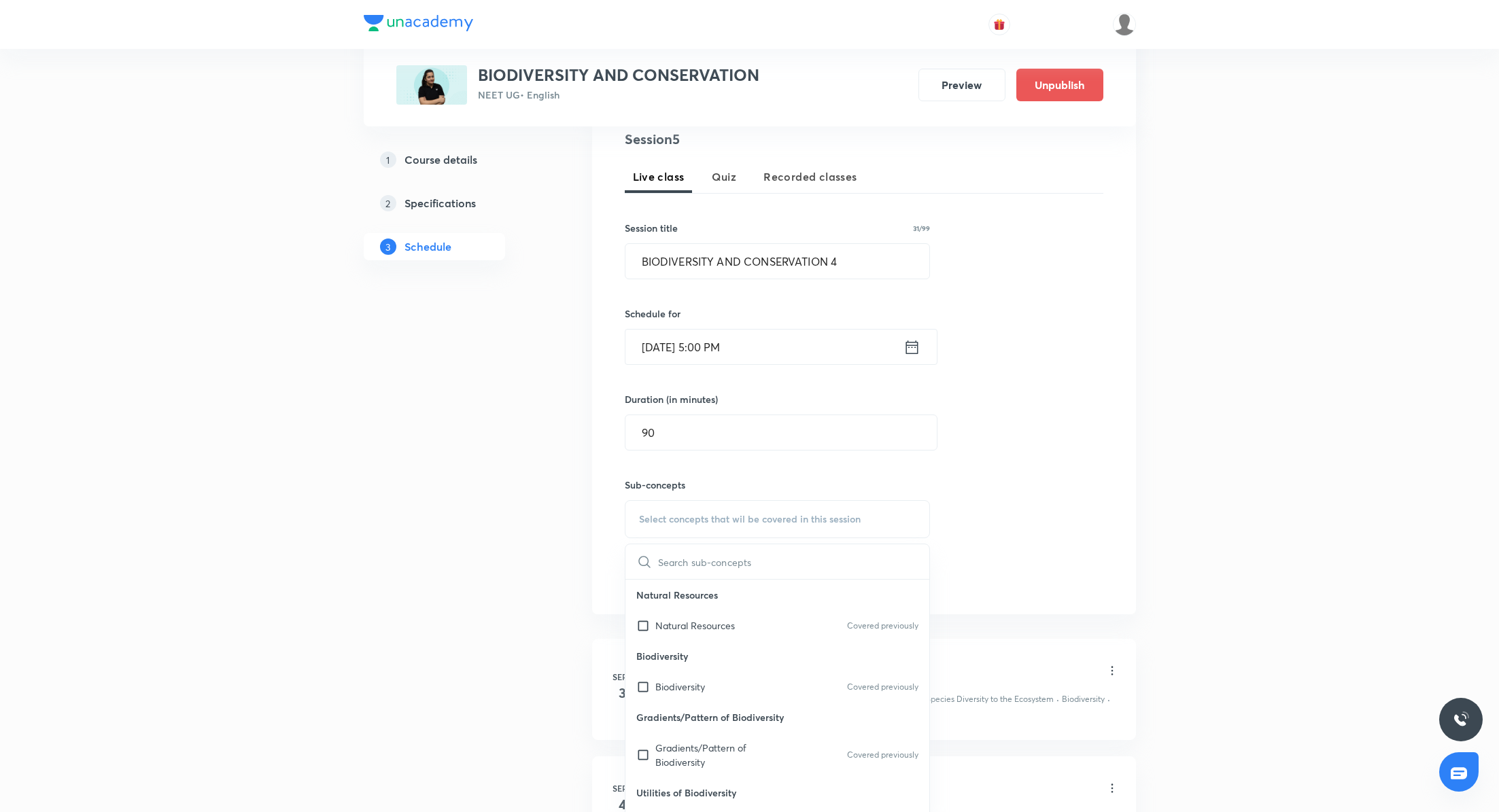
scroll to position [275, 0]
click at [722, 673] on div "Biodiversity Covered previously" at bounding box center [778, 684] width 304 height 31
checkbox input "true"
click at [1077, 468] on div "Session 5 Live class Quiz Recorded classes Session title 31/99 BIODIVERSITY AND…" at bounding box center [863, 366] width 478 height 479
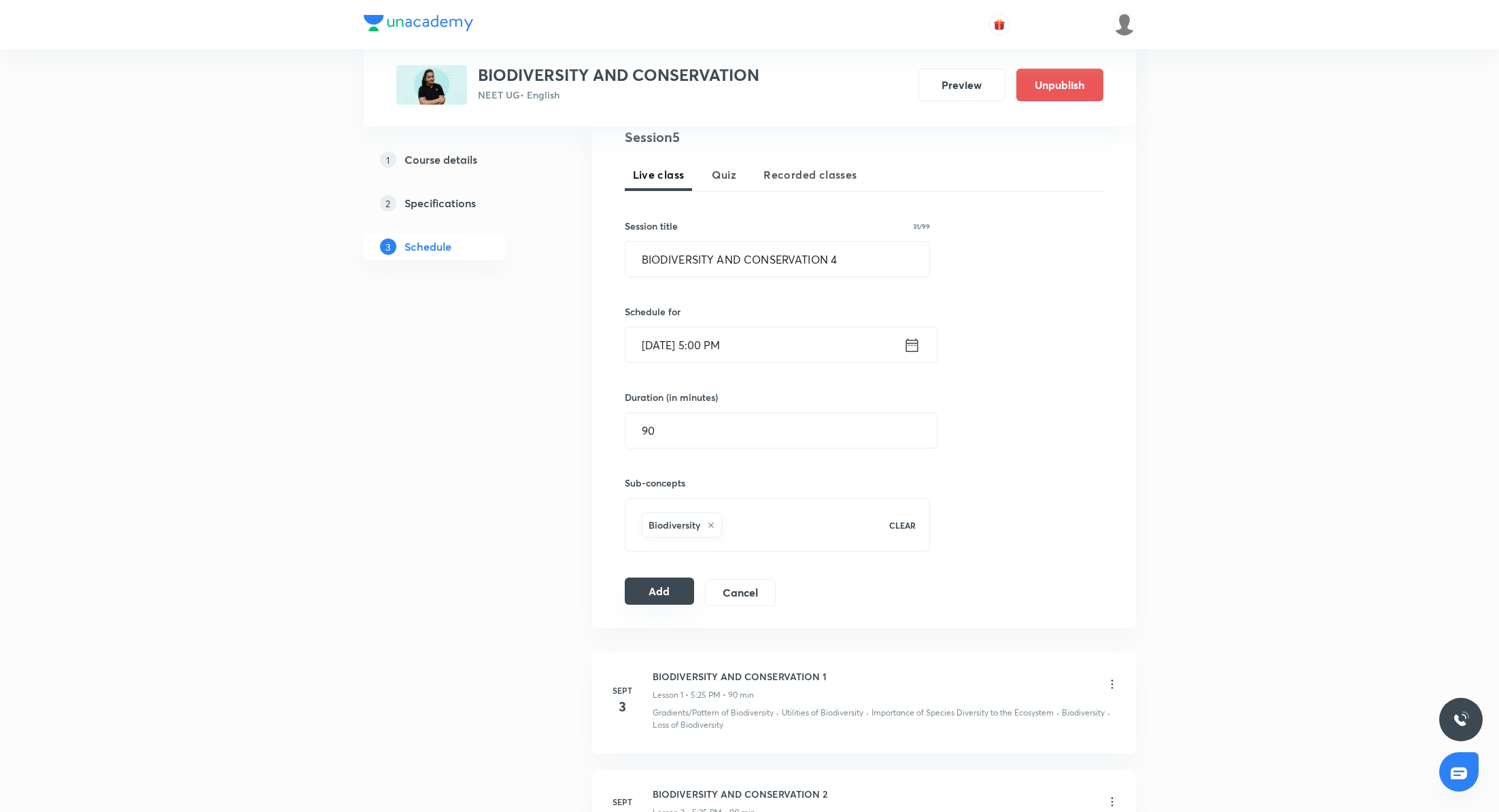
click at [652, 591] on button "Add" at bounding box center [659, 590] width 70 height 27
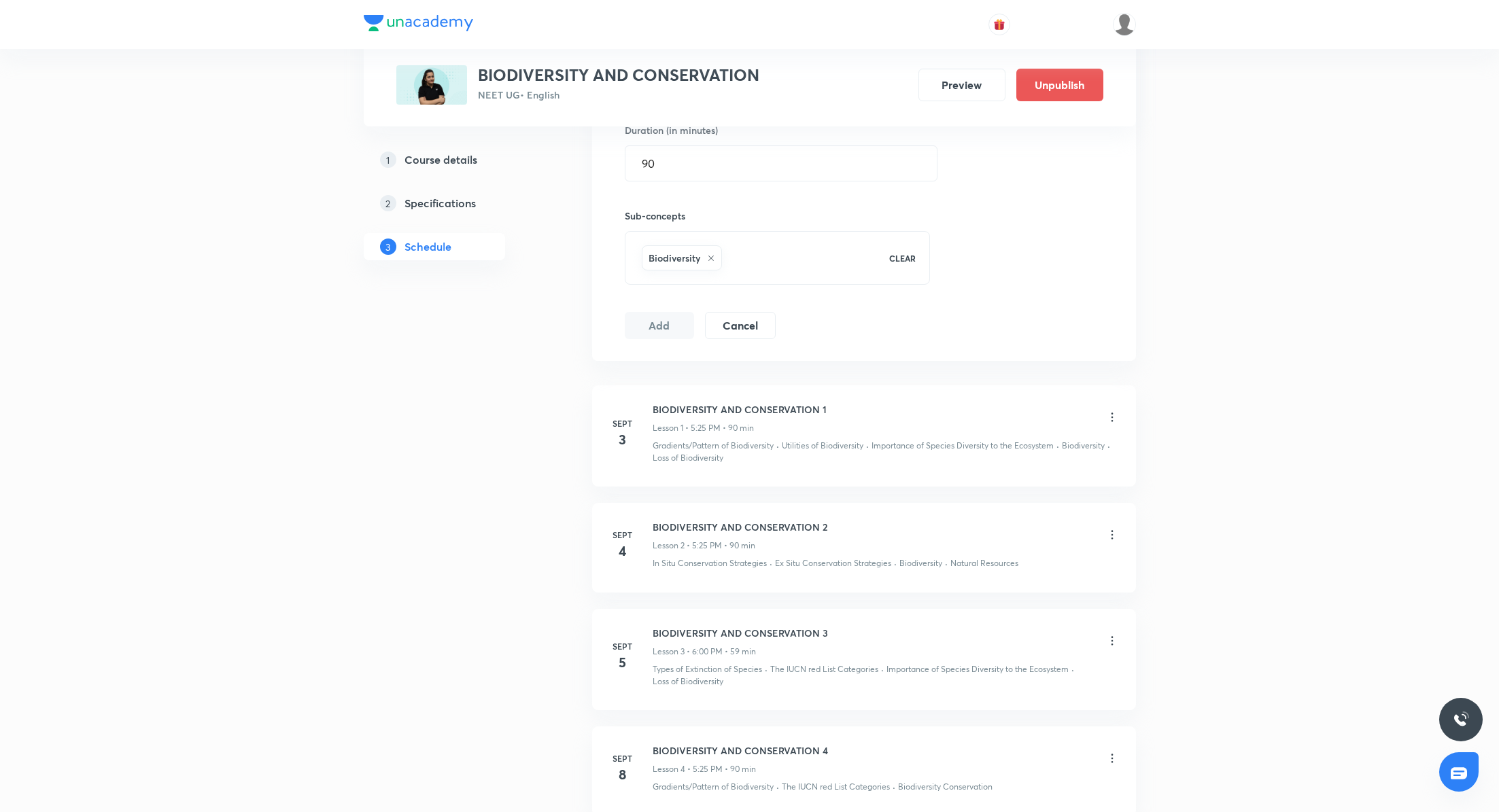
scroll to position [670, 0]
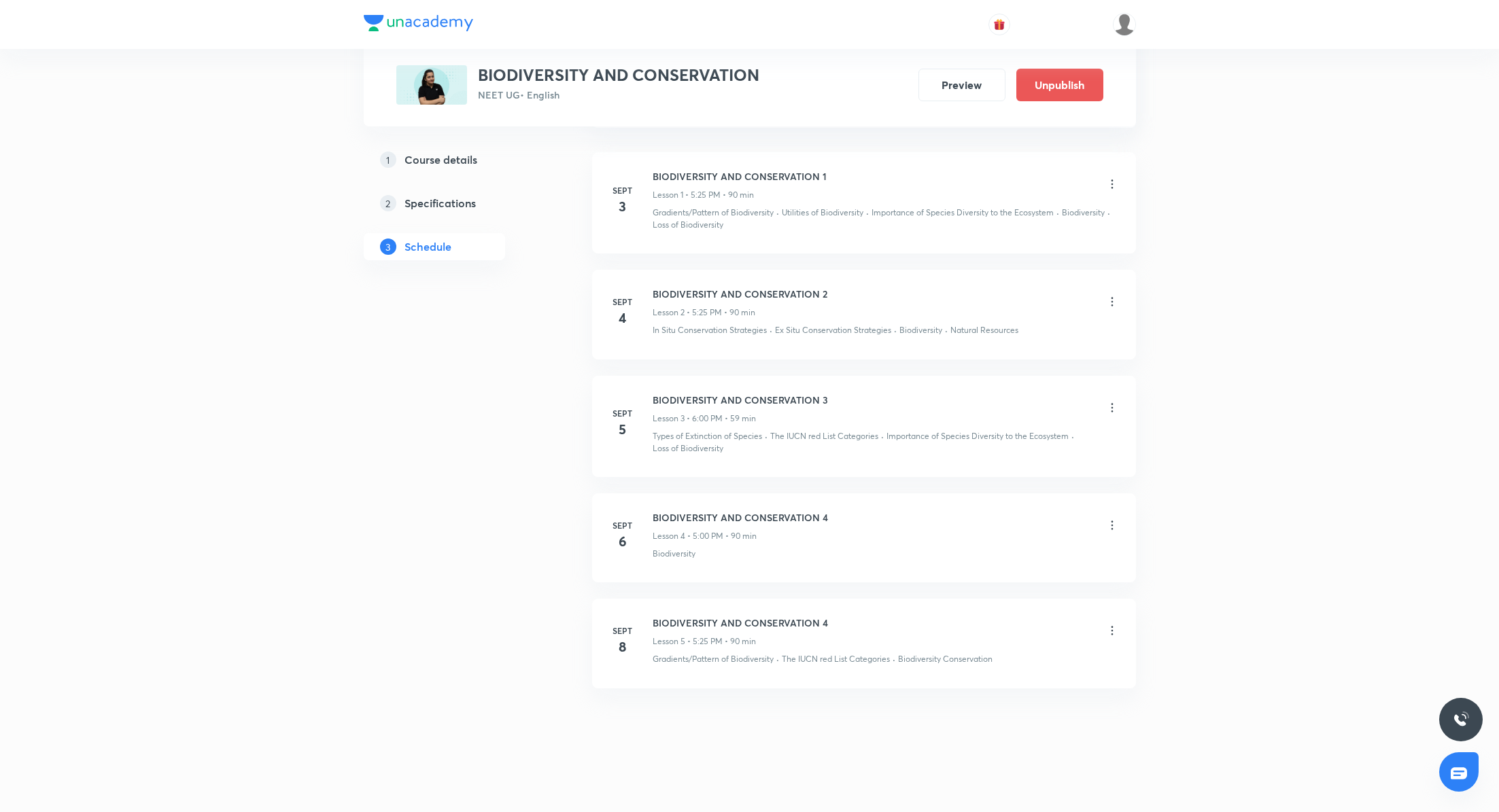
click at [1113, 628] on icon at bounding box center [1112, 630] width 13 height 13
click at [1016, 665] on li "Edit" at bounding box center [1043, 662] width 148 height 25
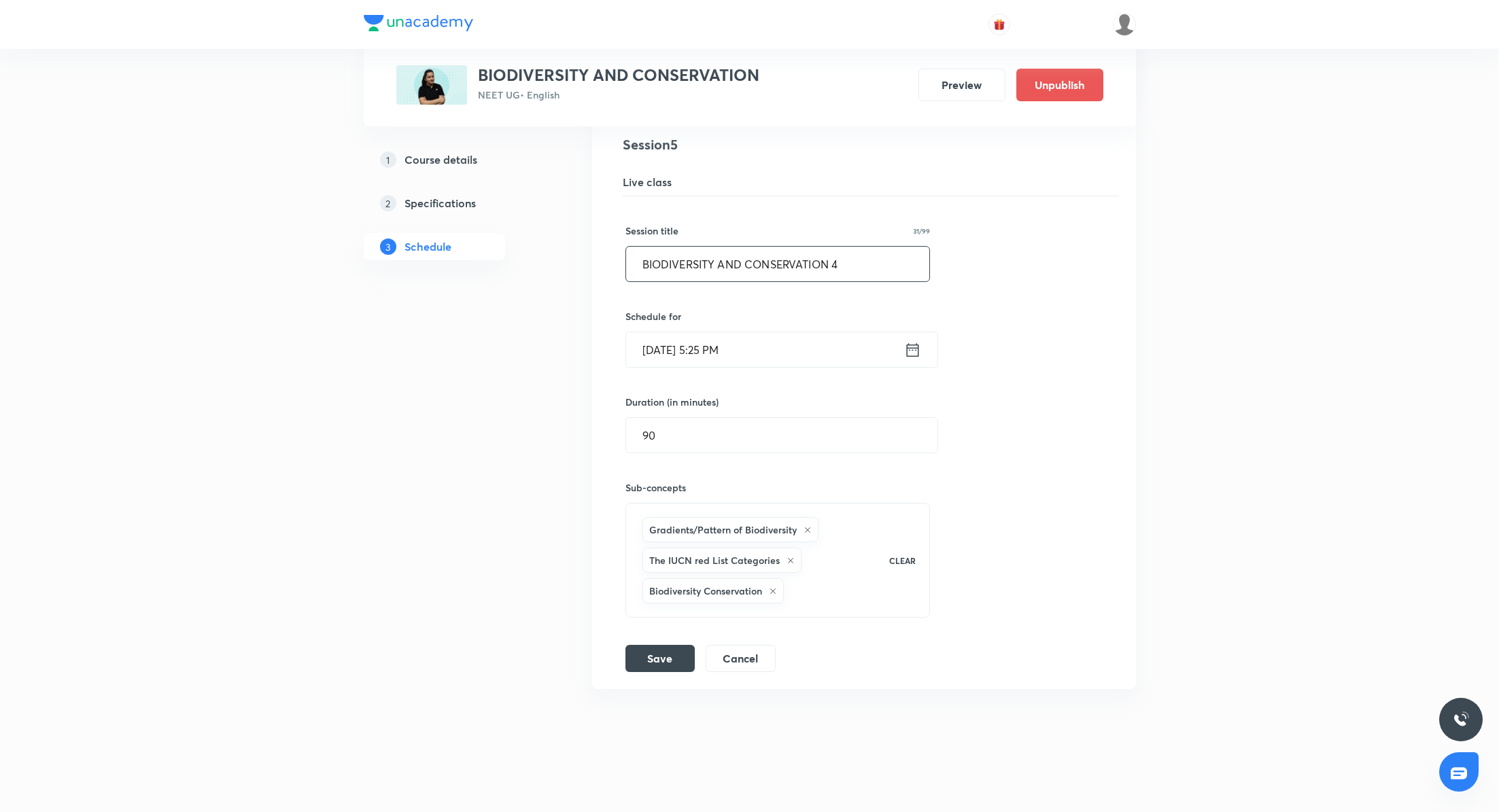
click at [858, 267] on input "BIODIVERSITY AND CONSERVATION 4" at bounding box center [779, 264] width 304 height 35
type input "BIODIVERSITY AND CONSERVATION 5"
click at [643, 644] on button "Save" at bounding box center [660, 656] width 70 height 27
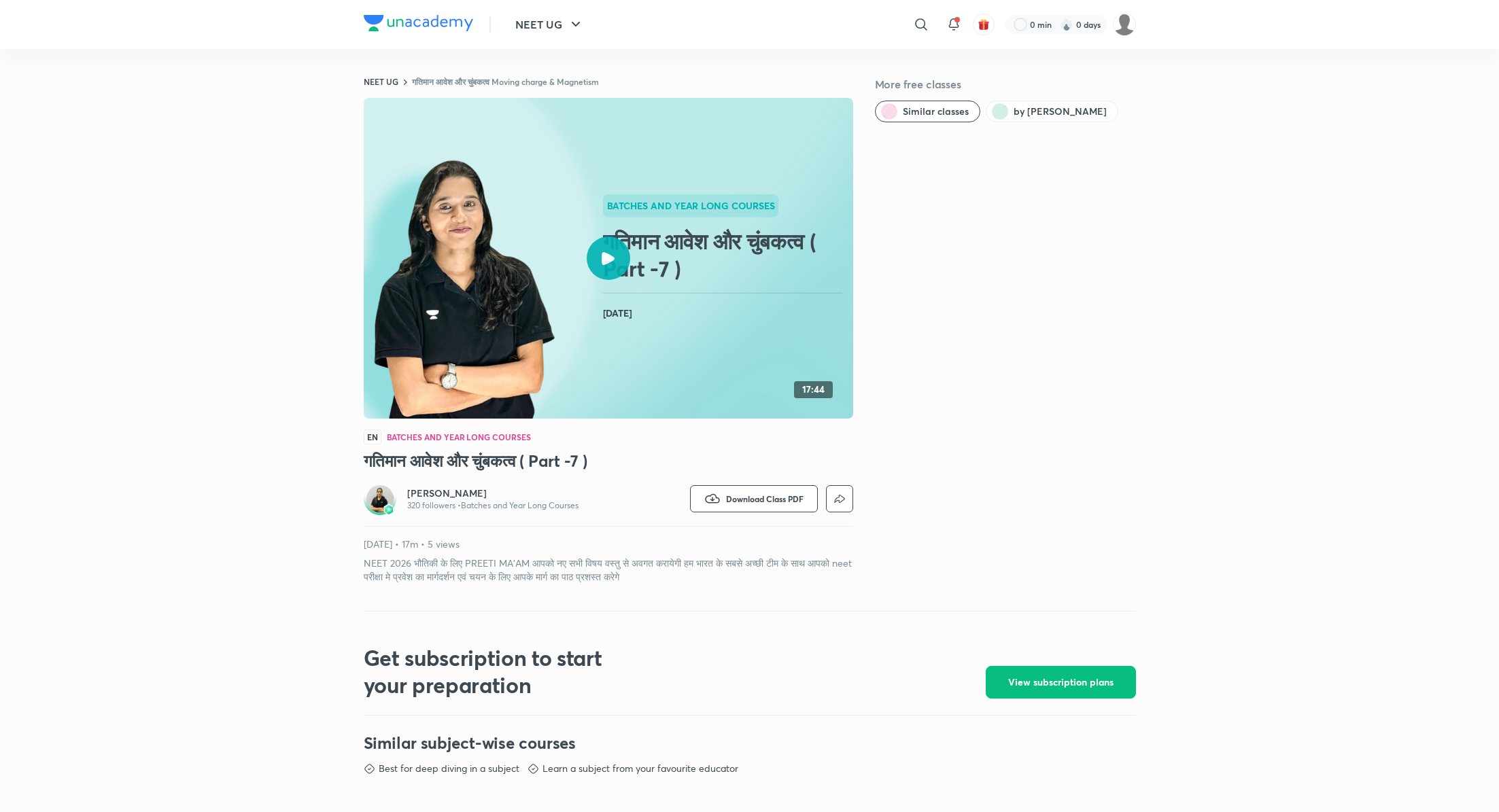
click at [616, 259] on div at bounding box center [609, 258] width 43 height 43
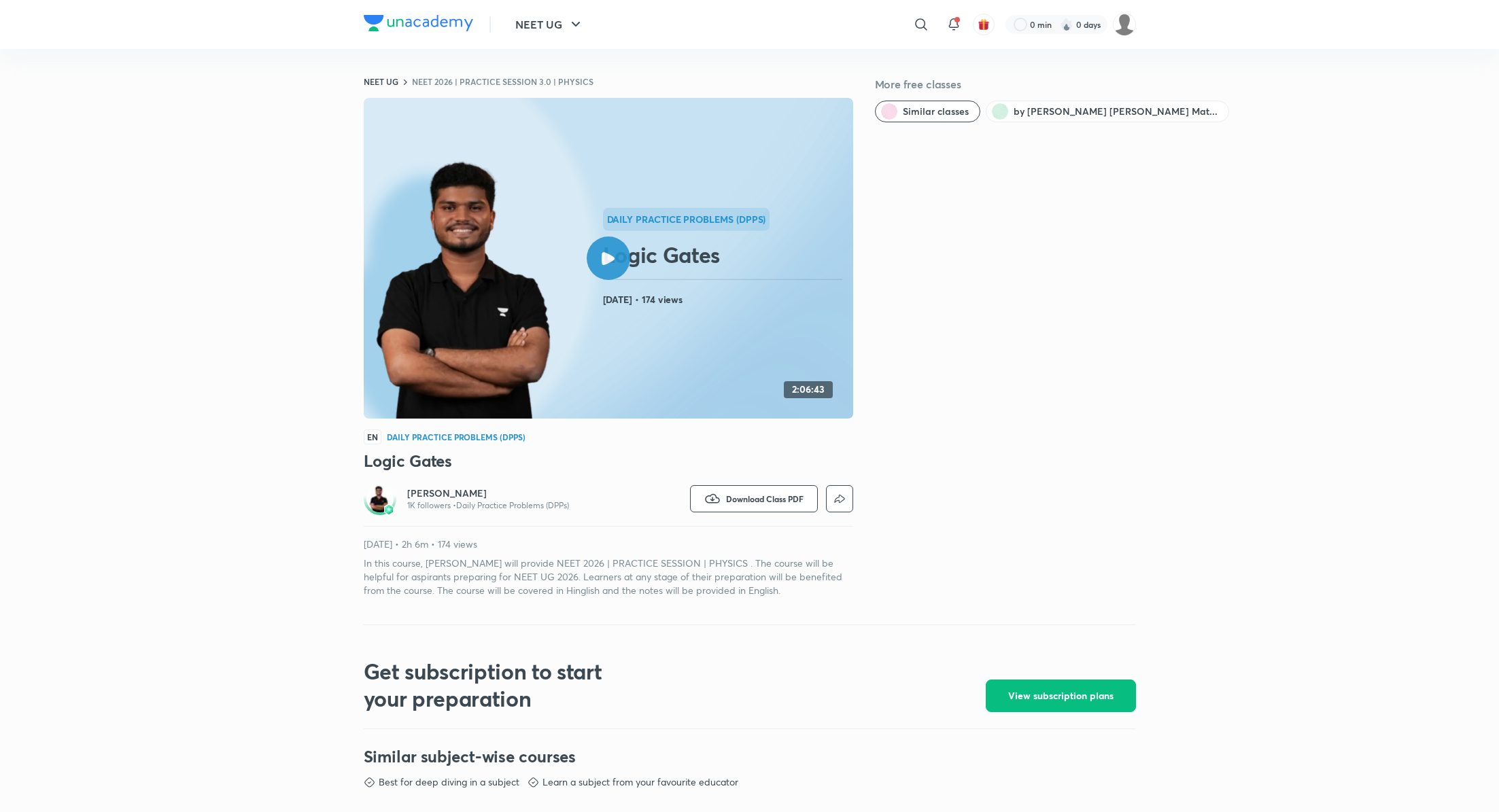
click at [618, 262] on div at bounding box center [609, 258] width 43 height 43
